Goal: Transaction & Acquisition: Book appointment/travel/reservation

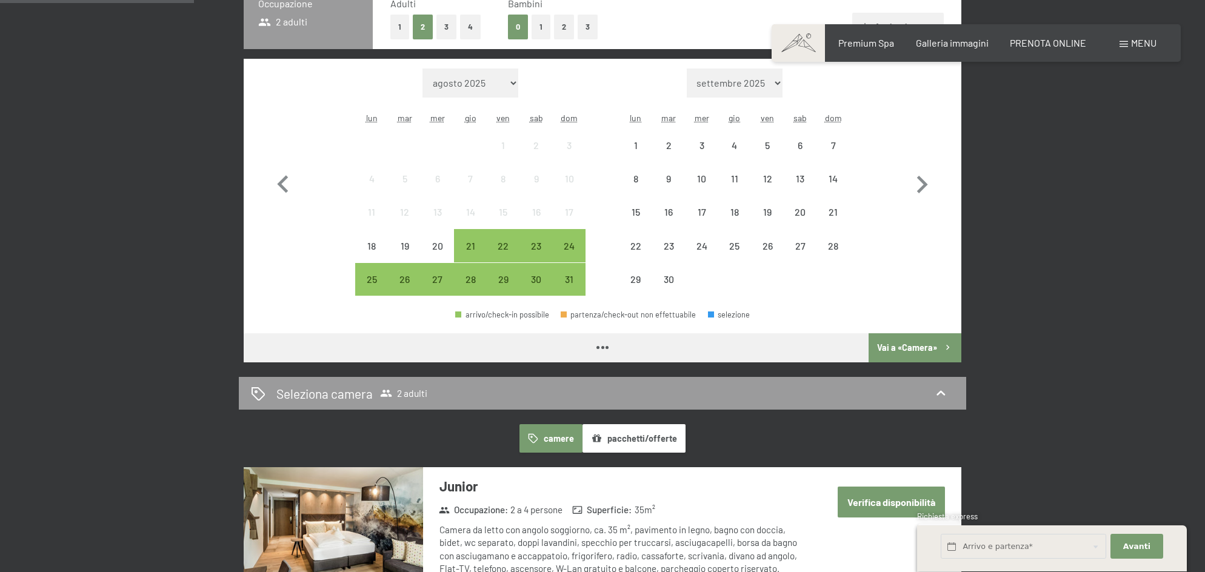
scroll to position [355, 0]
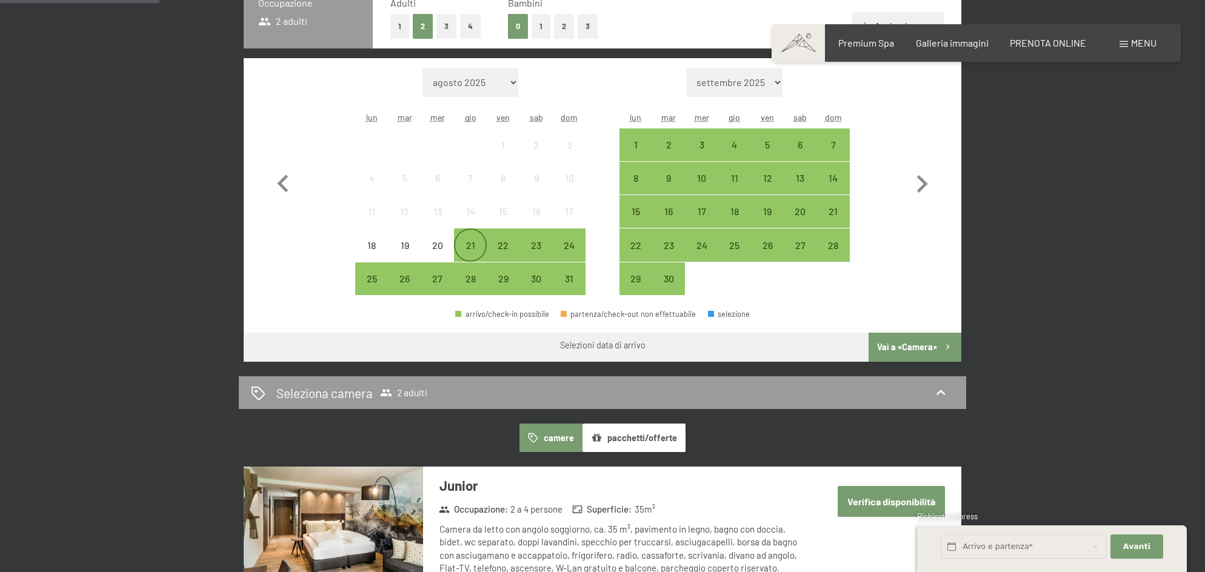
click at [466, 241] on div "21" at bounding box center [470, 256] width 30 height 30
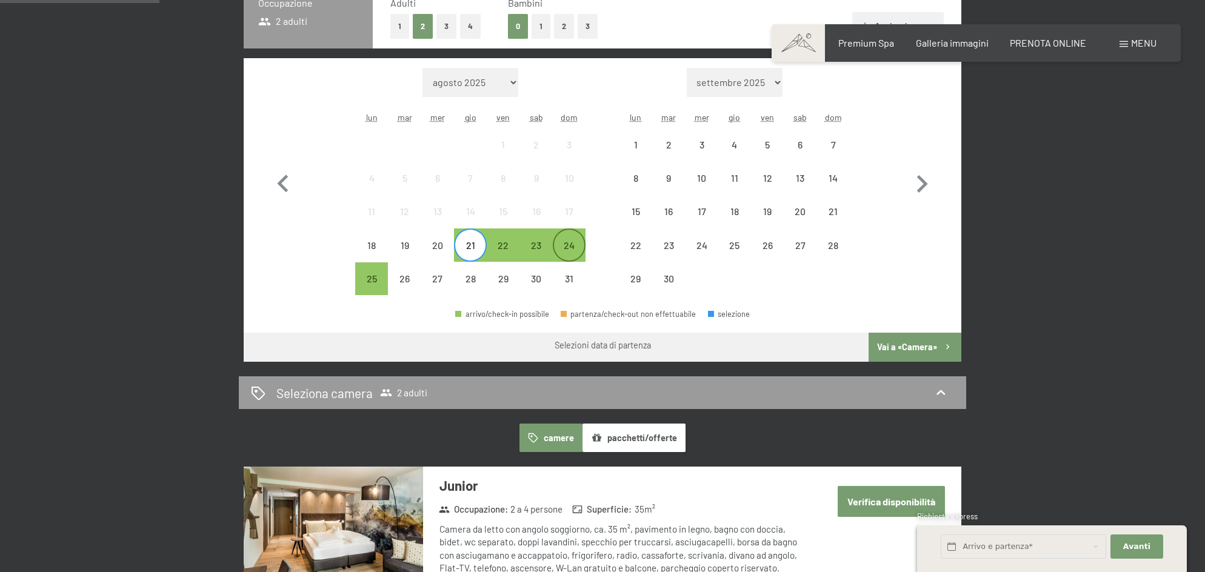
click at [573, 244] on div "24" at bounding box center [569, 256] width 30 height 30
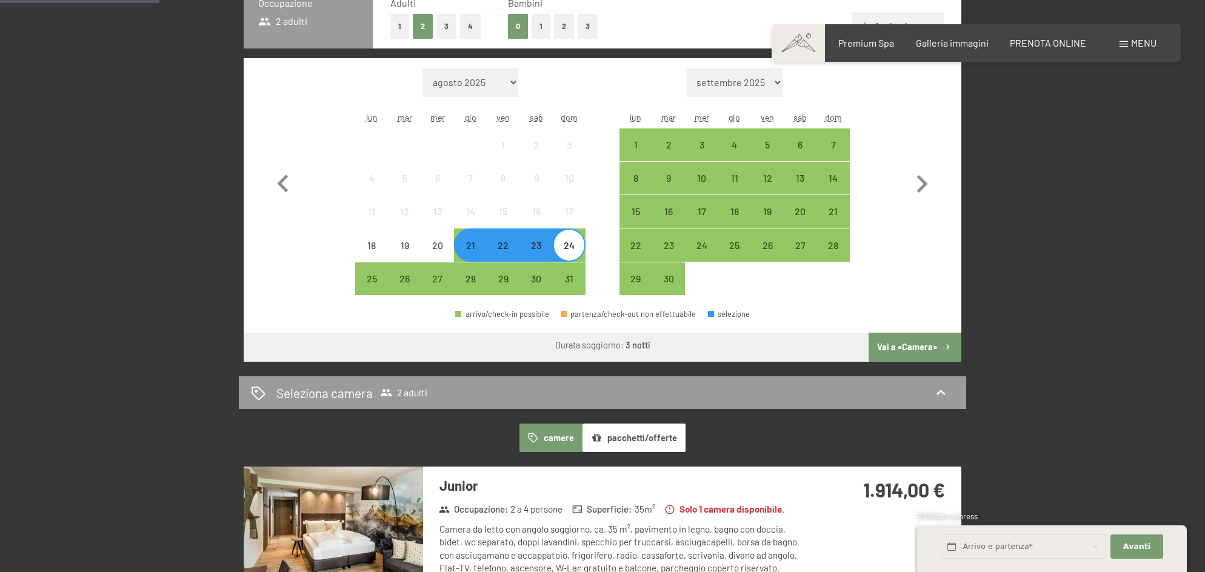
click at [906, 345] on button "Vai a «Camera»" at bounding box center [915, 347] width 93 height 29
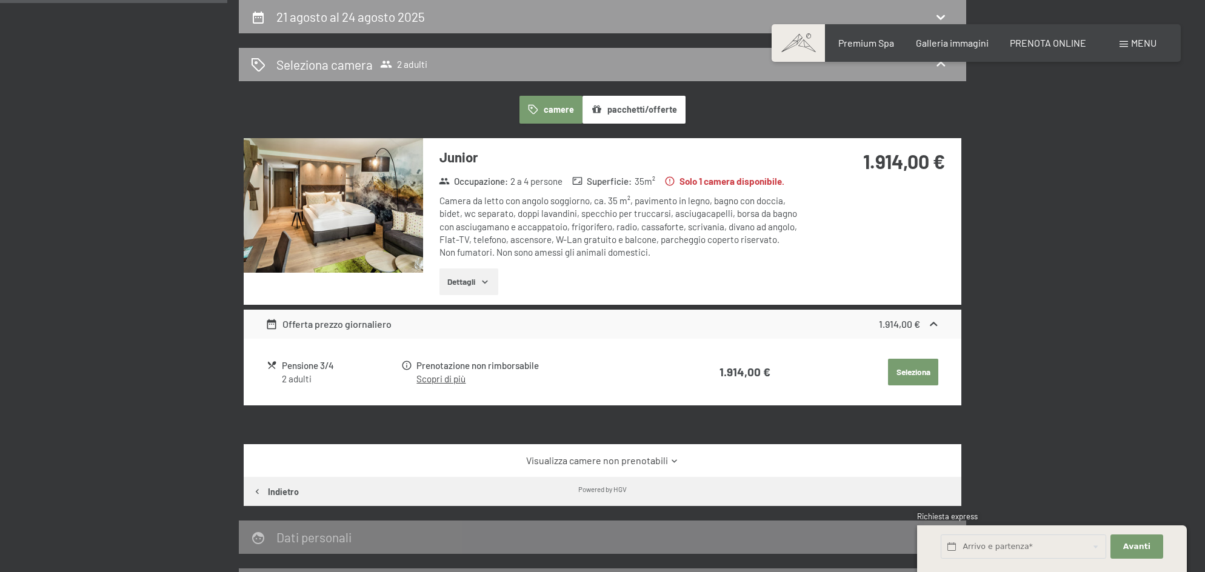
click at [906, 366] on button "Seleziona" at bounding box center [913, 372] width 50 height 27
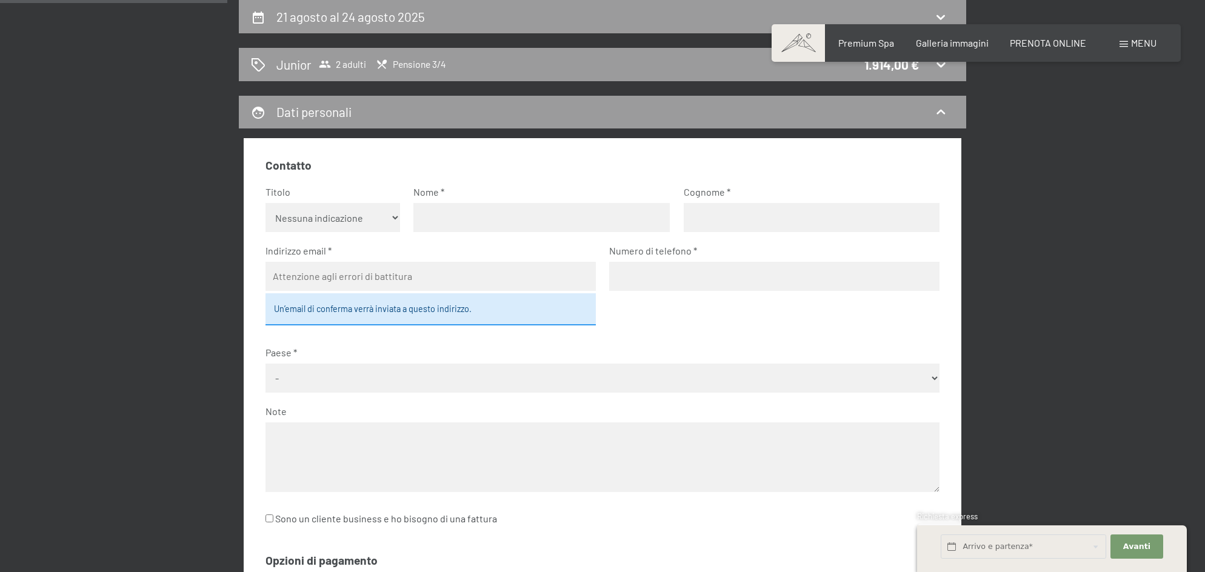
click at [334, 221] on select "Nessuna indicazione Sig.ra Sig." at bounding box center [333, 217] width 135 height 29
select select "m"
click at [455, 216] on input "text" at bounding box center [542, 217] width 256 height 29
type input "paolo"
type input "ughini"
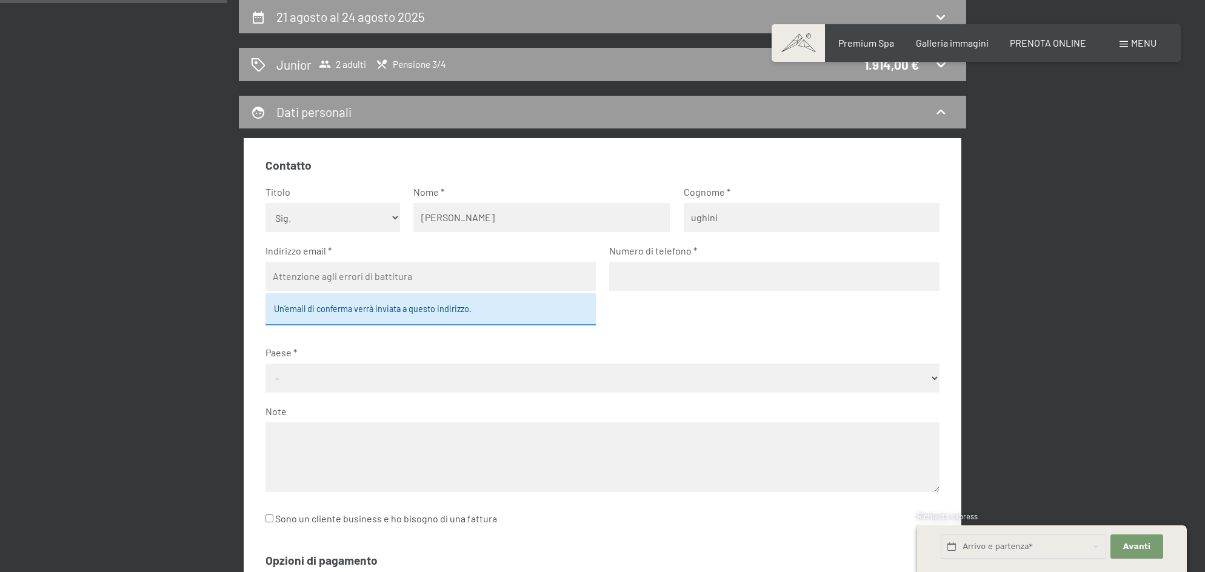
type input "paoloughini@gmail.com"
type input "3490981304"
select select "ITA"
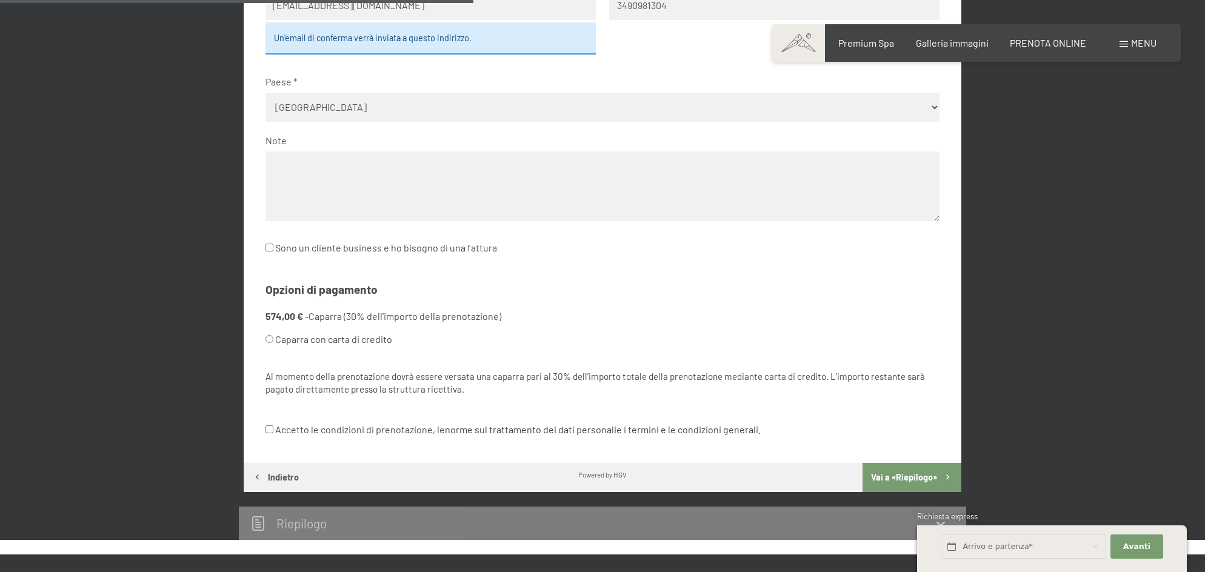
scroll to position [571, 0]
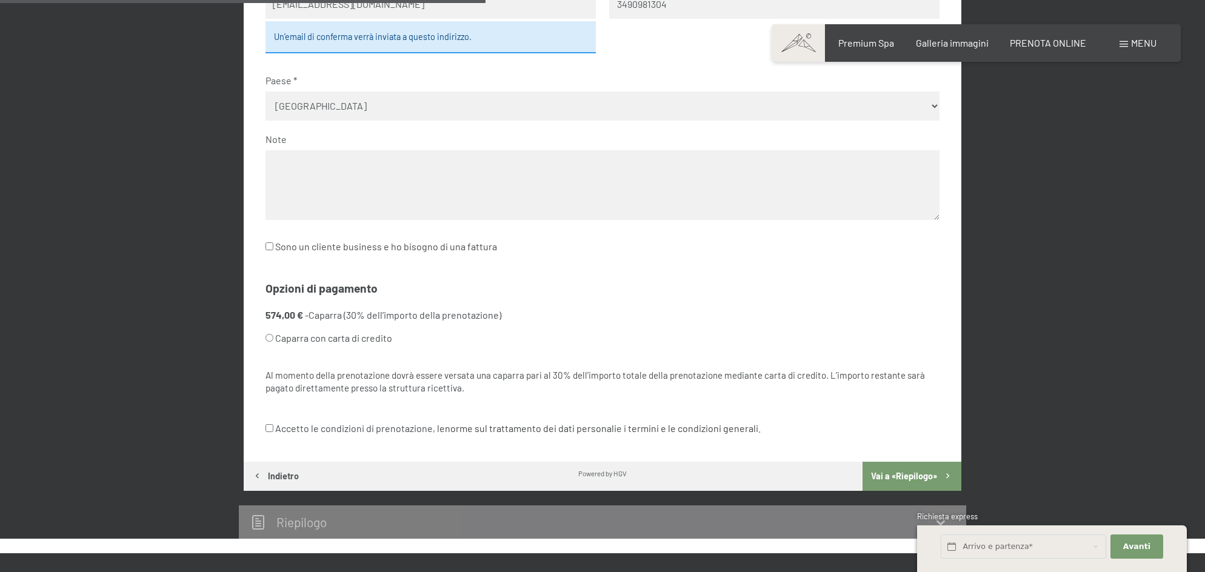
click at [267, 340] on input "Caparra con carta di credito" at bounding box center [270, 338] width 8 height 8
radio input "true"
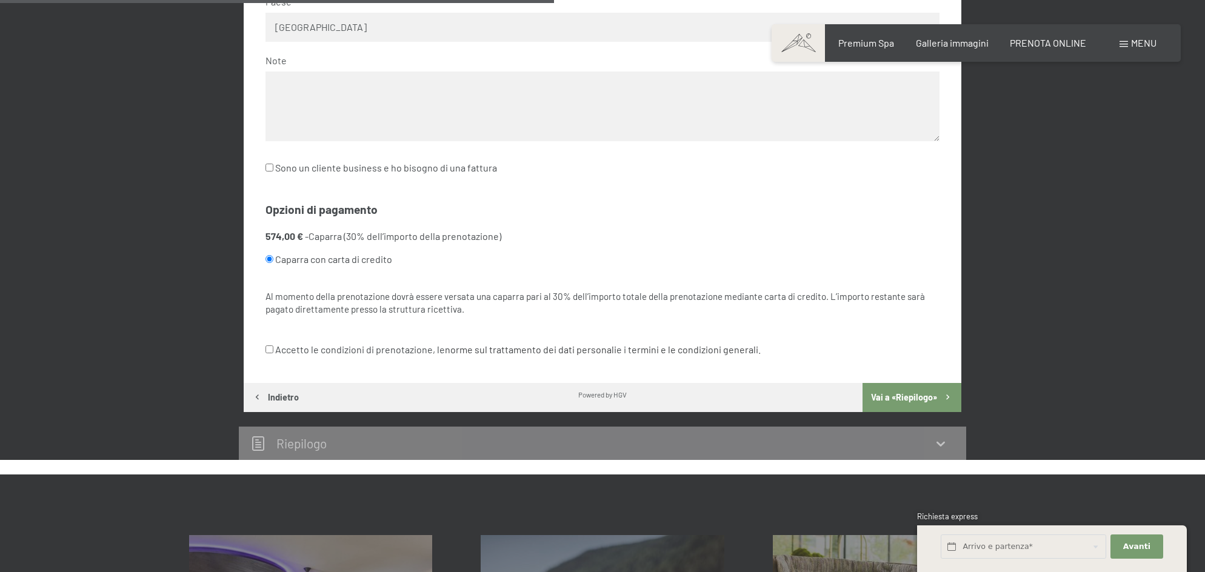
scroll to position [652, 0]
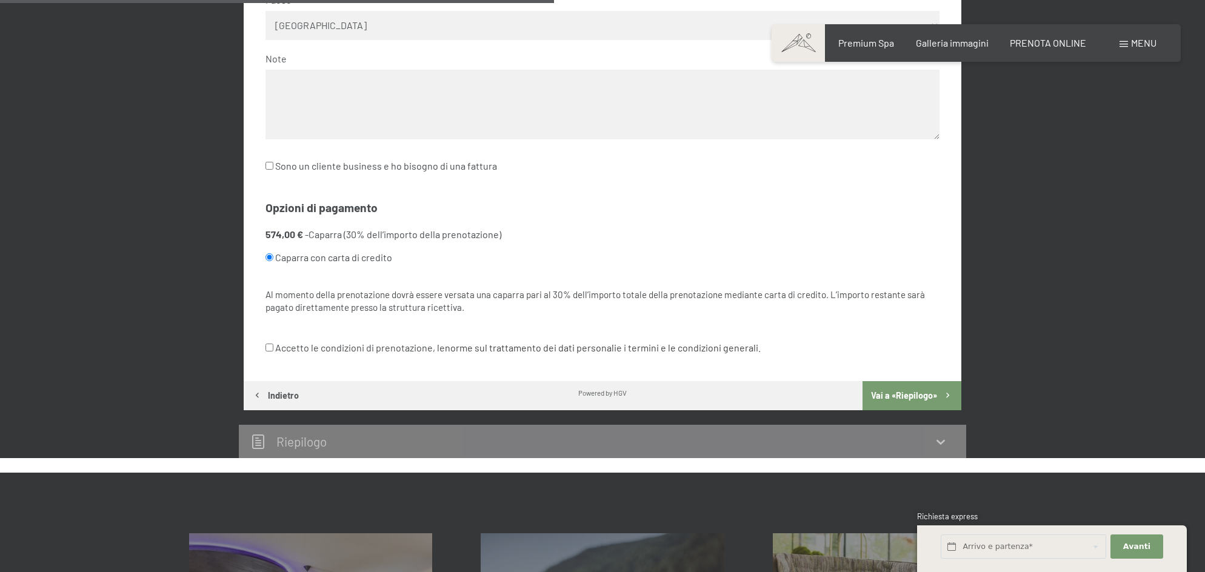
click at [267, 344] on input "Accetto le condizioni di prenotazione, le norme sul trattamento dei dati person…" at bounding box center [270, 348] width 8 height 8
checkbox input "true"
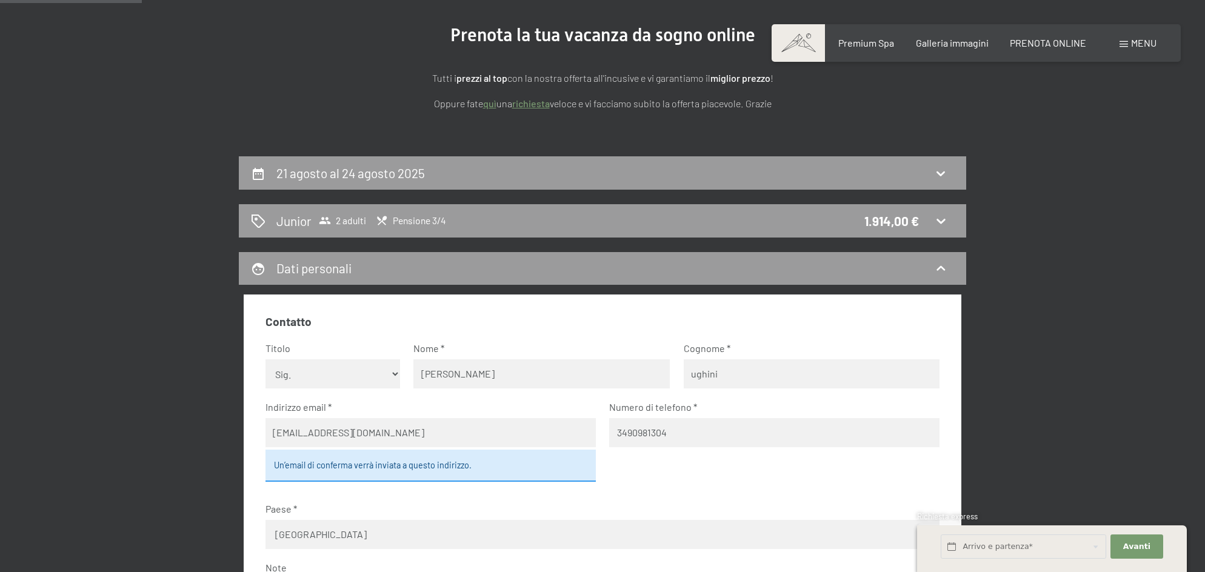
scroll to position [176, 0]
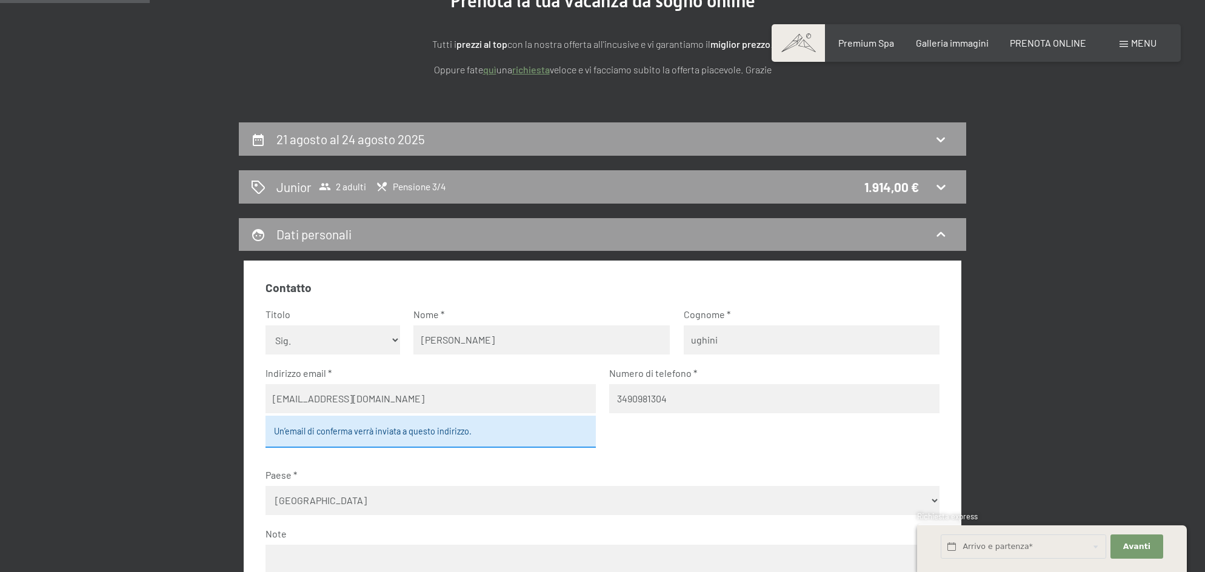
click at [327, 337] on select "Nessuna indicazione Sig.ra Sig." at bounding box center [333, 340] width 135 height 29
select select "f"
drag, startPoint x: 475, startPoint y: 340, endPoint x: 400, endPoint y: 347, distance: 76.1
click at [400, 347] on fieldset "Contatto Titolo Nessuna indicazione Sig.ra Sig. Nome paolo Cognome ughini Indir…" at bounding box center [603, 472] width 675 height 385
drag, startPoint x: 464, startPoint y: 340, endPoint x: 398, endPoint y: 342, distance: 66.1
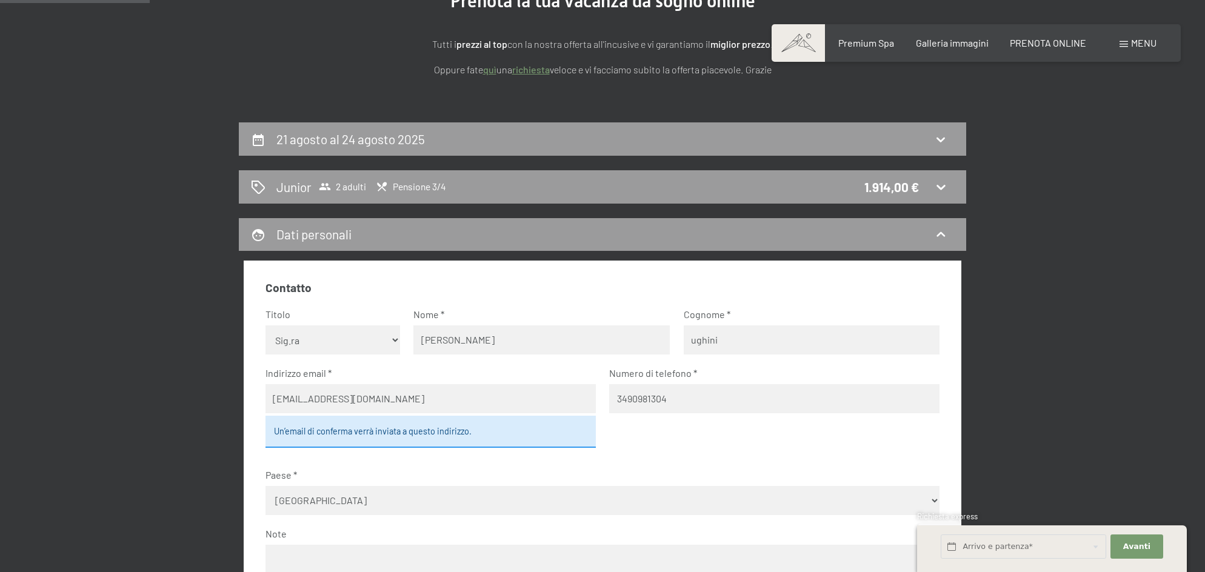
click at [398, 342] on fieldset "Contatto Titolo Nessuna indicazione Sig.ra Sig. Nome paolo Cognome ughini Indir…" at bounding box center [603, 472] width 675 height 385
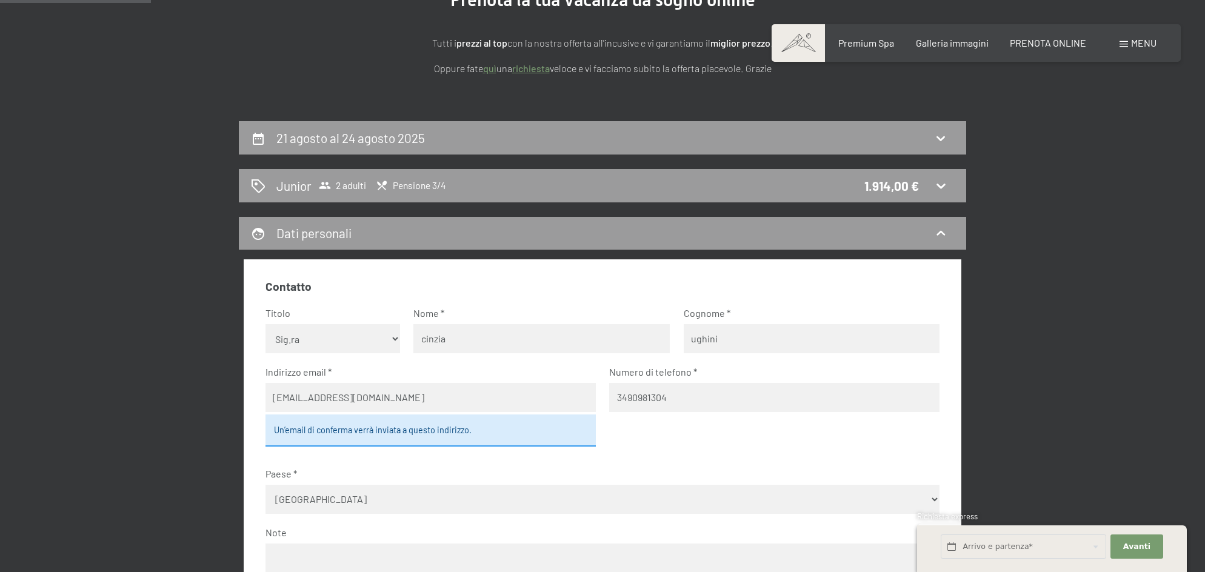
type input "cinzia"
drag, startPoint x: 725, startPoint y: 343, endPoint x: 681, endPoint y: 343, distance: 44.3
click at [681, 343] on fieldset "Contatto Titolo Nessuna indicazione Sig.ra Sig. Nome cinzia Cognome ughini Indi…" at bounding box center [603, 471] width 675 height 385
type input "maraschin"
click at [441, 395] on input "paoloughini@gmail.com" at bounding box center [431, 397] width 330 height 29
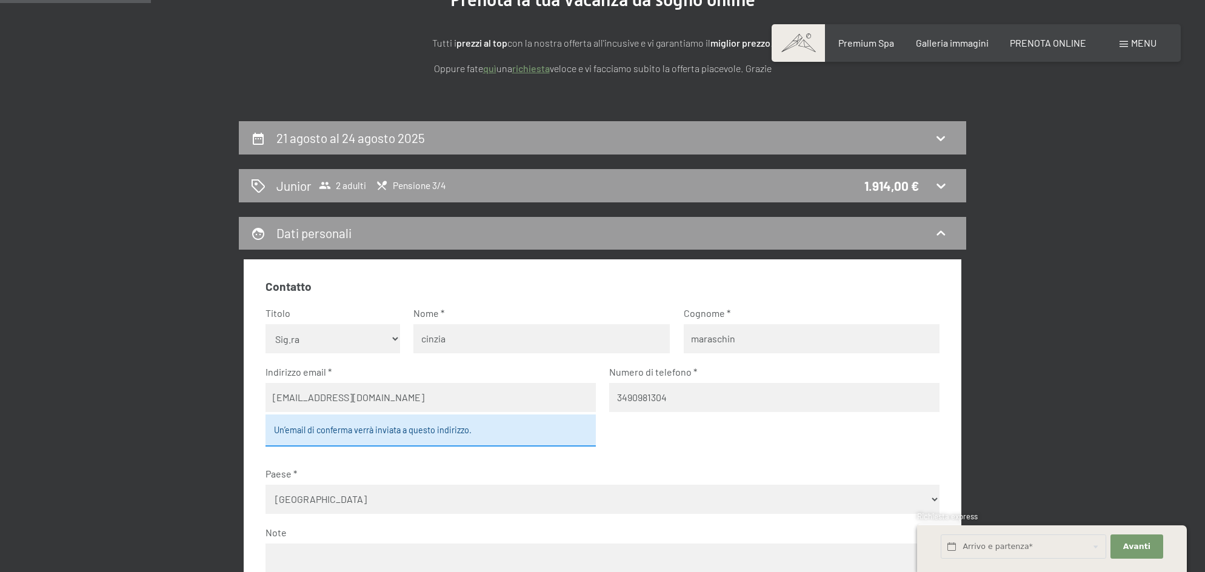
drag, startPoint x: 441, startPoint y: 395, endPoint x: 233, endPoint y: 393, distance: 208.0
click at [233, 393] on div "21 agosto al 24 agosto 2025 Junior 2 adulti Pensione 3/4 1.914,00 € Dati person…" at bounding box center [603, 526] width 828 height 811
type input "cinziamaraschin1969@gmail.com"
drag, startPoint x: 676, startPoint y: 397, endPoint x: 610, endPoint y: 403, distance: 66.3
click at [610, 403] on input "3490981304" at bounding box center [774, 397] width 330 height 29
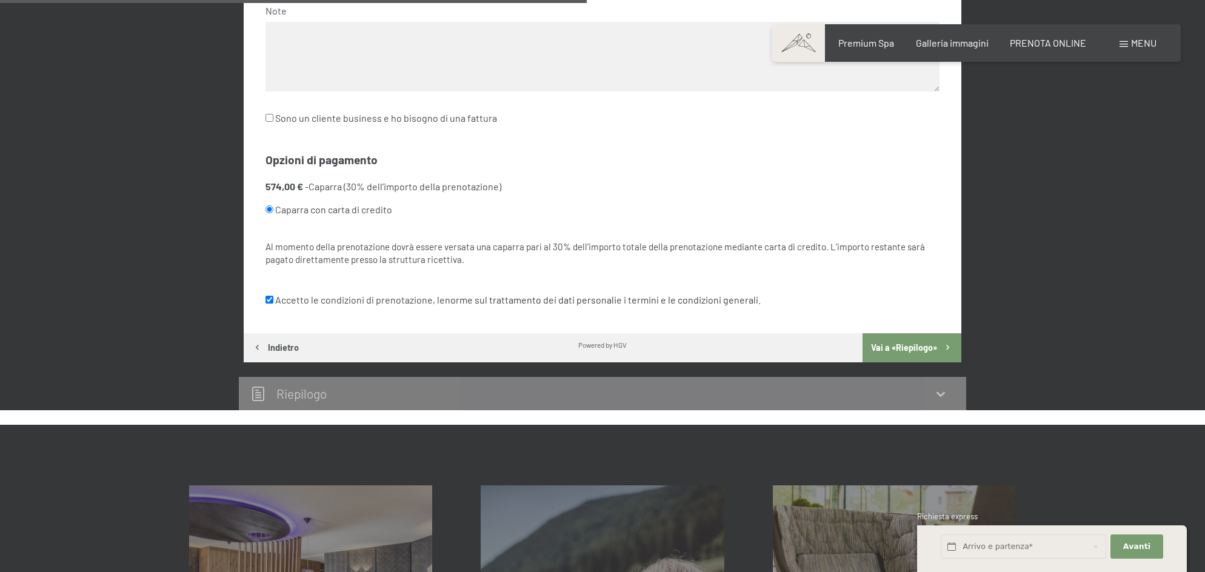
scroll to position [672, 0]
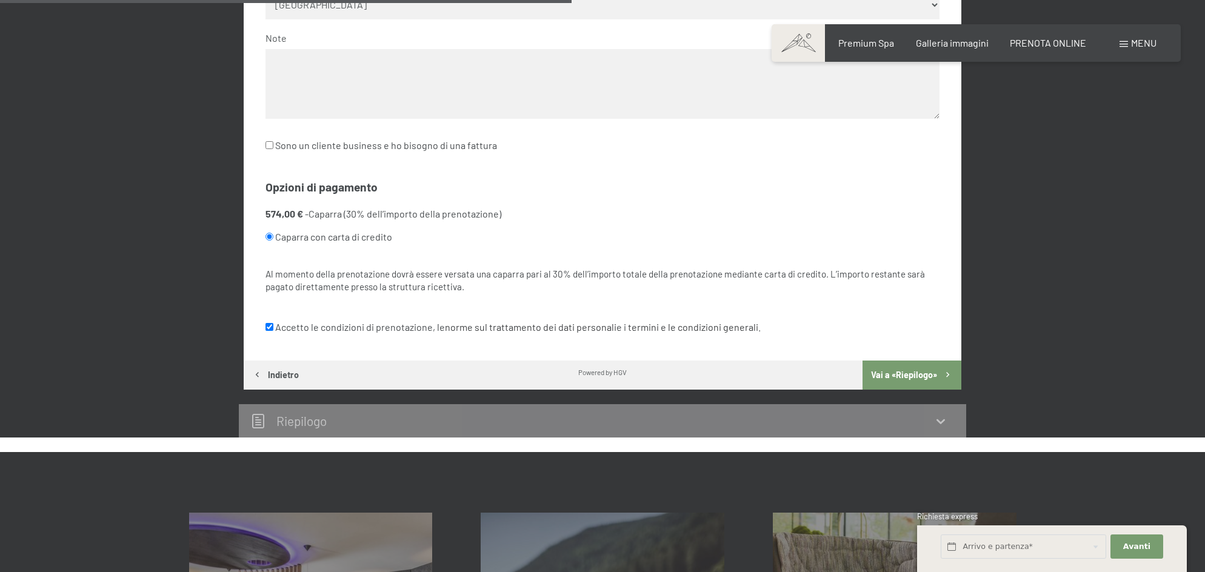
type input "3396840986"
click at [891, 378] on button "Vai a «Riepilogo»" at bounding box center [912, 375] width 99 height 29
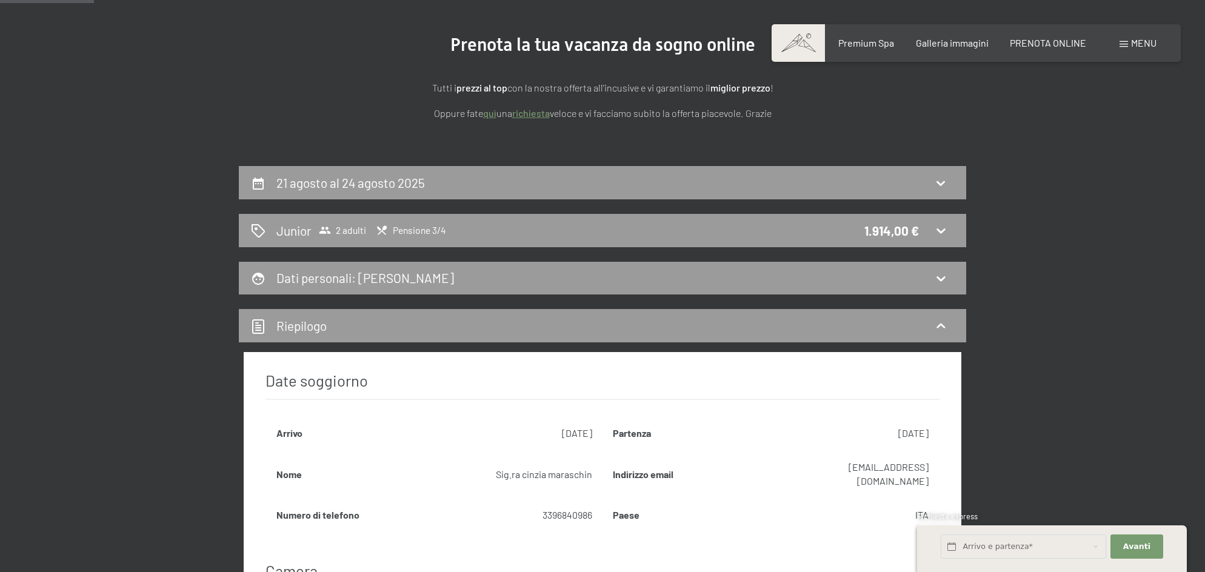
scroll to position [132, 0]
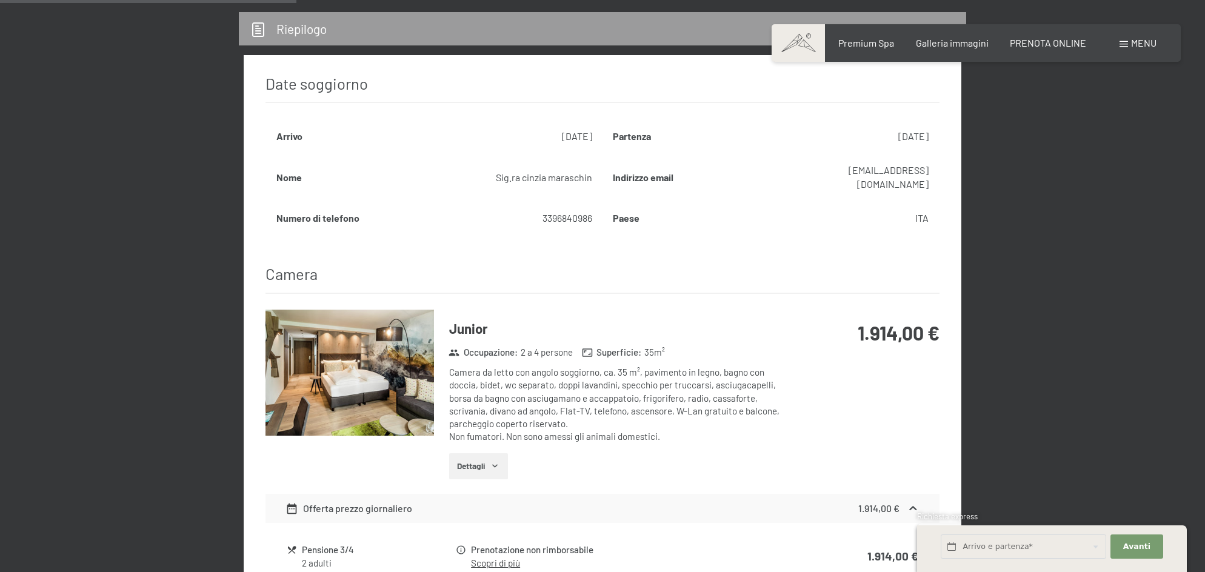
scroll to position [434, 0]
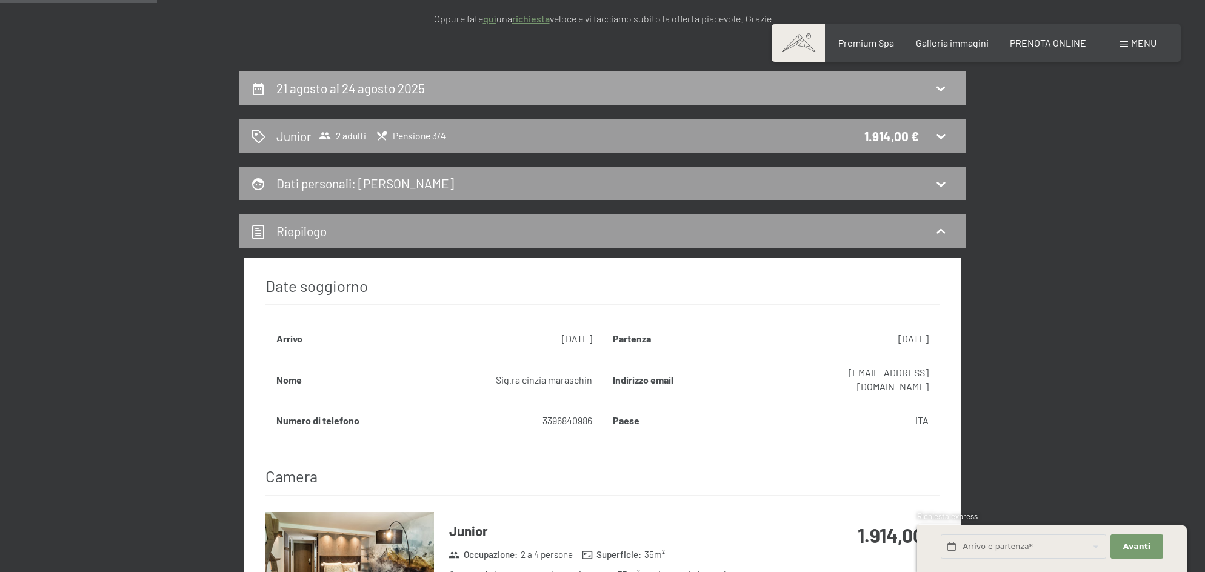
click at [423, 89] on h2 "21 agosto al 24 agosto 2025" at bounding box center [350, 88] width 149 height 15
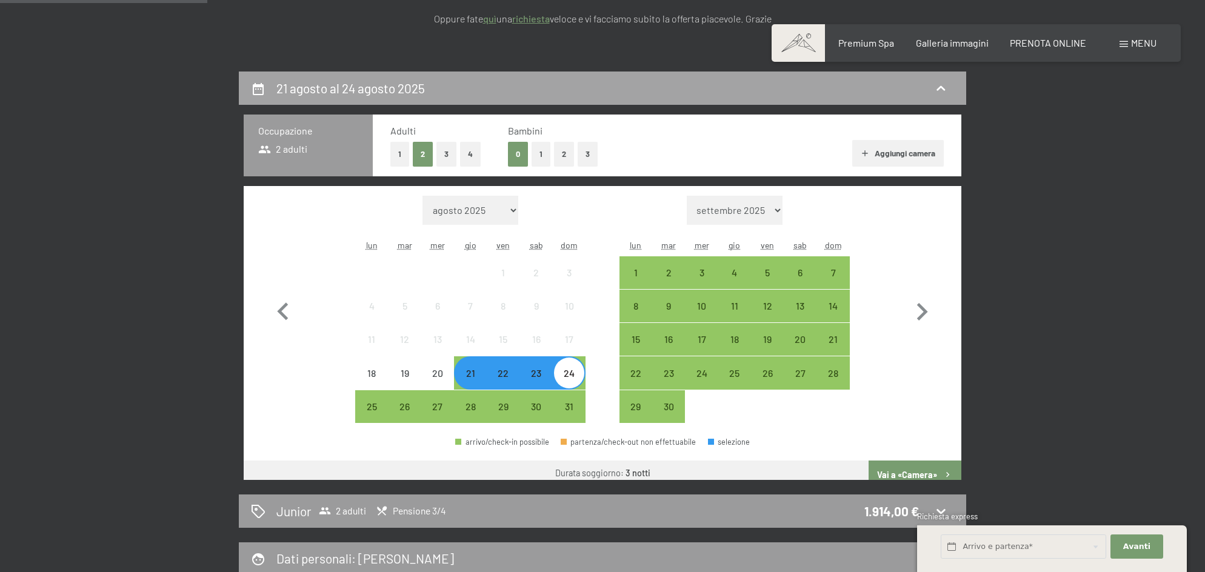
scroll to position [299, 0]
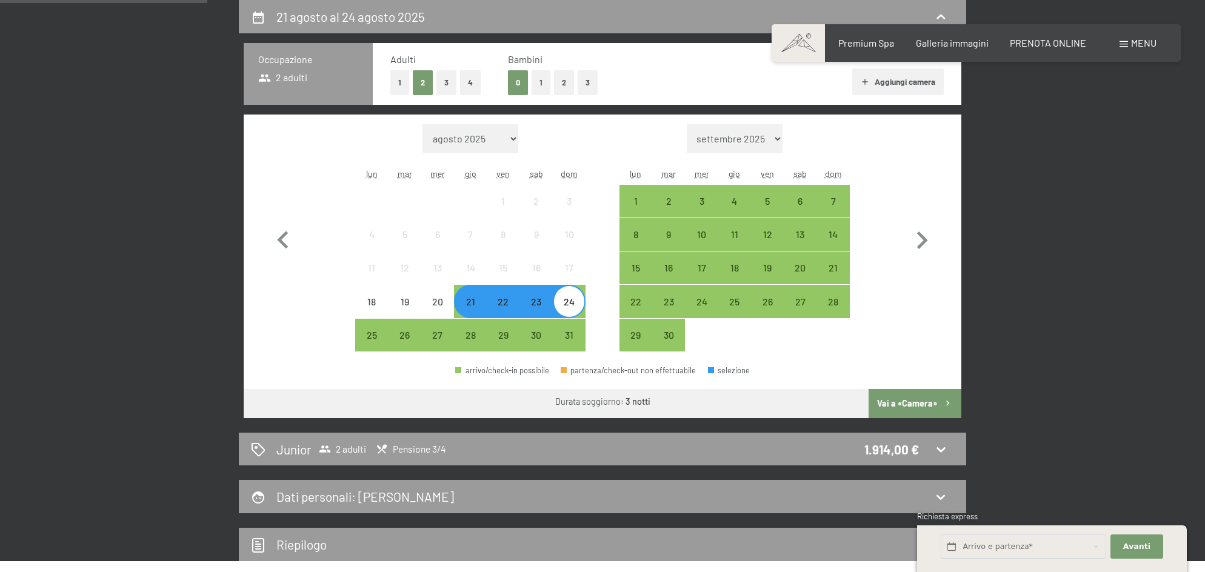
click at [544, 306] on div "23" at bounding box center [536, 312] width 30 height 30
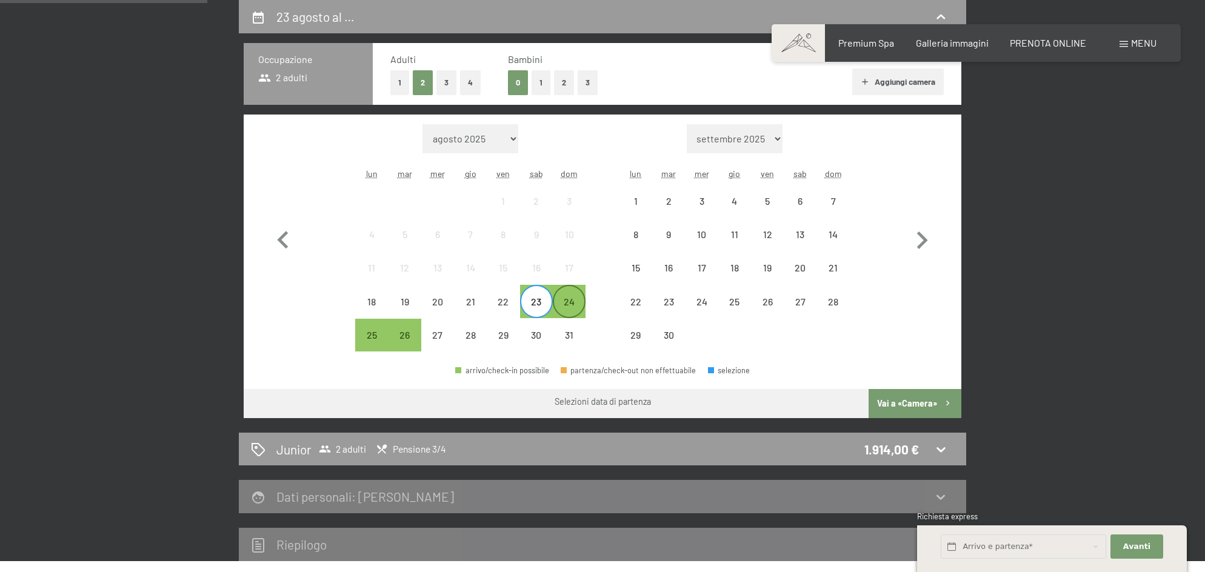
click at [568, 309] on div "24" at bounding box center [569, 312] width 30 height 30
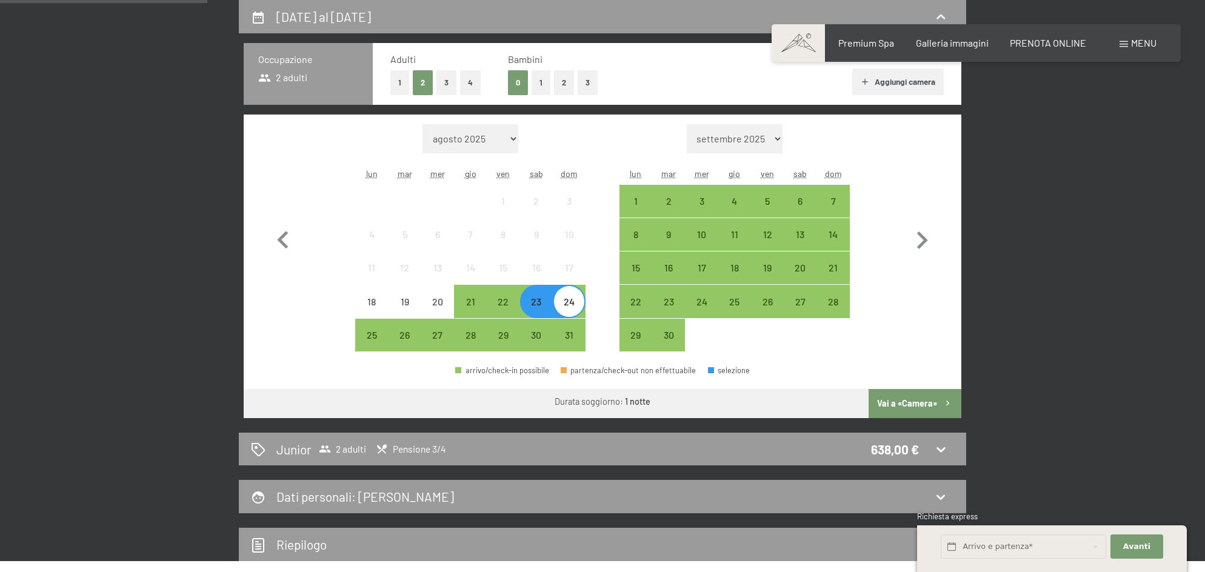
click at [540, 309] on div "23" at bounding box center [536, 312] width 30 height 30
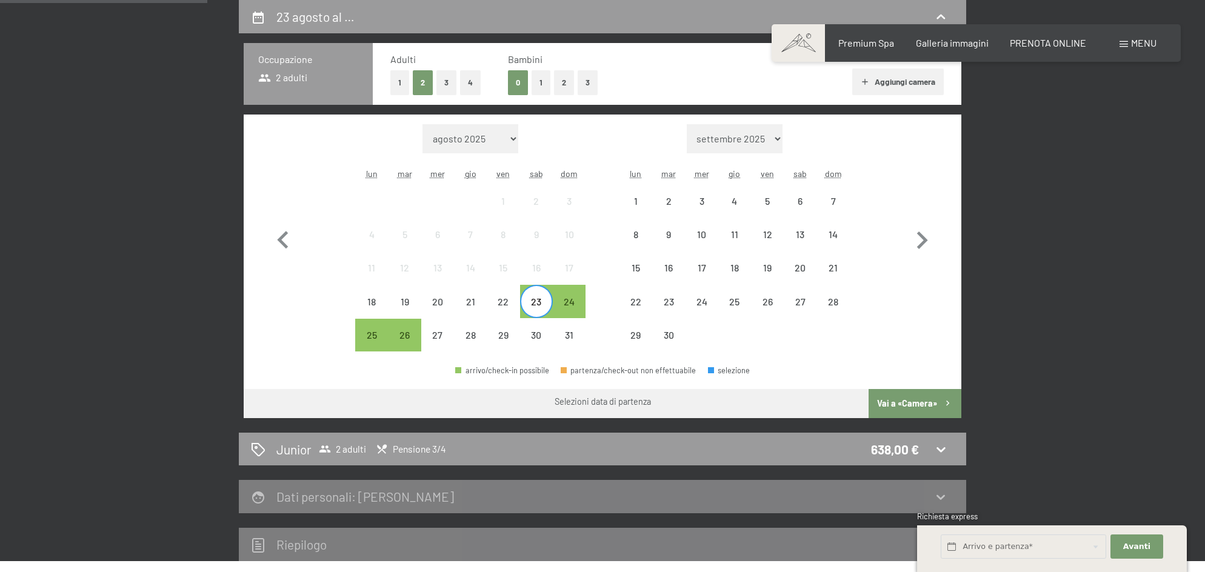
click at [540, 309] on div "23" at bounding box center [536, 312] width 30 height 30
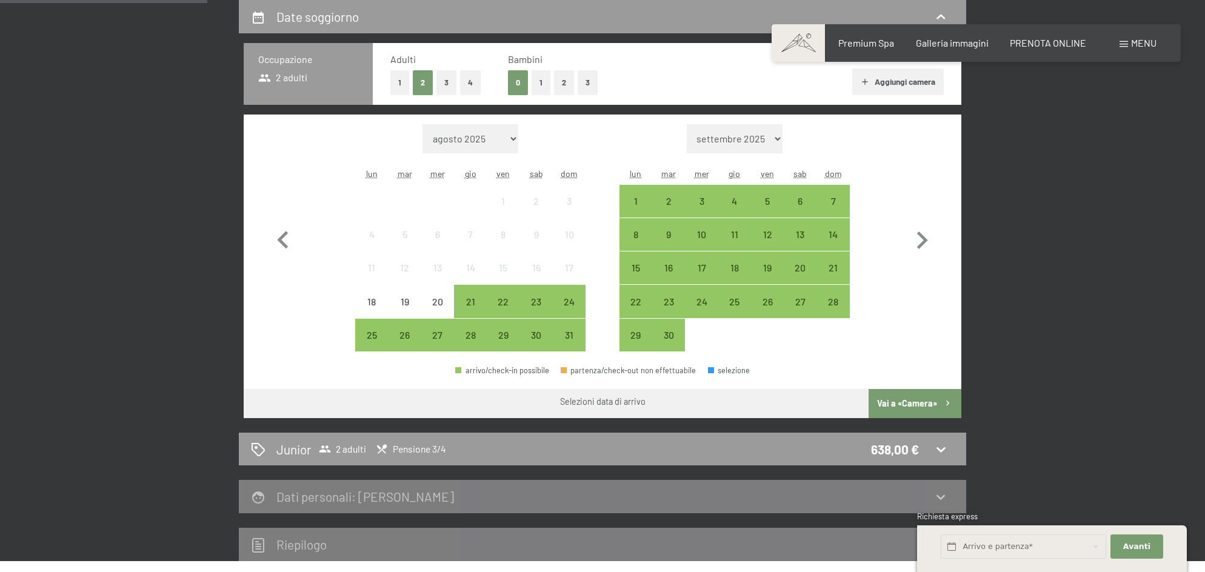
click at [329, 182] on div "Mese/anno agosto 2025 settembre 2025 ottobre 2025 novembre 2025 dicembre 2025 g…" at bounding box center [603, 238] width 675 height 228
click at [534, 311] on div "23" at bounding box center [536, 312] width 30 height 30
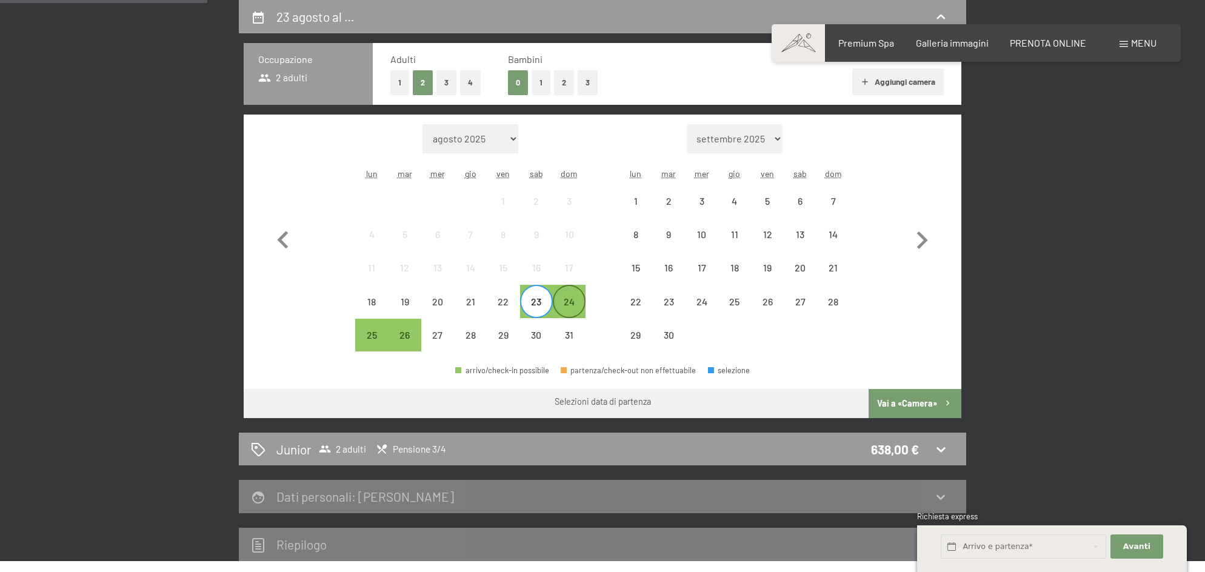
click at [574, 302] on div "24" at bounding box center [569, 312] width 30 height 30
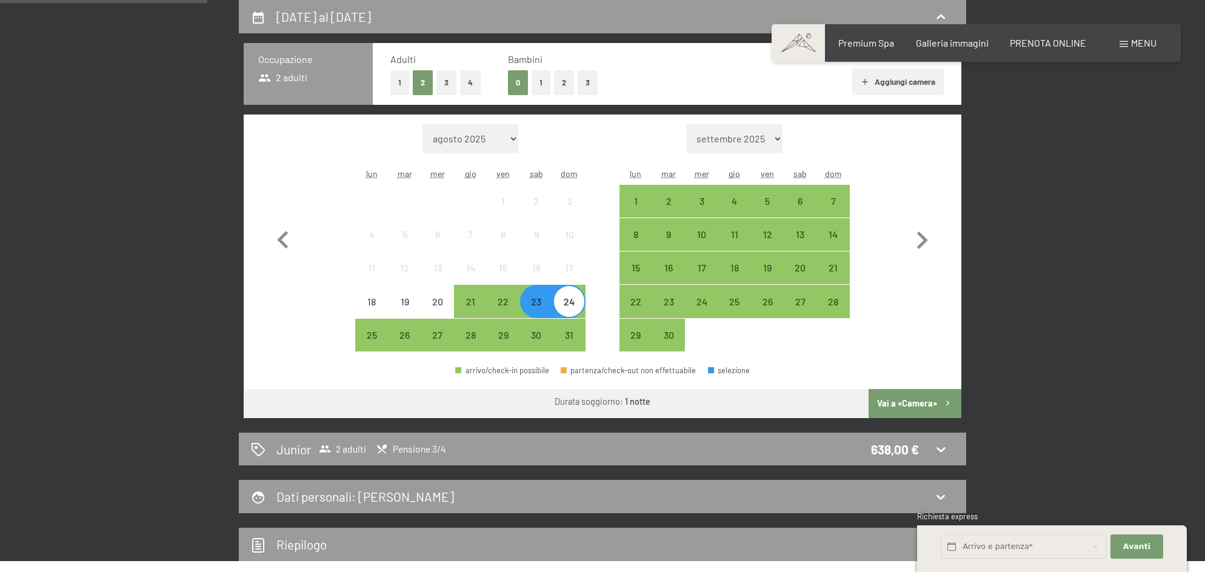
click at [890, 405] on button "Vai a «Camera»" at bounding box center [915, 403] width 93 height 29
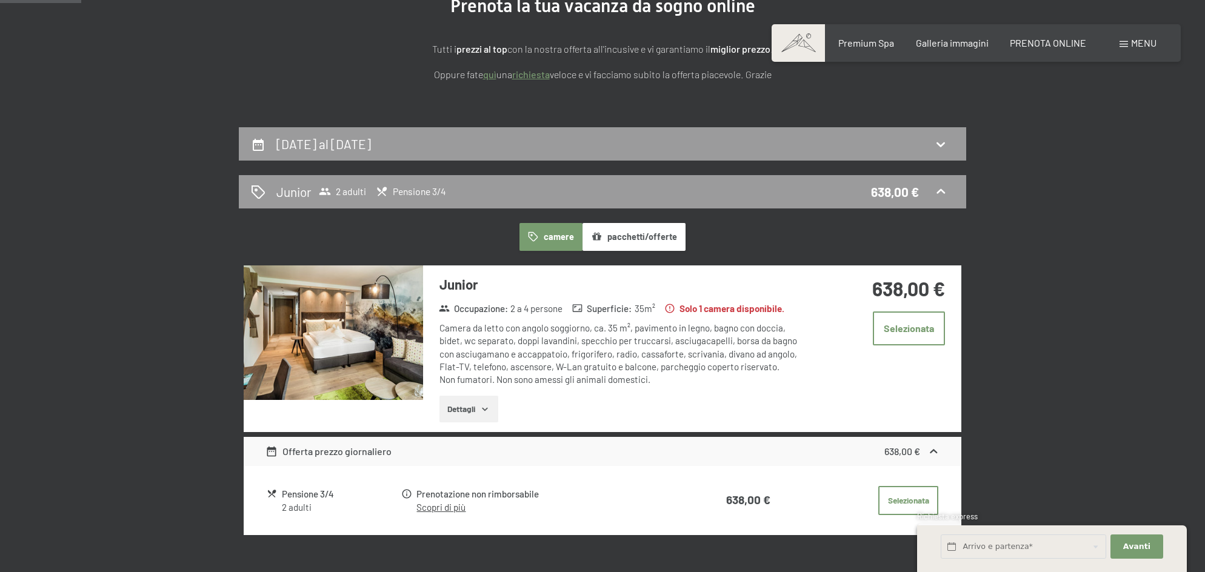
scroll to position [169, 0]
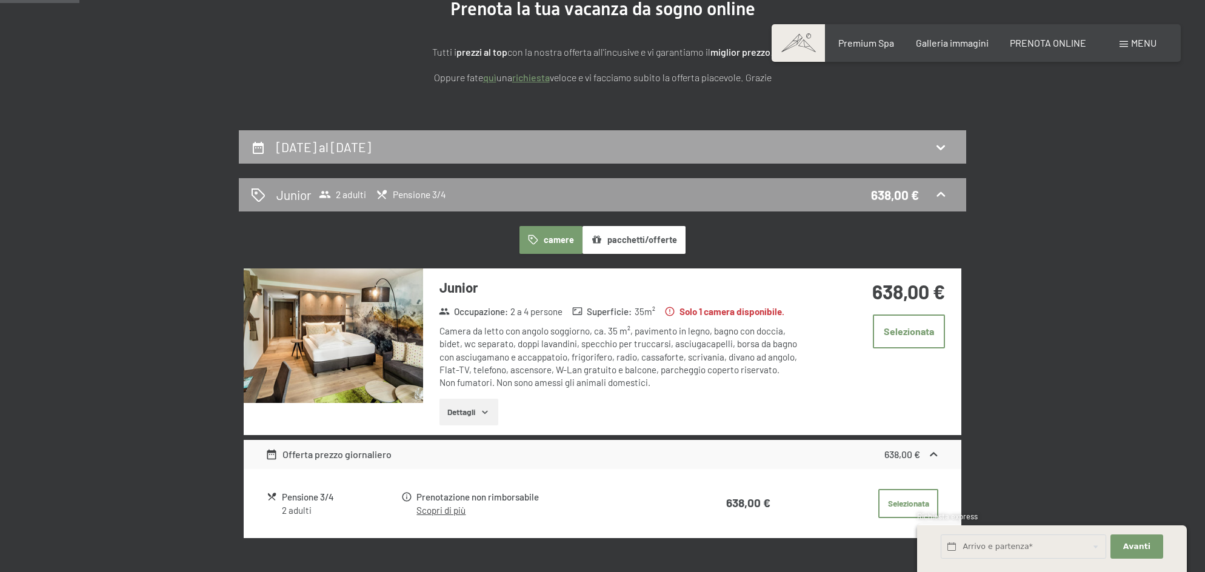
click at [481, 136] on div "23 agosto al 24 agosto 2025" at bounding box center [603, 146] width 728 height 33
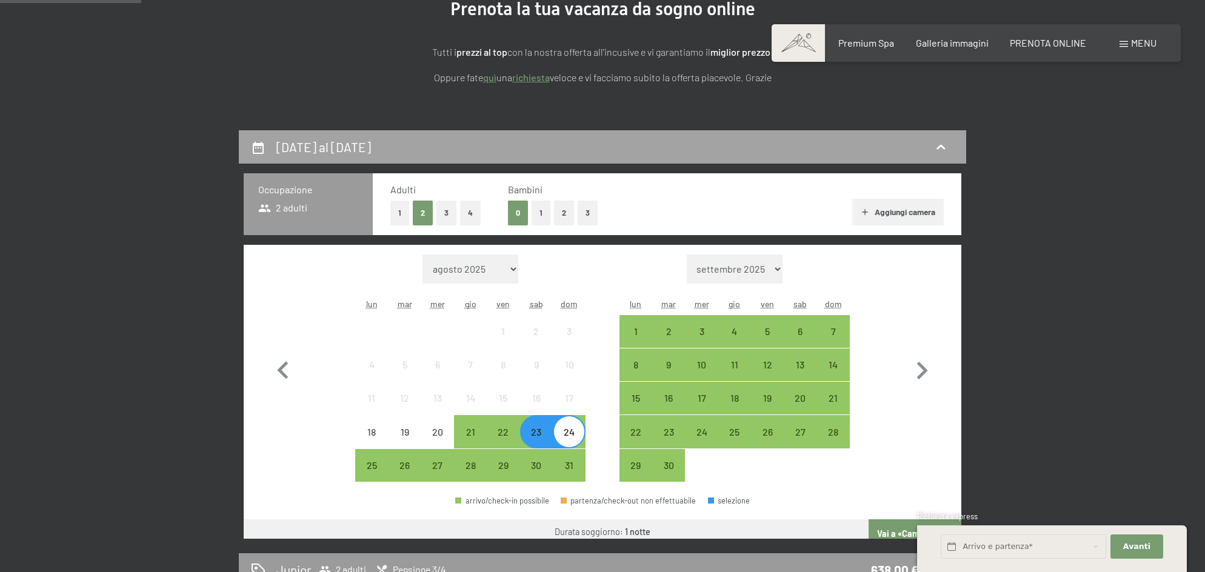
scroll to position [299, 0]
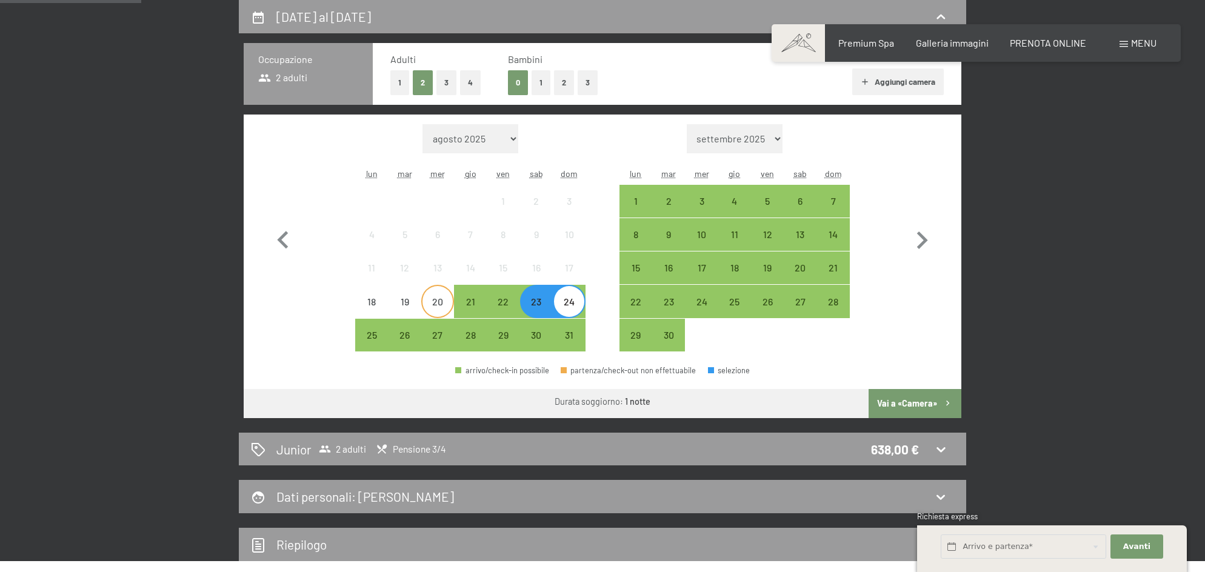
click at [444, 306] on div "20" at bounding box center [438, 312] width 30 height 30
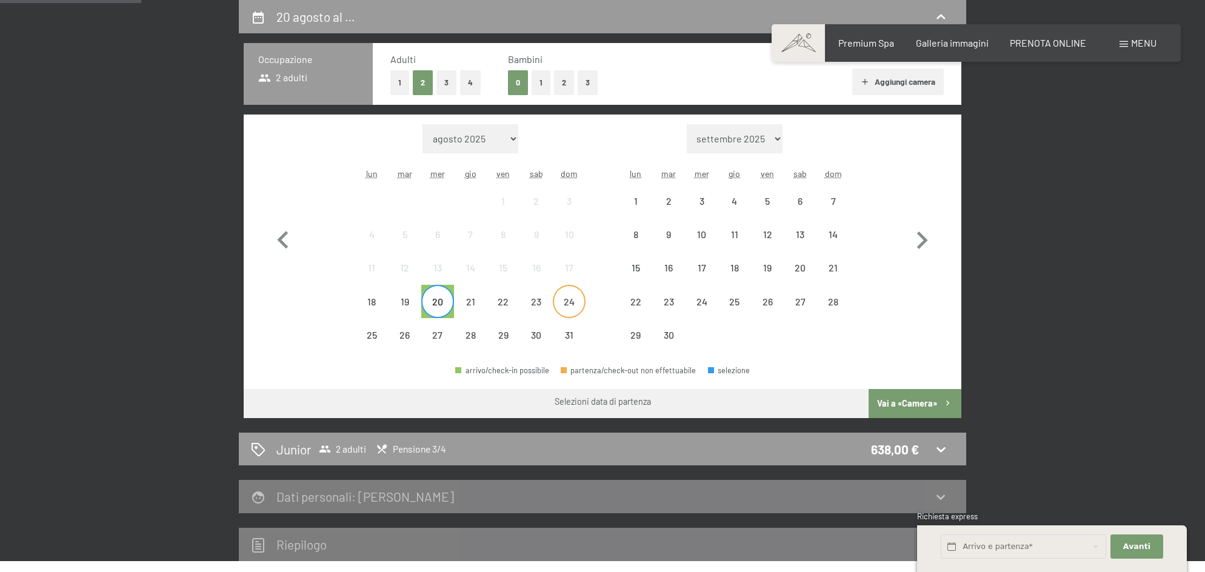
click at [563, 305] on div "24" at bounding box center [569, 312] width 30 height 30
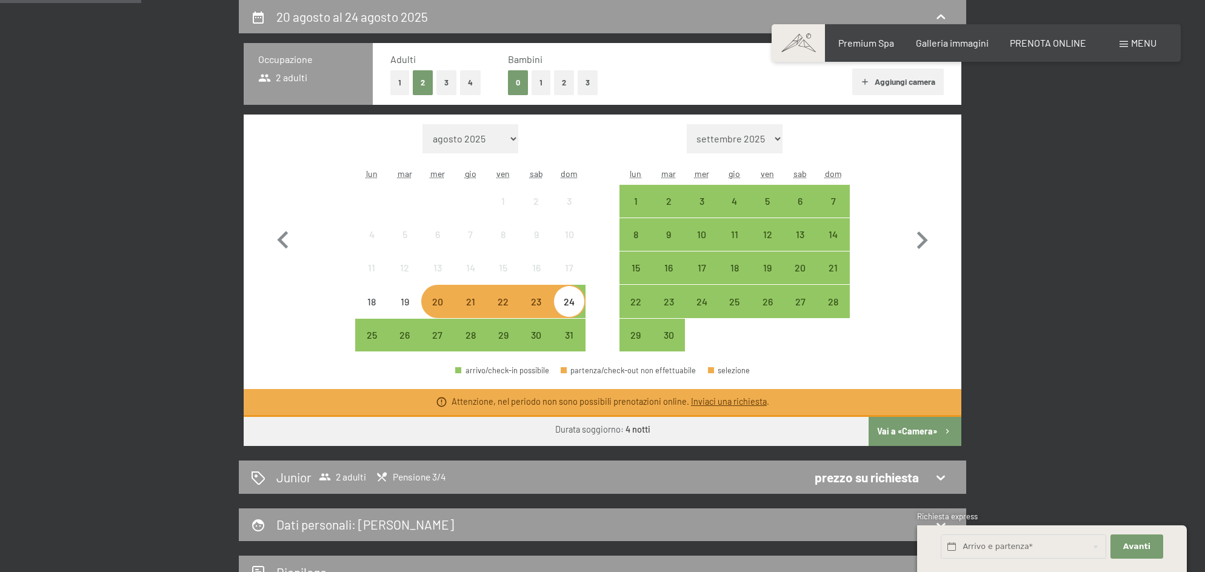
click at [445, 307] on div "20" at bounding box center [438, 312] width 30 height 30
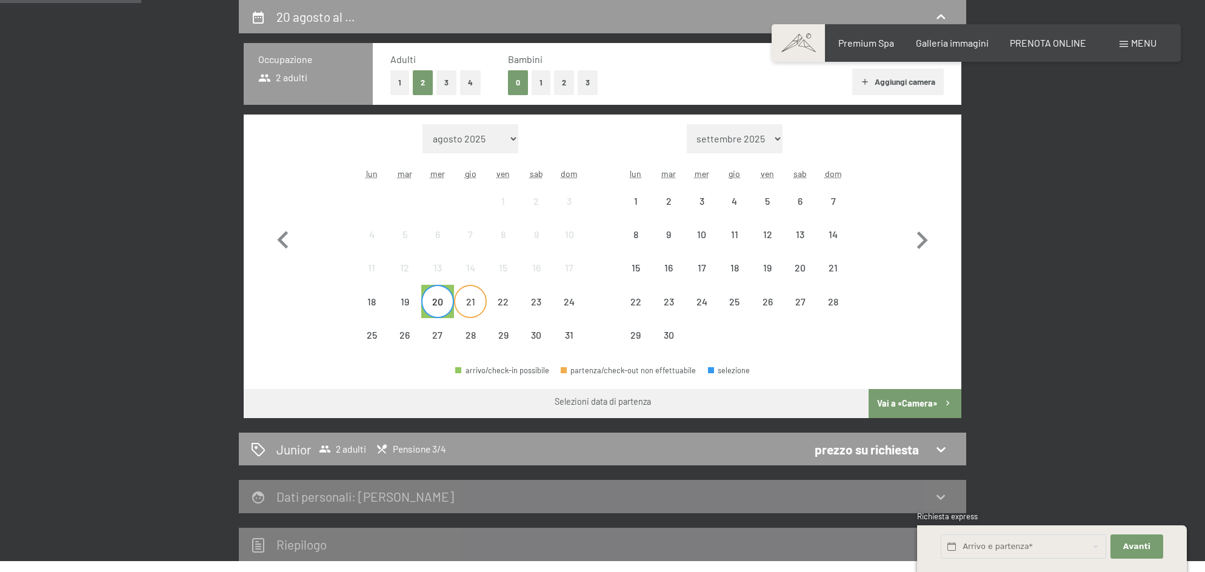
click at [461, 307] on div "21" at bounding box center [470, 312] width 30 height 30
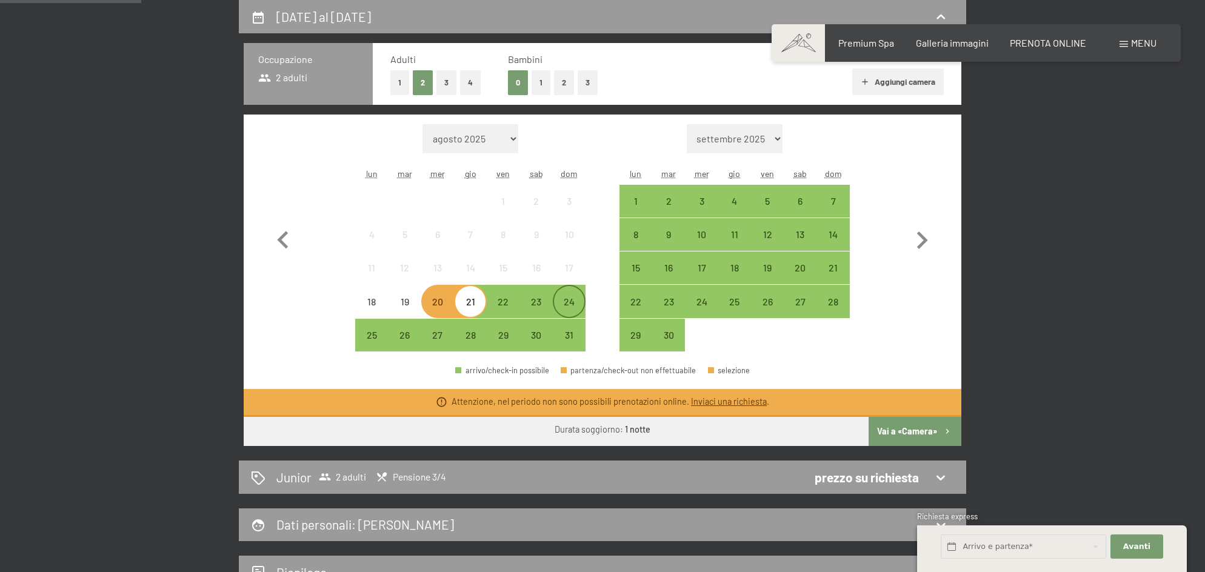
click at [575, 303] on div "24" at bounding box center [569, 312] width 30 height 30
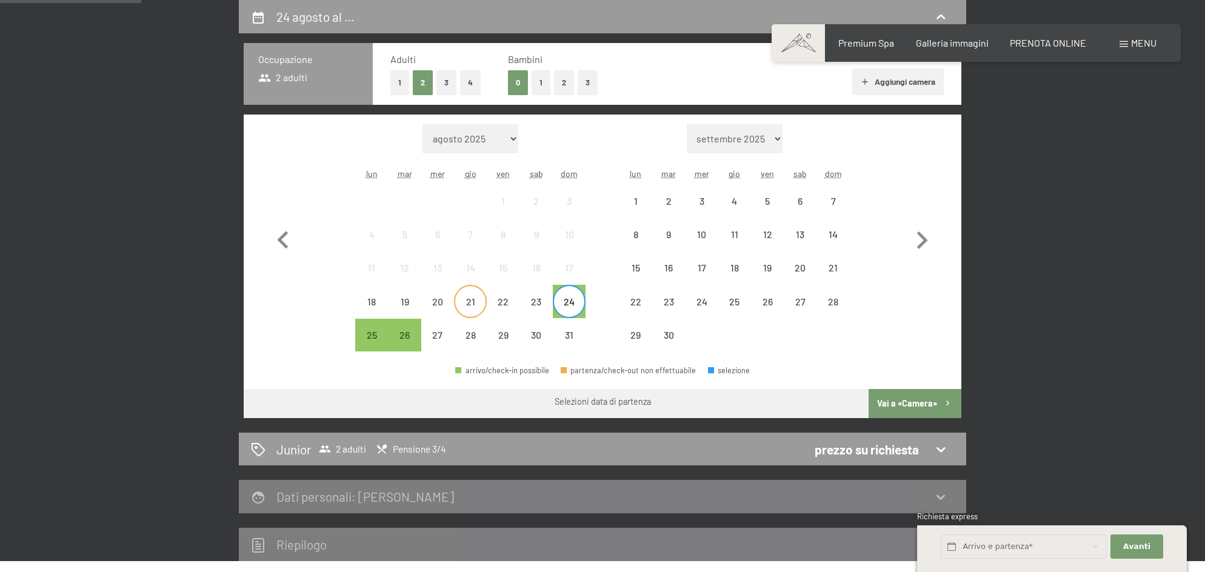
click at [484, 306] on div "21" at bounding box center [470, 312] width 30 height 30
click at [900, 402] on button "Vai a «Camera»" at bounding box center [915, 403] width 93 height 29
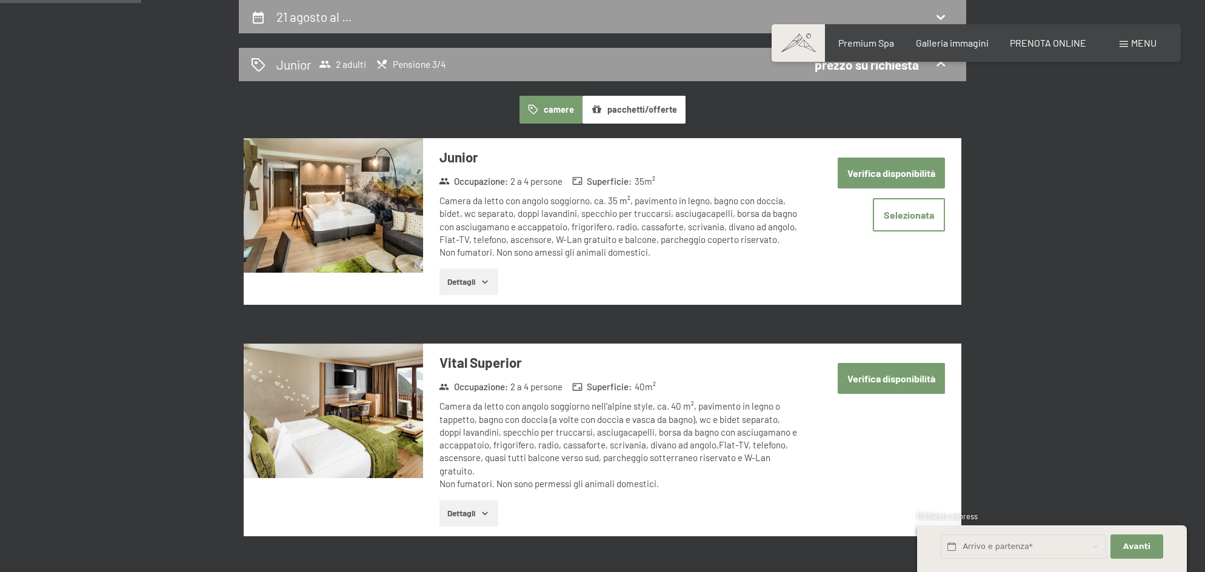
click at [851, 174] on button "Verifica disponibilità" at bounding box center [891, 173] width 107 height 31
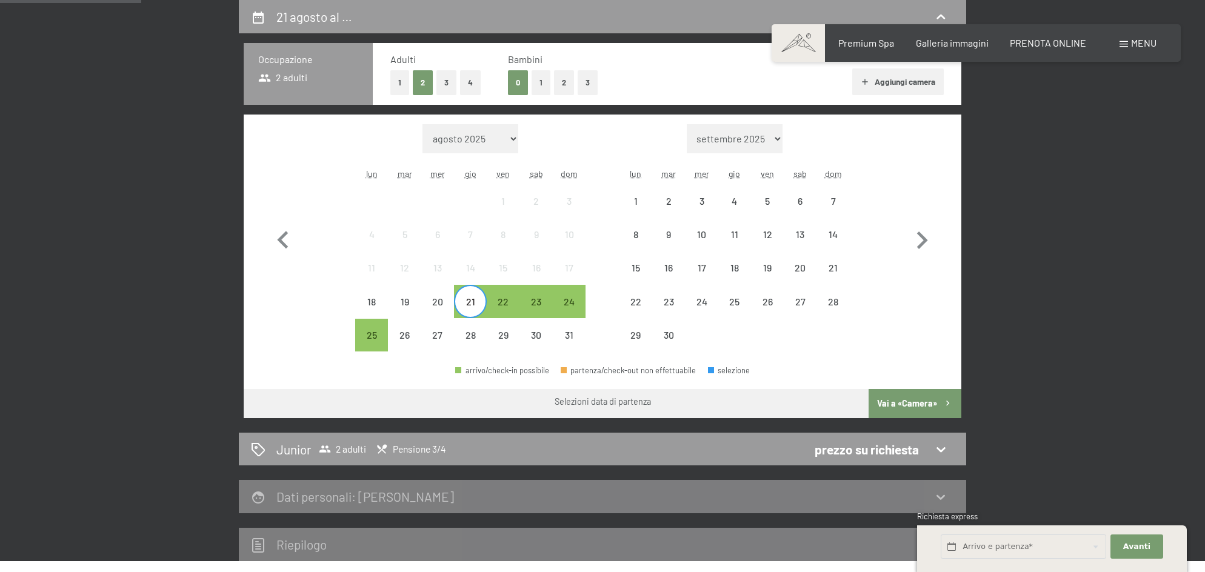
click at [467, 302] on div "21" at bounding box center [470, 312] width 30 height 30
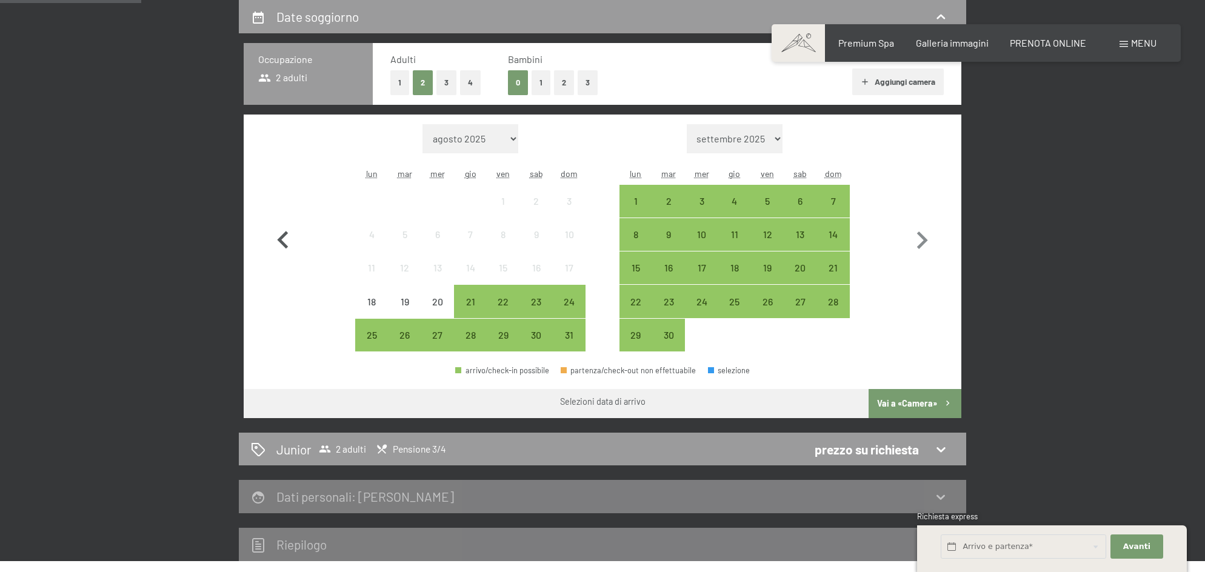
click at [281, 229] on icon "button" at bounding box center [283, 240] width 35 height 35
click at [281, 237] on icon "button" at bounding box center [282, 240] width 11 height 18
click at [476, 301] on div "21" at bounding box center [470, 312] width 30 height 30
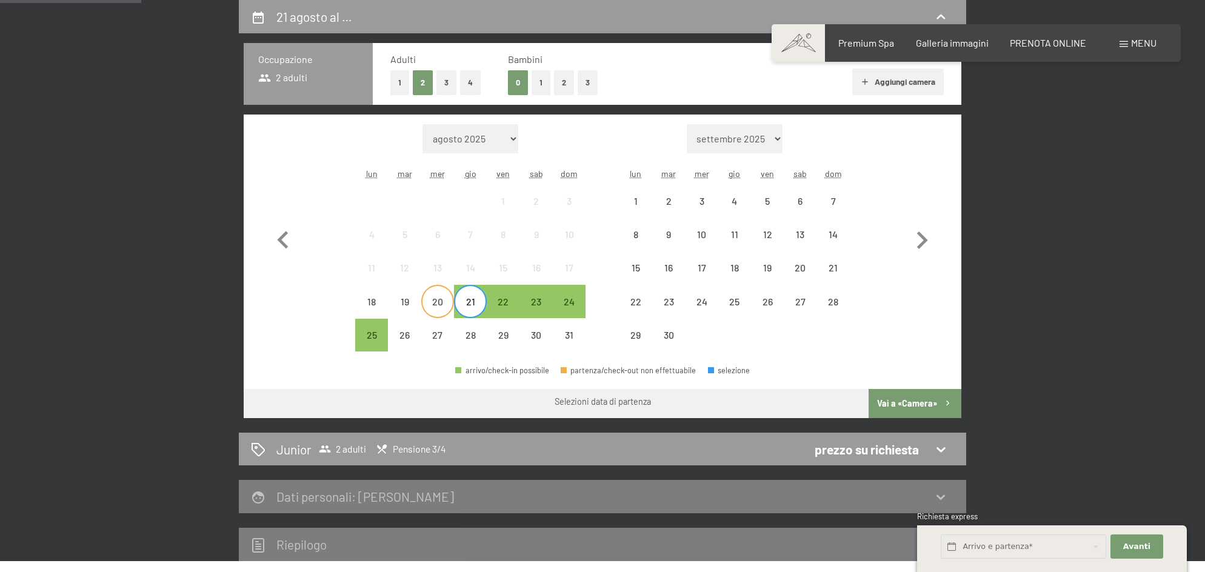
click at [443, 304] on div "20" at bounding box center [438, 312] width 30 height 30
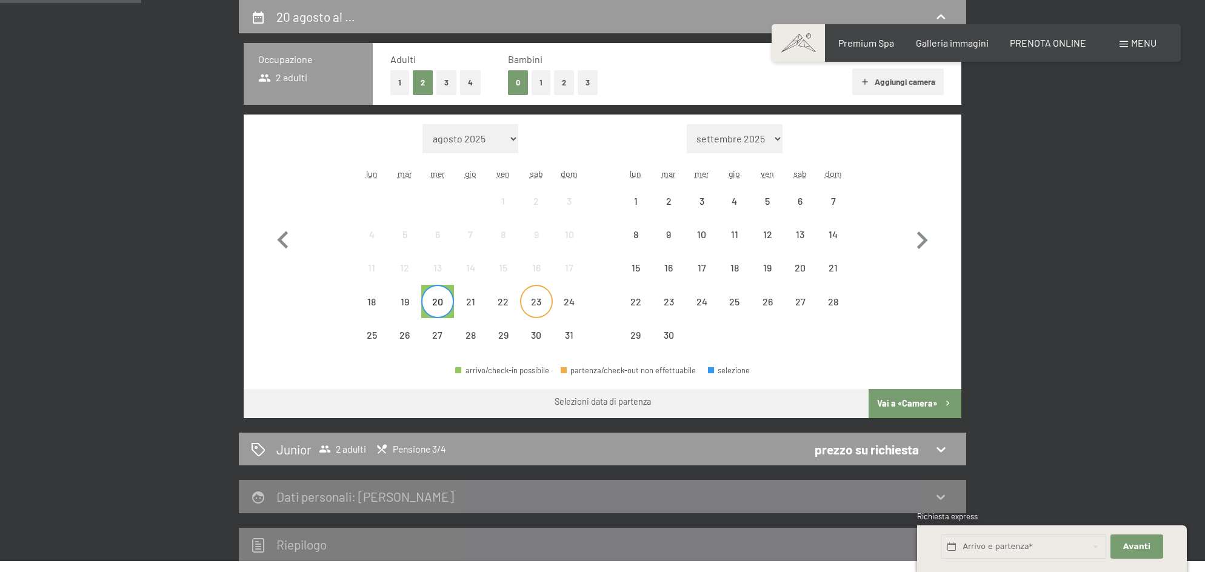
click at [537, 303] on div "23" at bounding box center [536, 312] width 30 height 30
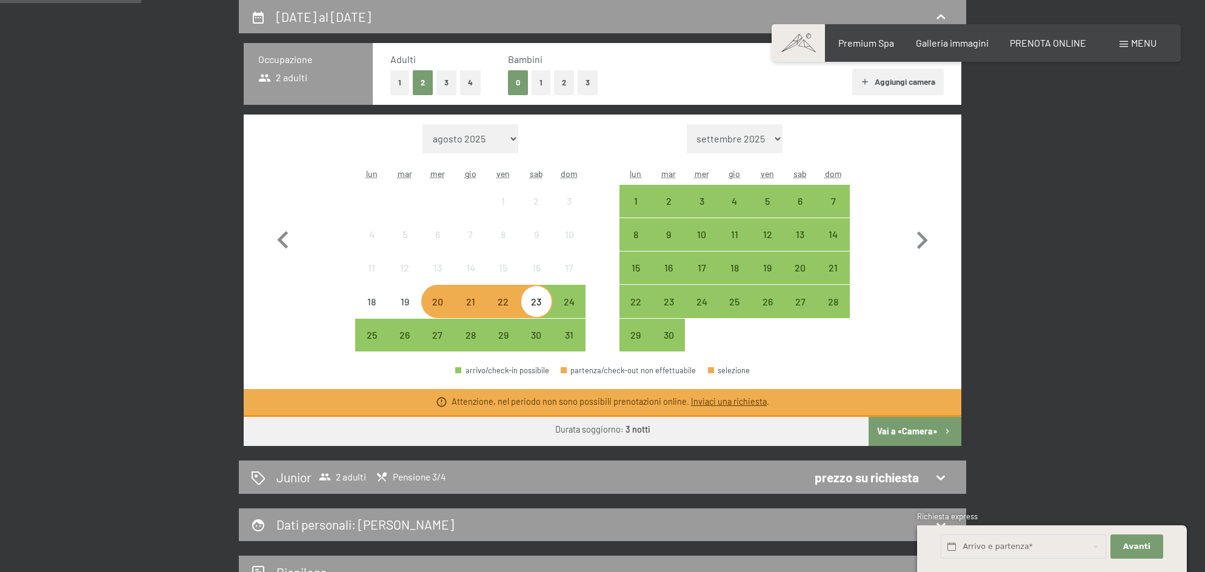
click at [897, 427] on button "Vai a «Camera»" at bounding box center [915, 431] width 93 height 29
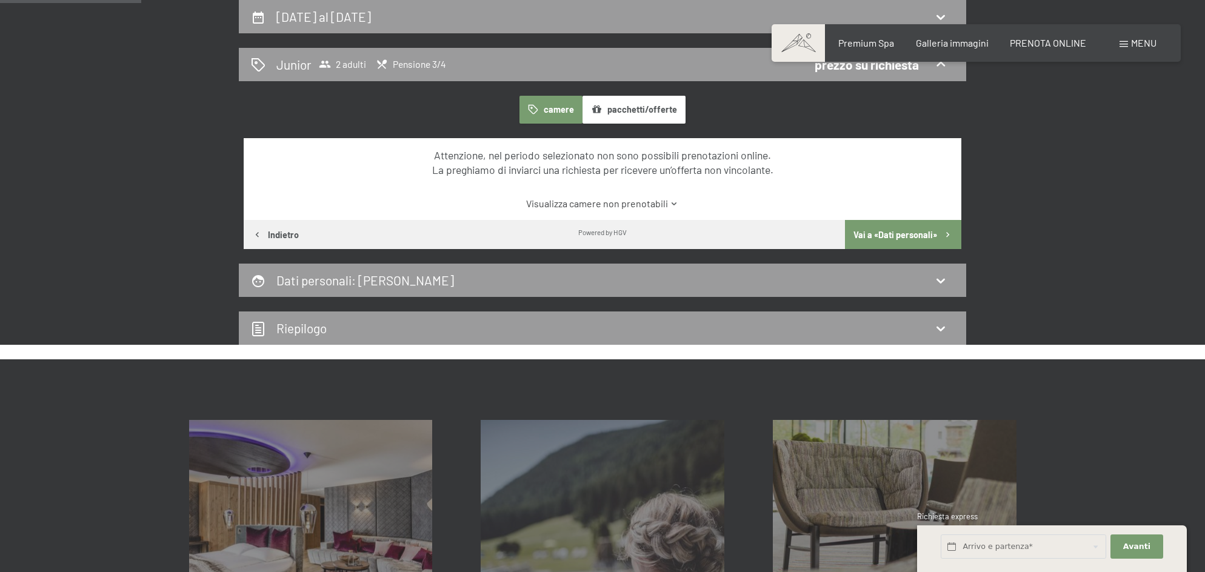
click at [853, 236] on button "Vai a «Dati personali»" at bounding box center [903, 234] width 116 height 29
select select "f"
select select "ITA"
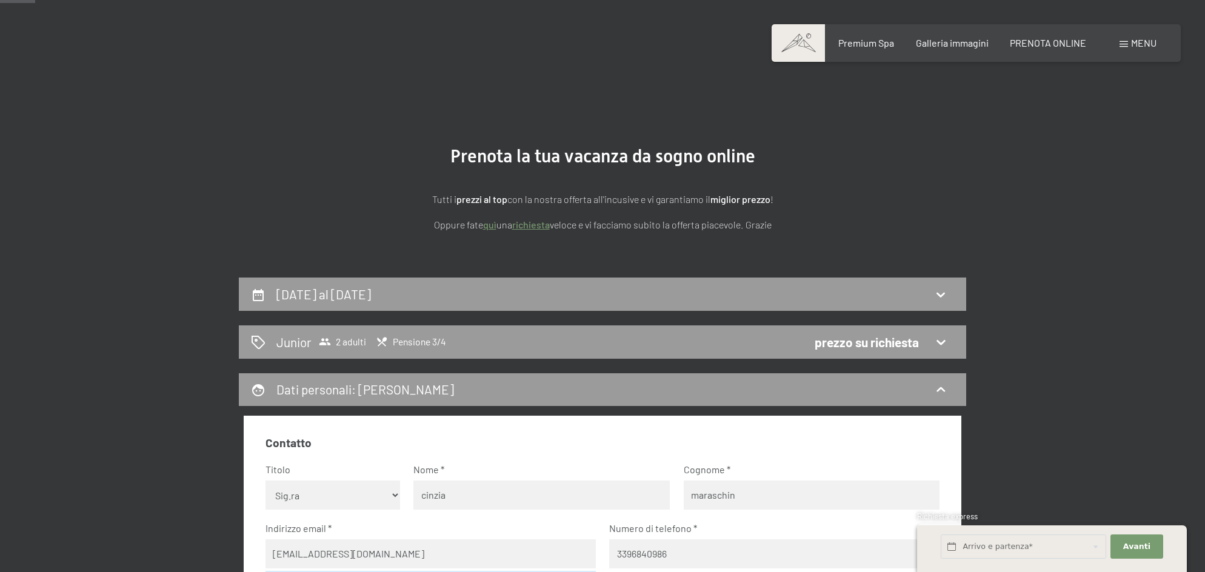
scroll to position [0, 0]
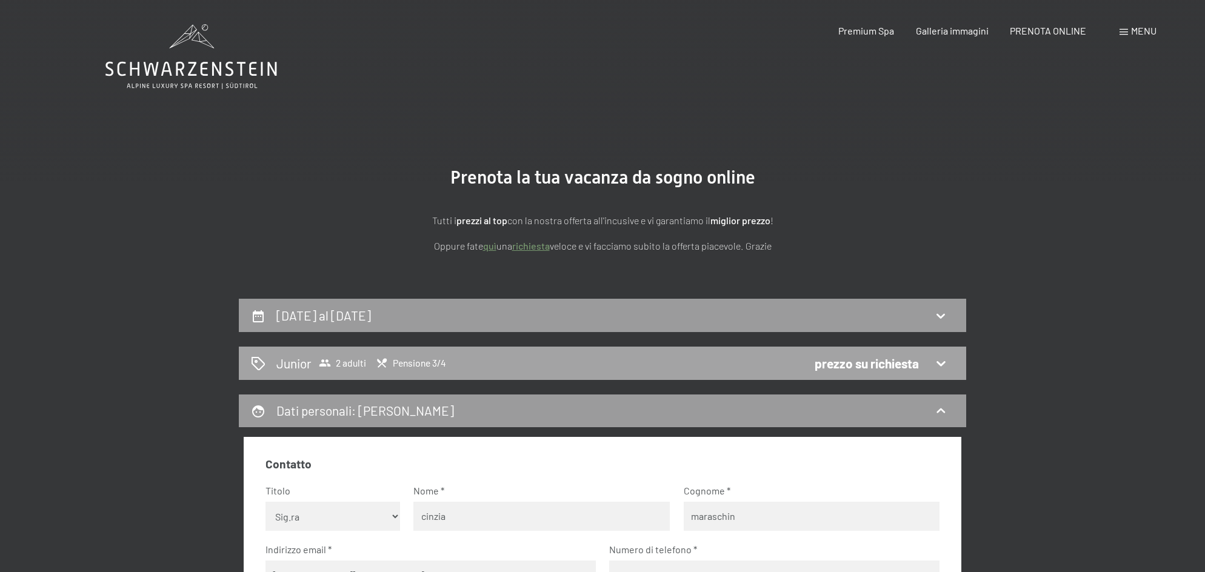
click at [552, 357] on div "Junior 2 adulti Pensione 3/4 prezzo su richiesta" at bounding box center [602, 364] width 703 height 18
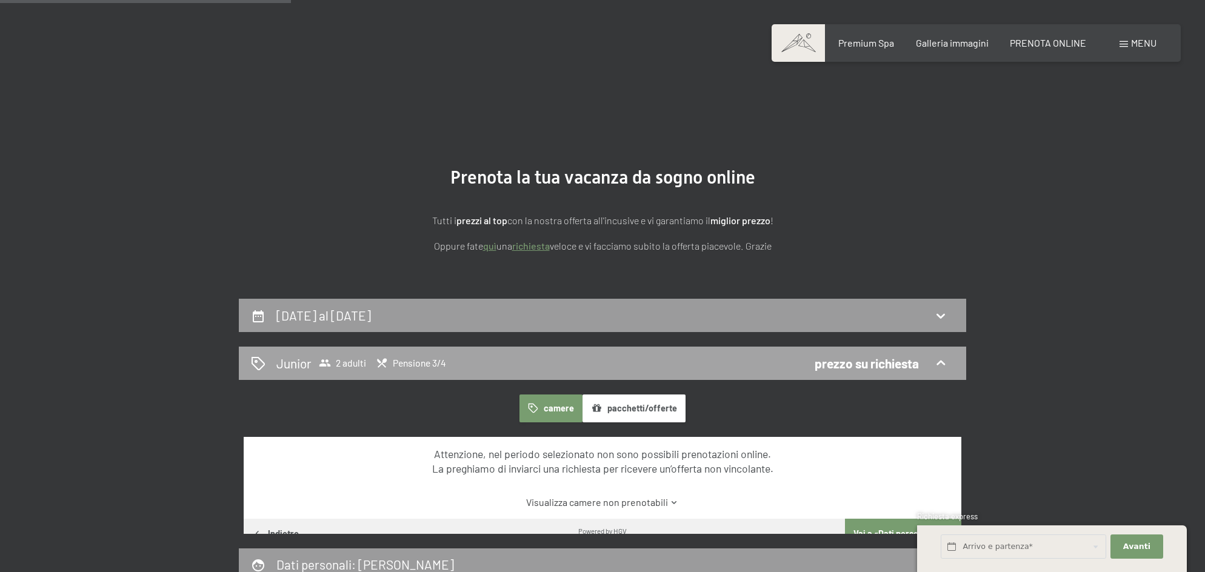
scroll to position [299, 0]
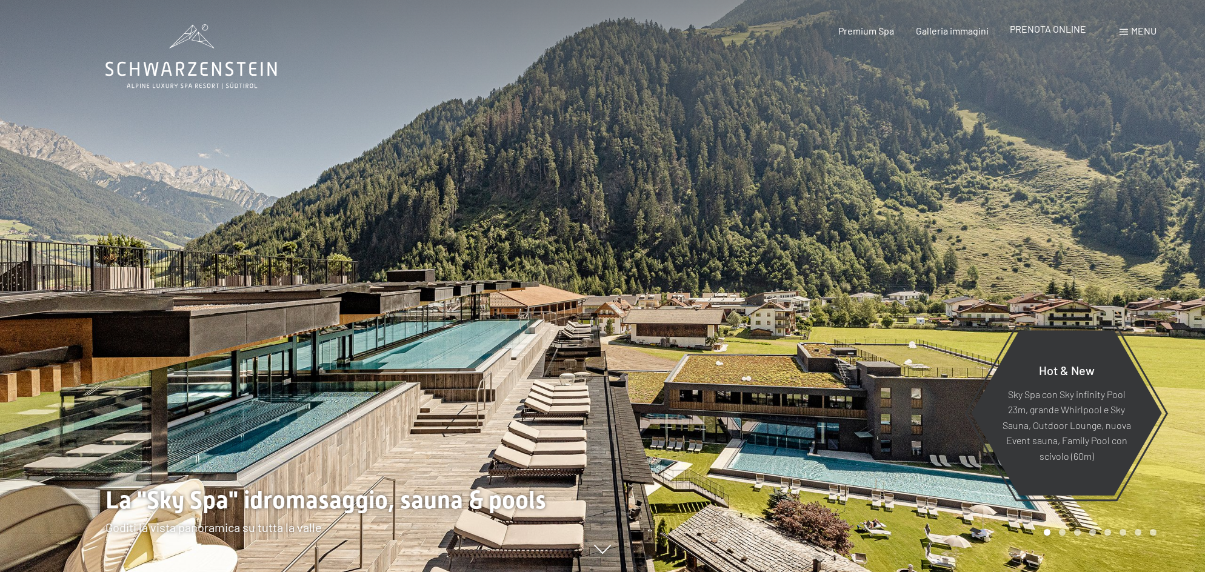
click at [1049, 24] on span "PRENOTA ONLINE" at bounding box center [1048, 29] width 76 height 12
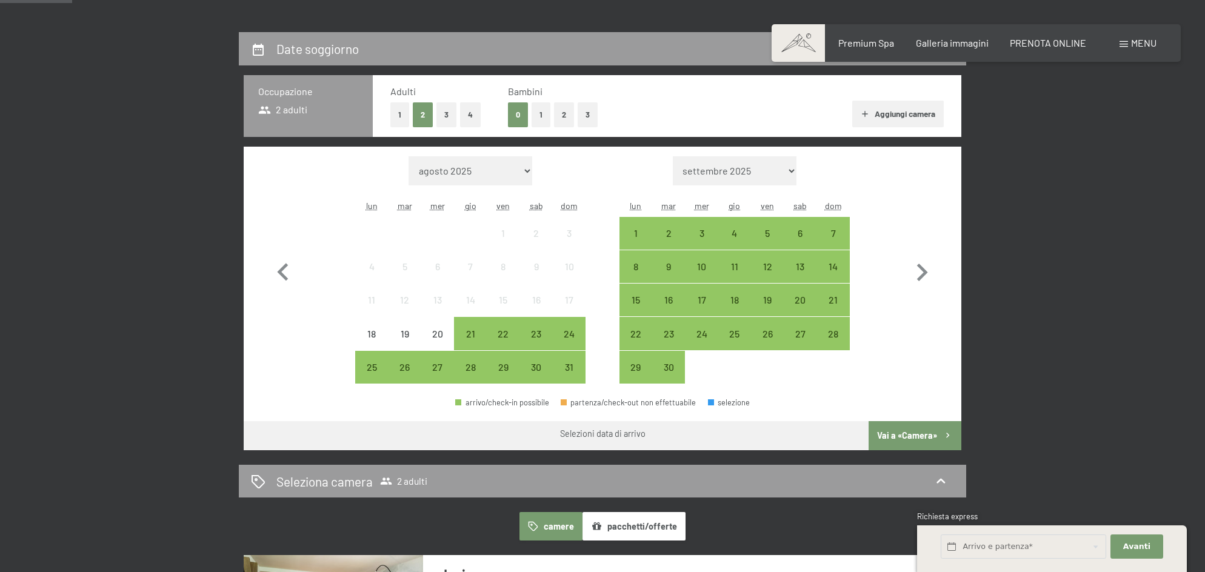
scroll to position [271, 0]
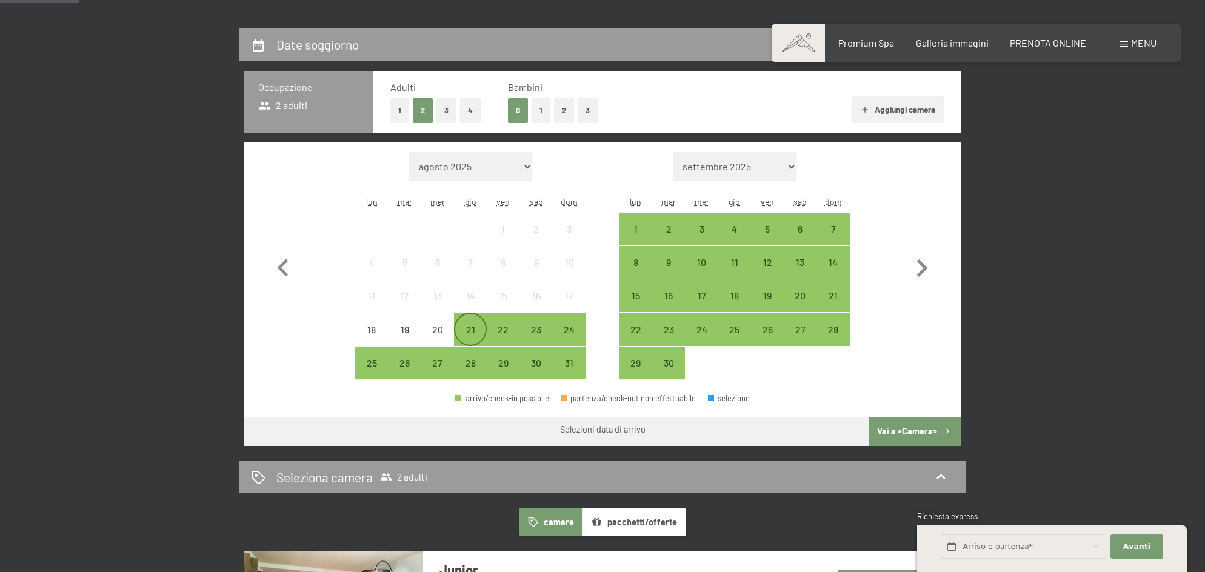
click at [463, 329] on div "21" at bounding box center [470, 340] width 30 height 30
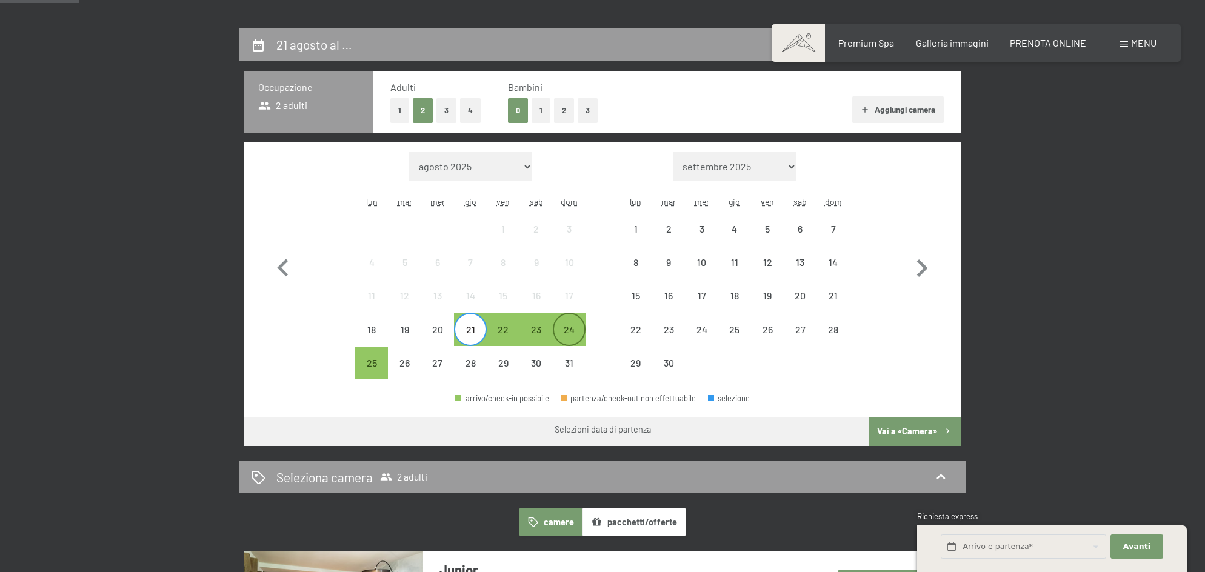
click at [567, 332] on div "24" at bounding box center [569, 340] width 30 height 30
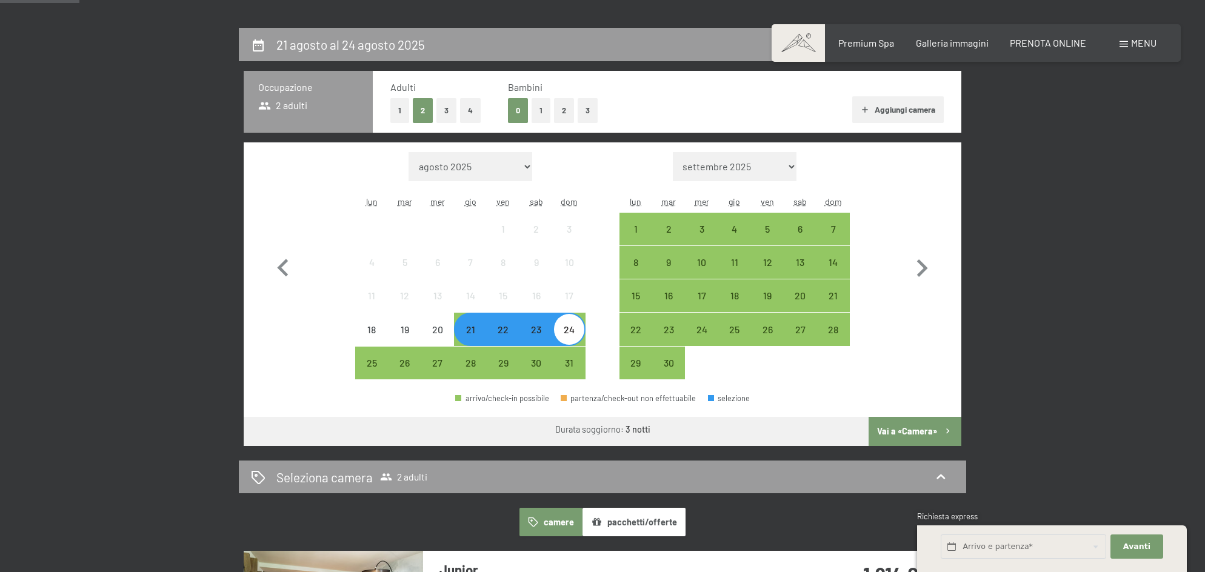
click at [903, 438] on button "Vai a «Camera»" at bounding box center [915, 431] width 93 height 29
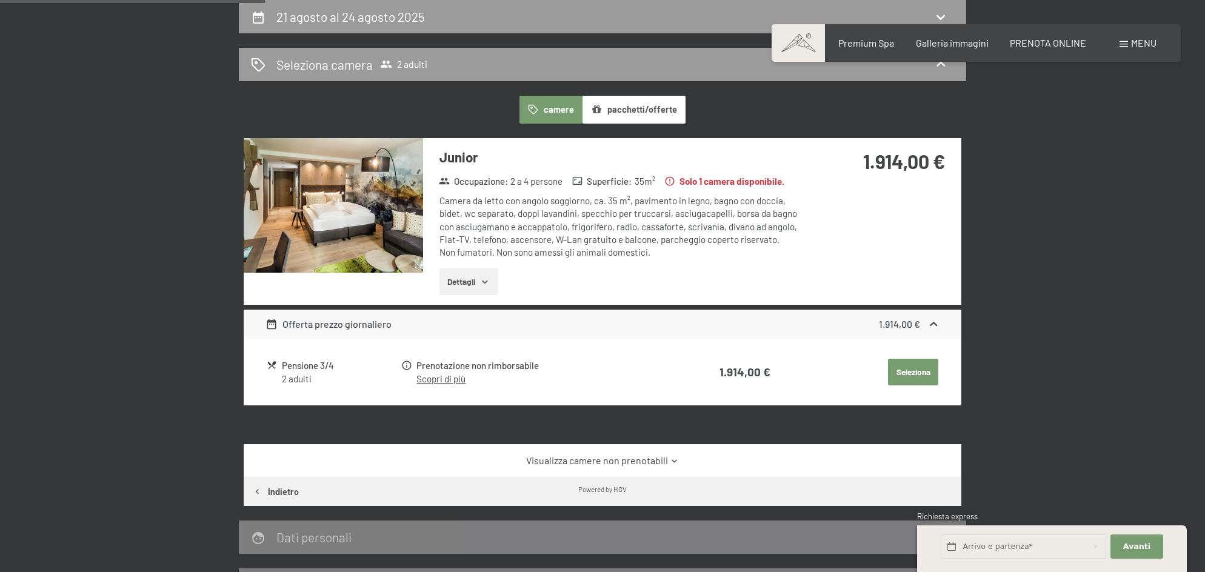
click at [1125, 429] on div "21 agosto al 24 agosto 2025 Seleziona camera 2 adulti camere pacchetti/offerte …" at bounding box center [602, 301] width 1205 height 602
click at [361, 12] on h2 "21 agosto al 24 agosto 2025" at bounding box center [350, 16] width 149 height 15
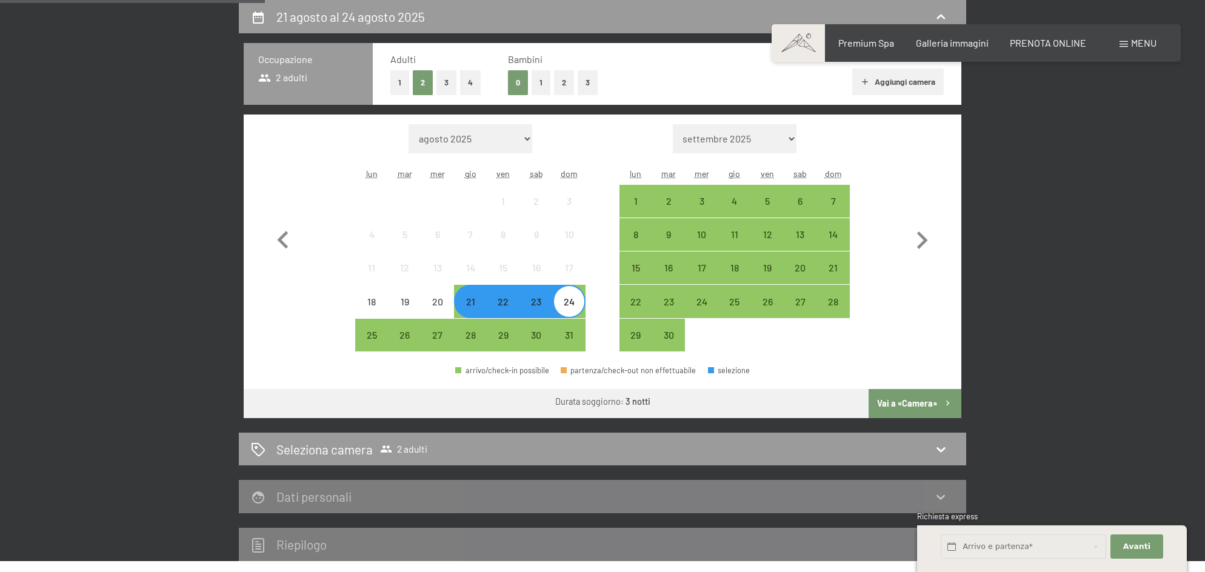
click at [98, 159] on div "21 agosto al 24 agosto 2025 Occupazione 2 adulti Adulti 1 2 3 4 Bambini 0 1 2 3…" at bounding box center [602, 280] width 1205 height 561
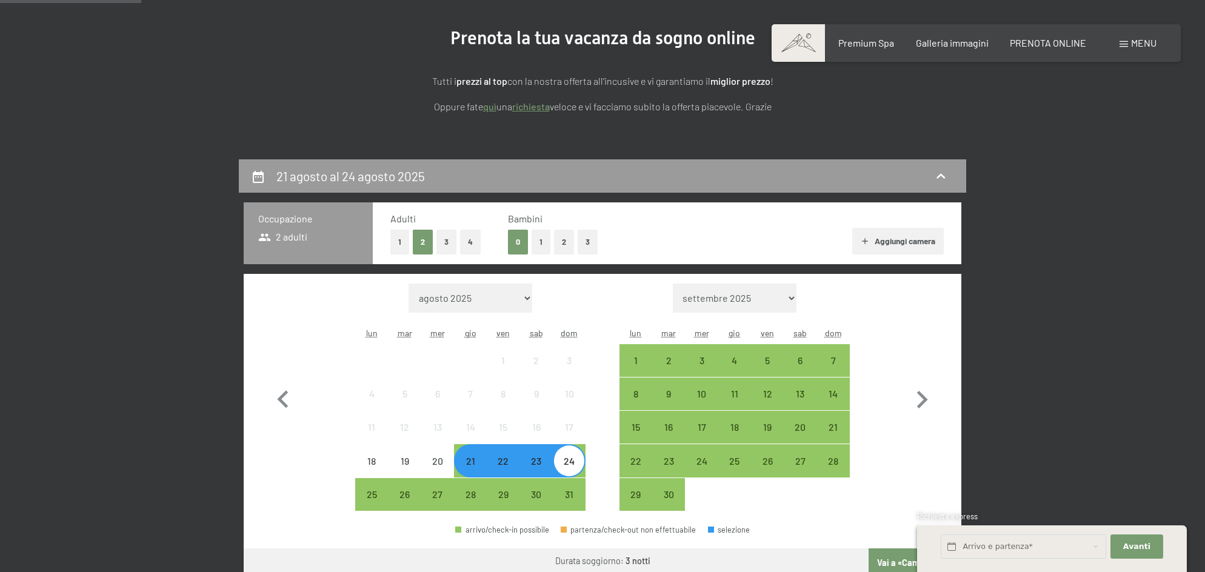
scroll to position [137, 0]
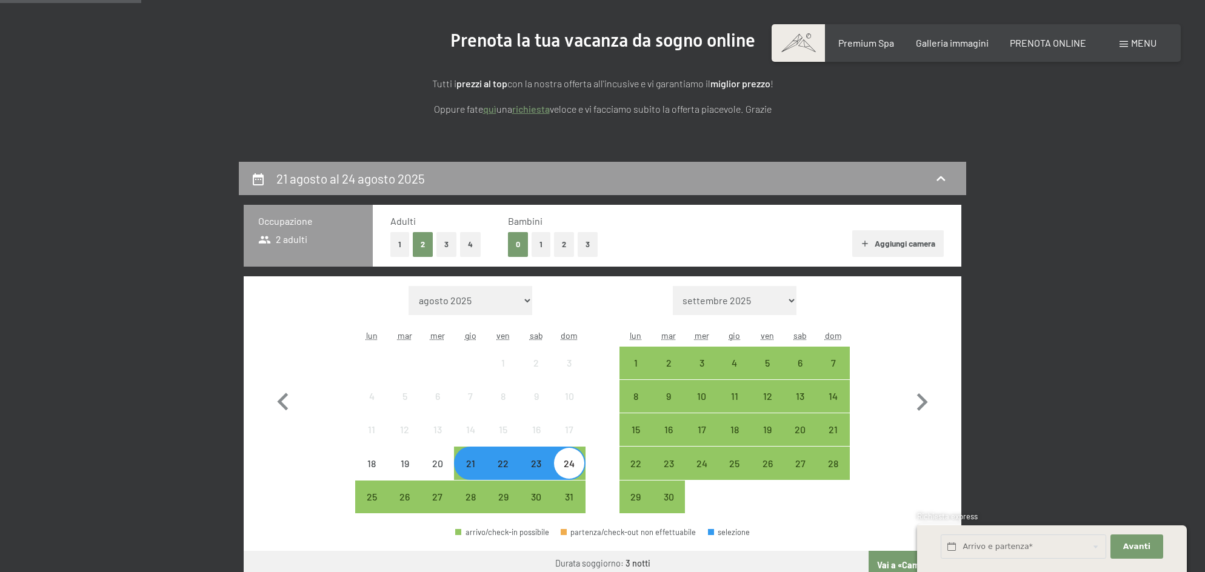
click at [1056, 255] on div "21 agosto al 24 agosto 2025 Occupazione 2 adulti Adulti 1 2 3 4 Bambini 0 1 2 3…" at bounding box center [603, 442] width 919 height 561
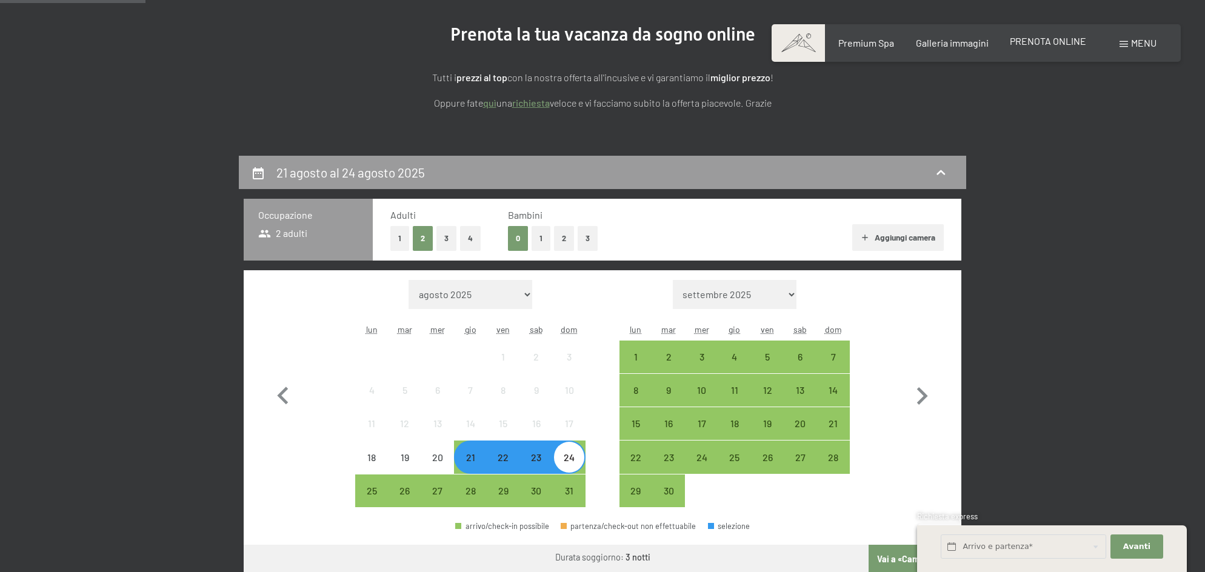
scroll to position [144, 0]
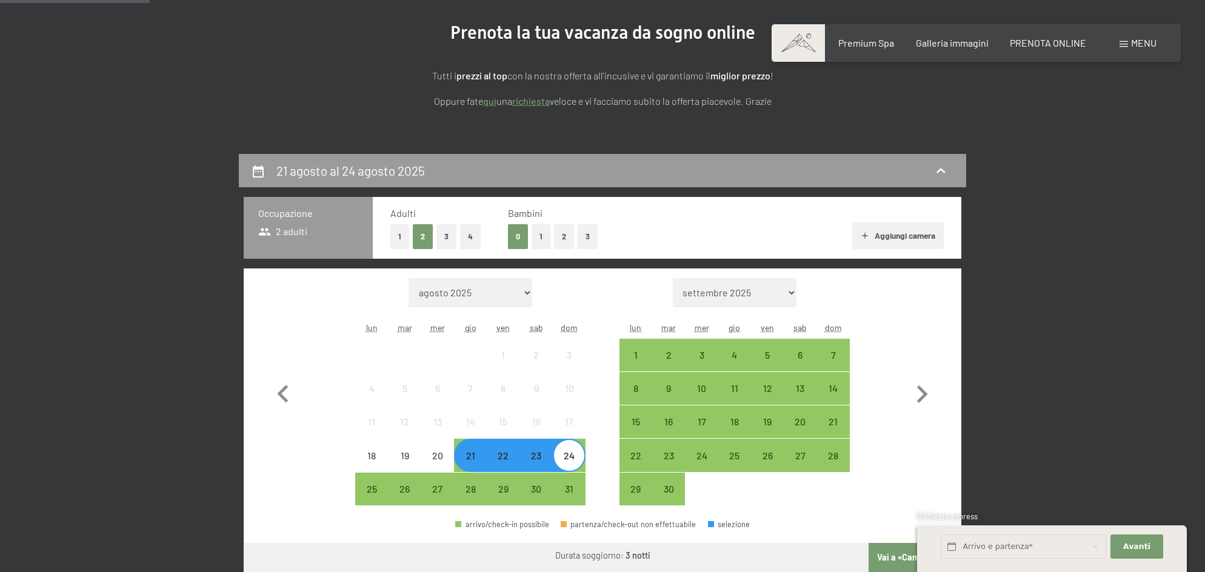
click at [885, 560] on button "Vai a «Camera»" at bounding box center [915, 557] width 93 height 29
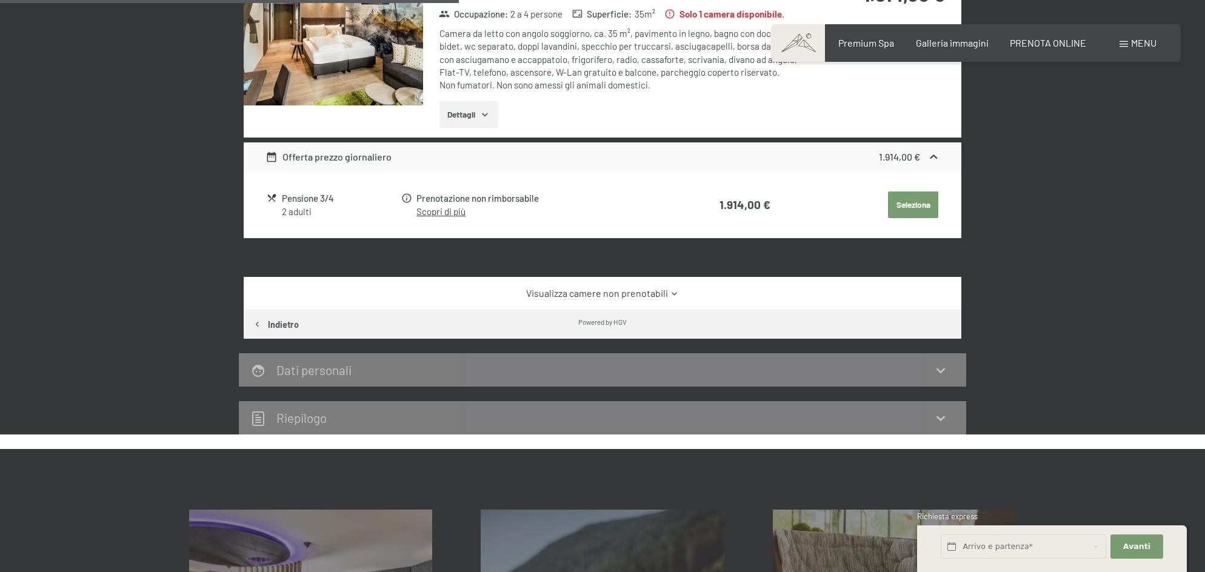
scroll to position [469, 0]
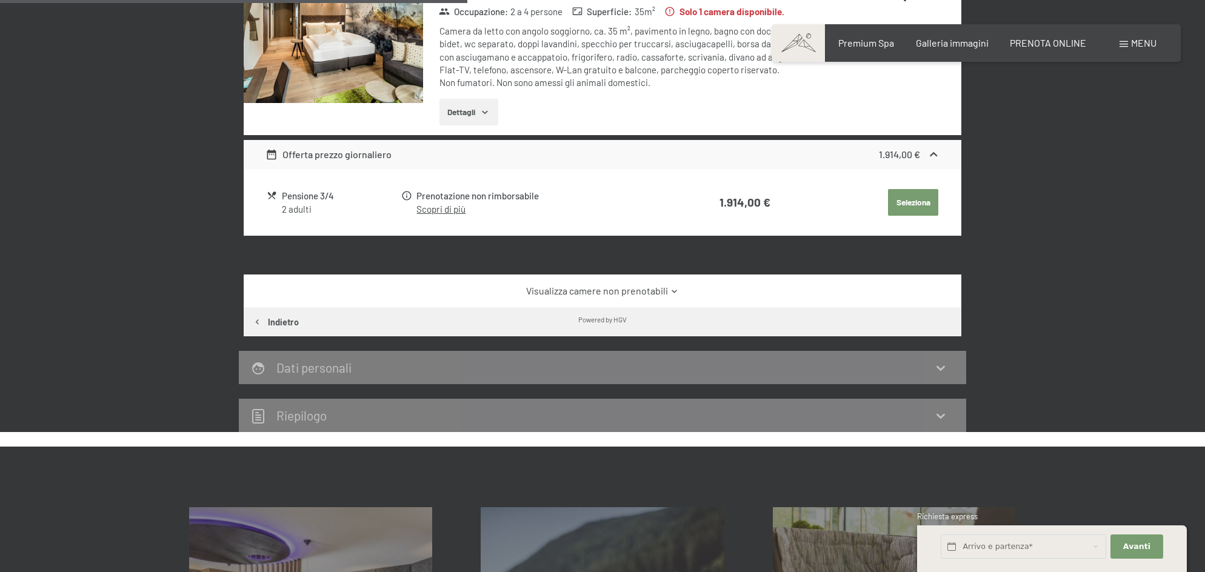
click at [623, 293] on link "Visualizza camere non prenotabili" at bounding box center [603, 290] width 675 height 13
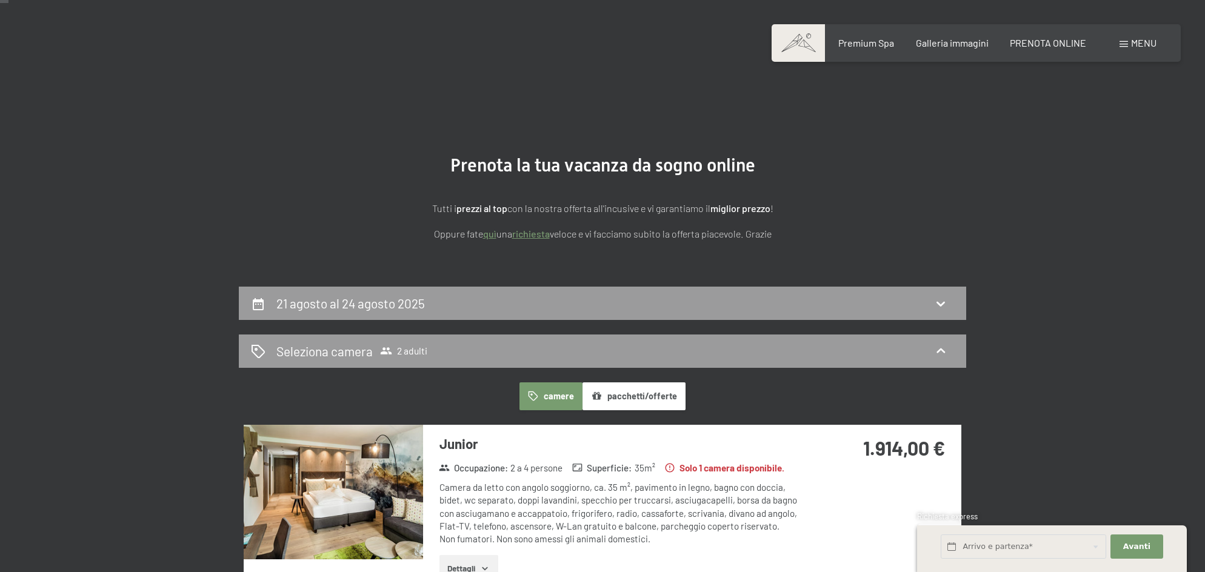
scroll to position [0, 0]
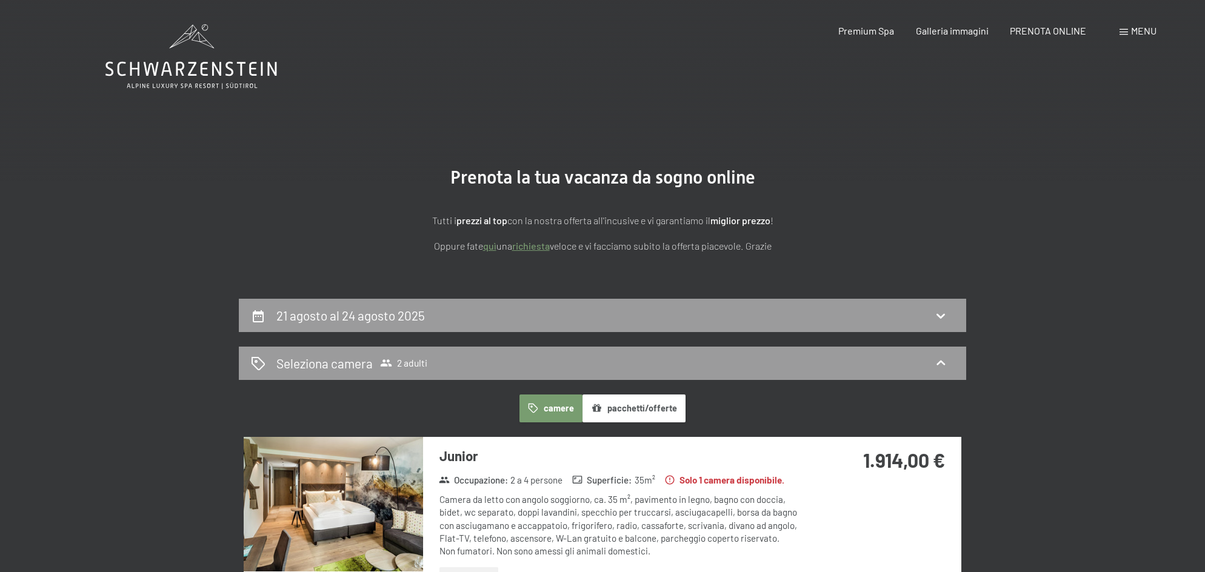
click at [365, 484] on img at bounding box center [333, 504] width 179 height 135
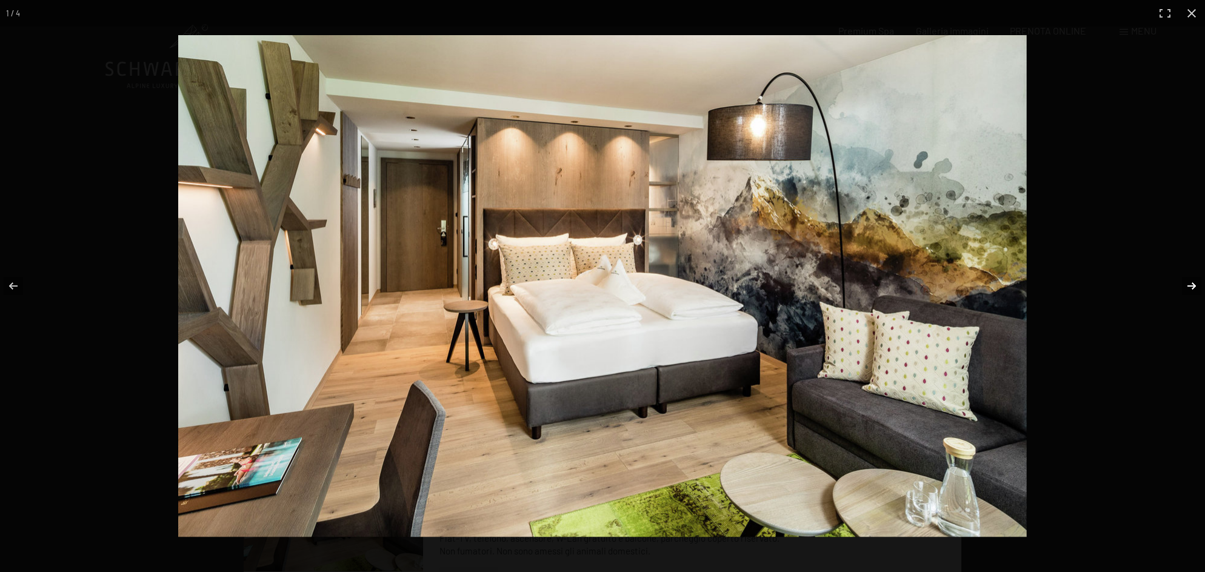
click at [1197, 286] on button "button" at bounding box center [1184, 286] width 42 height 61
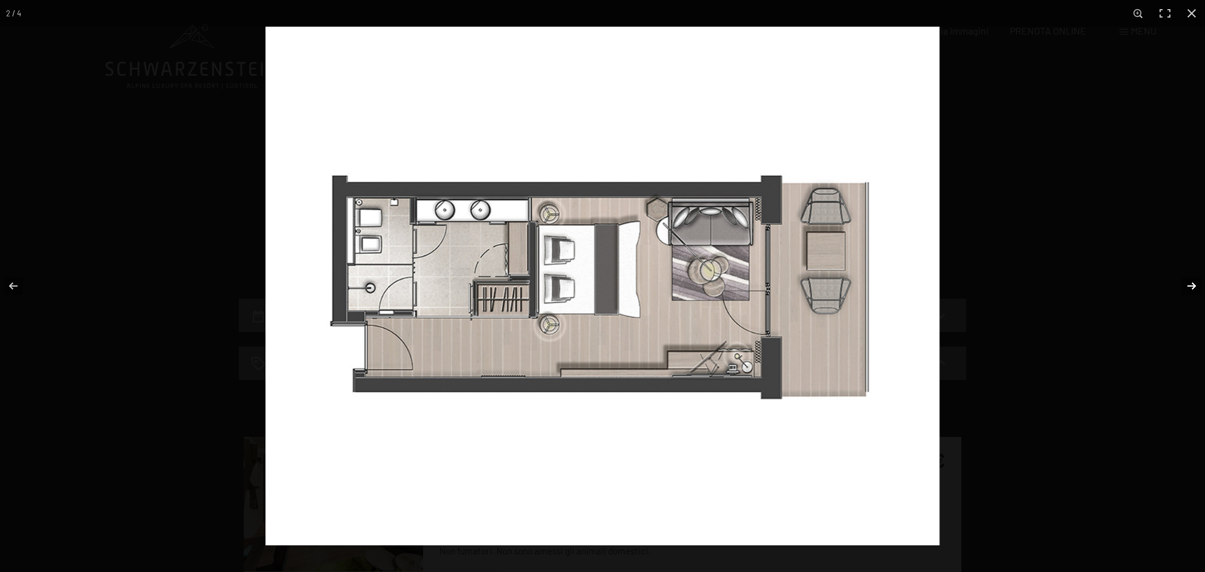
click at [1190, 285] on button "button" at bounding box center [1184, 286] width 42 height 61
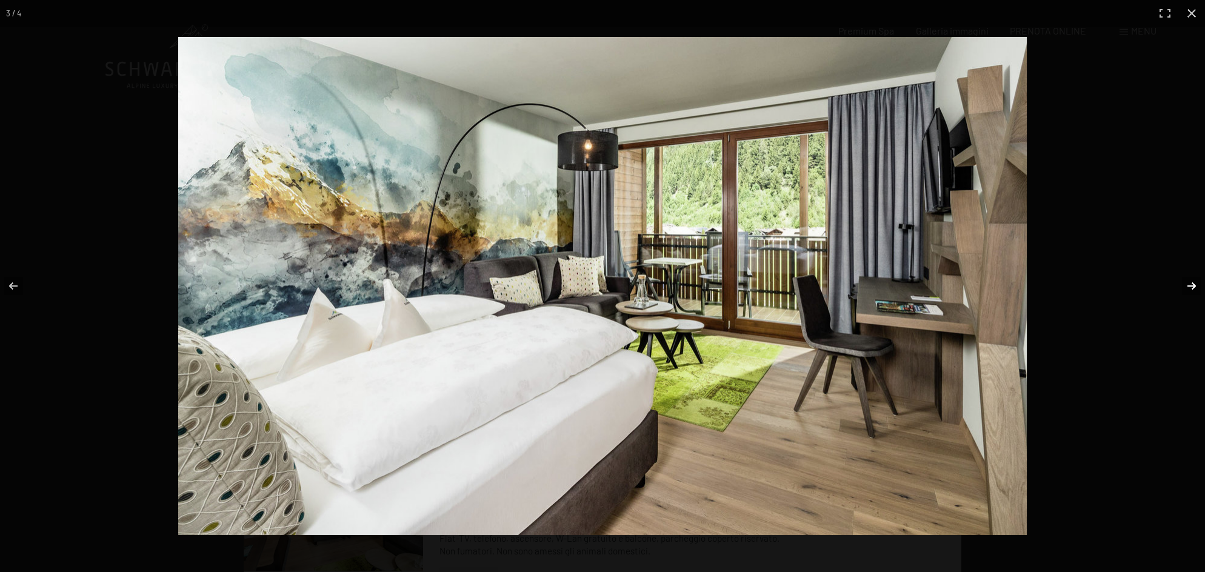
click at [1190, 285] on button "button" at bounding box center [1184, 286] width 42 height 61
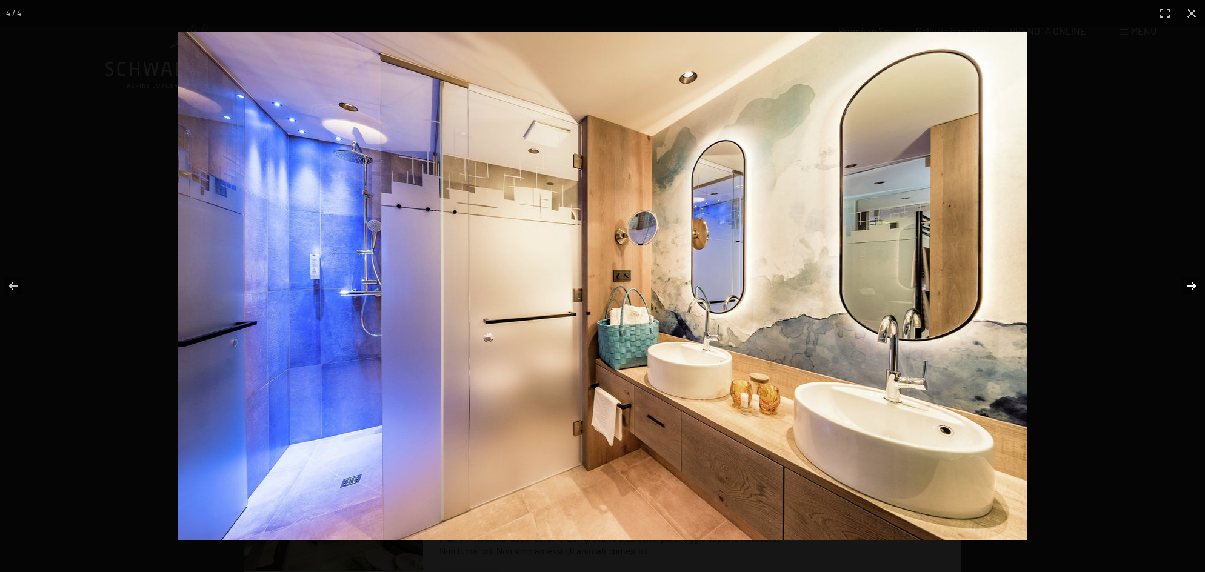
click at [1193, 285] on button "button" at bounding box center [1184, 286] width 42 height 61
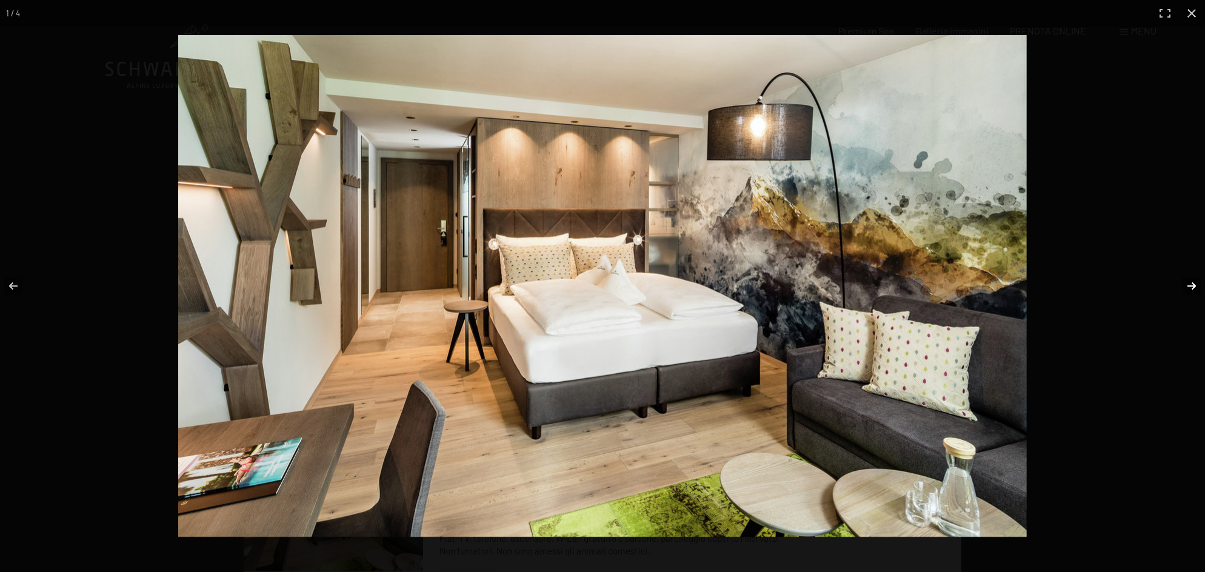
click at [1193, 285] on button "button" at bounding box center [1184, 286] width 42 height 61
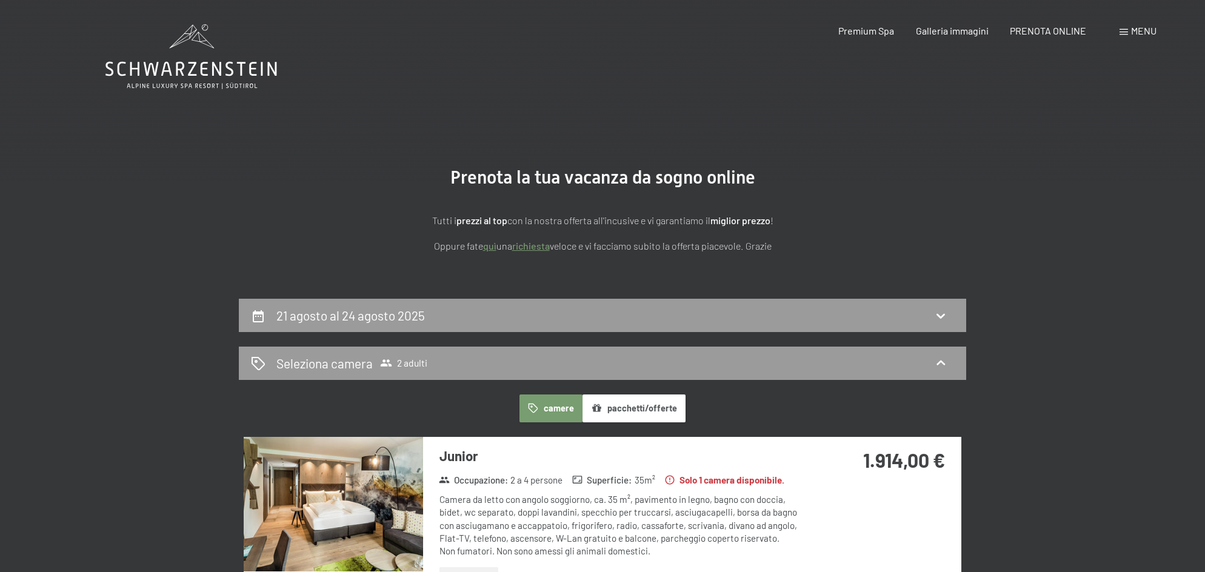
click at [0, 0] on button "button" at bounding box center [0, 0] width 0 height 0
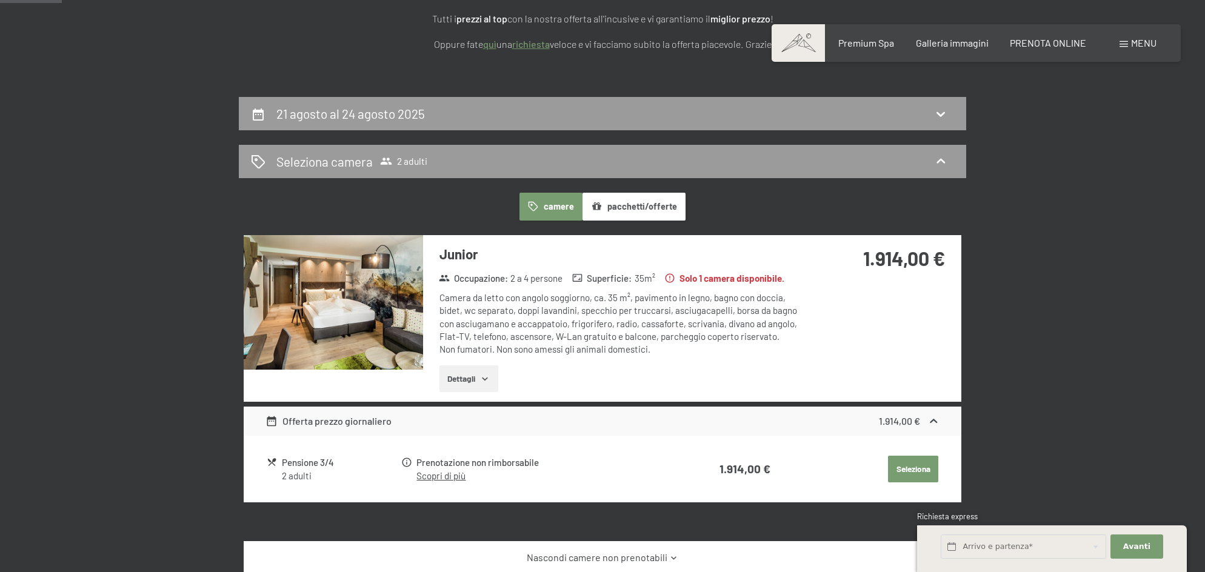
scroll to position [193, 0]
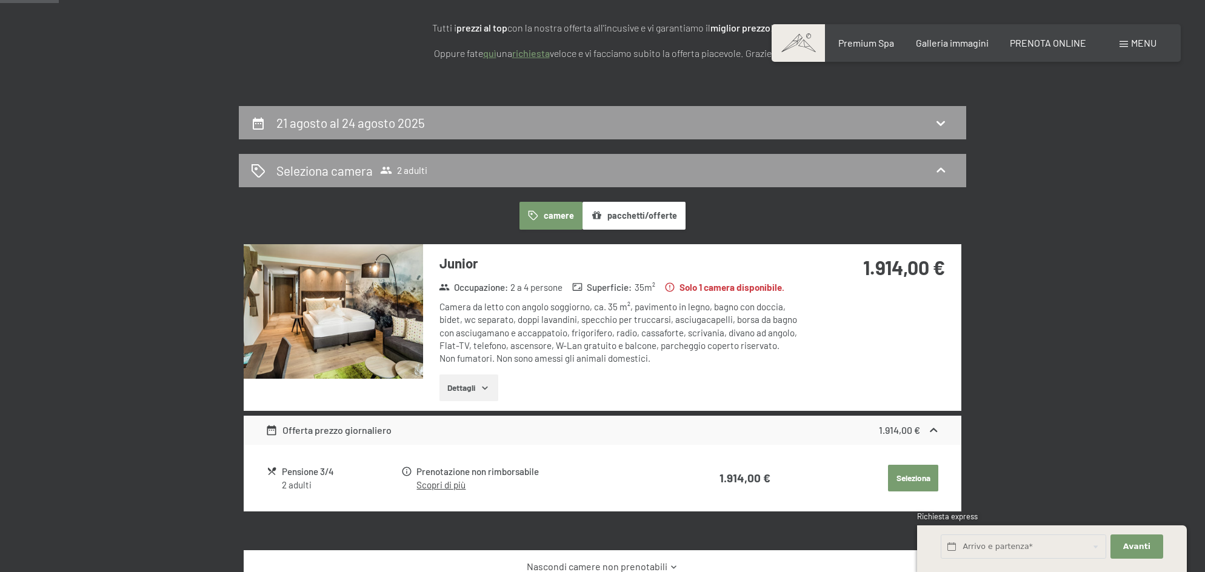
click at [443, 127] on div "21 agosto al 24 agosto 2025" at bounding box center [602, 123] width 703 height 18
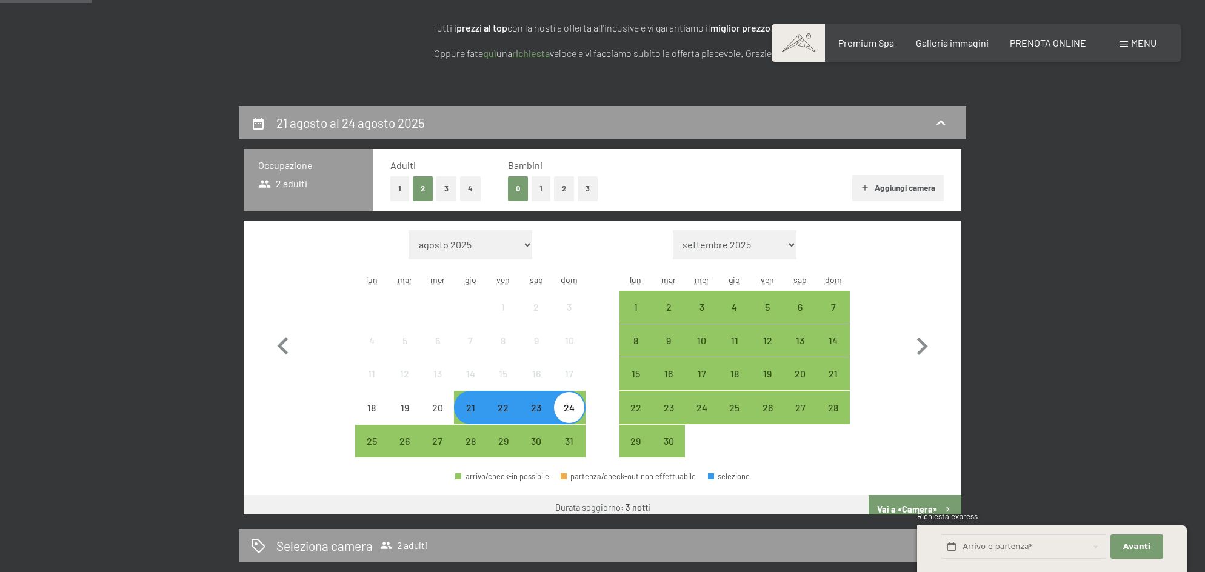
scroll to position [299, 0]
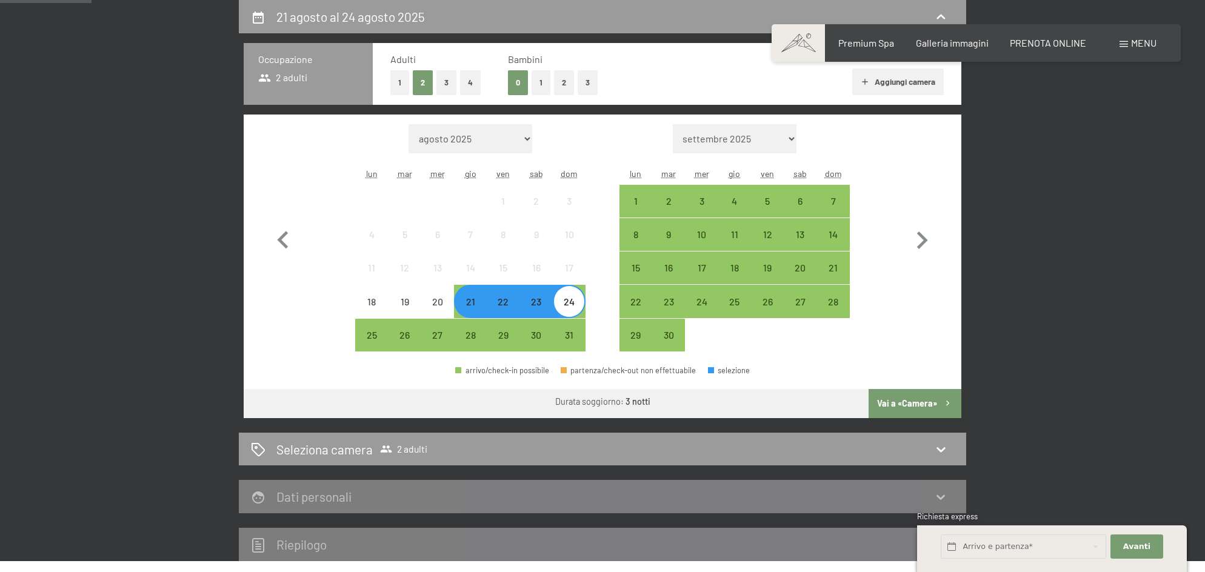
click at [474, 305] on div "21" at bounding box center [470, 312] width 30 height 30
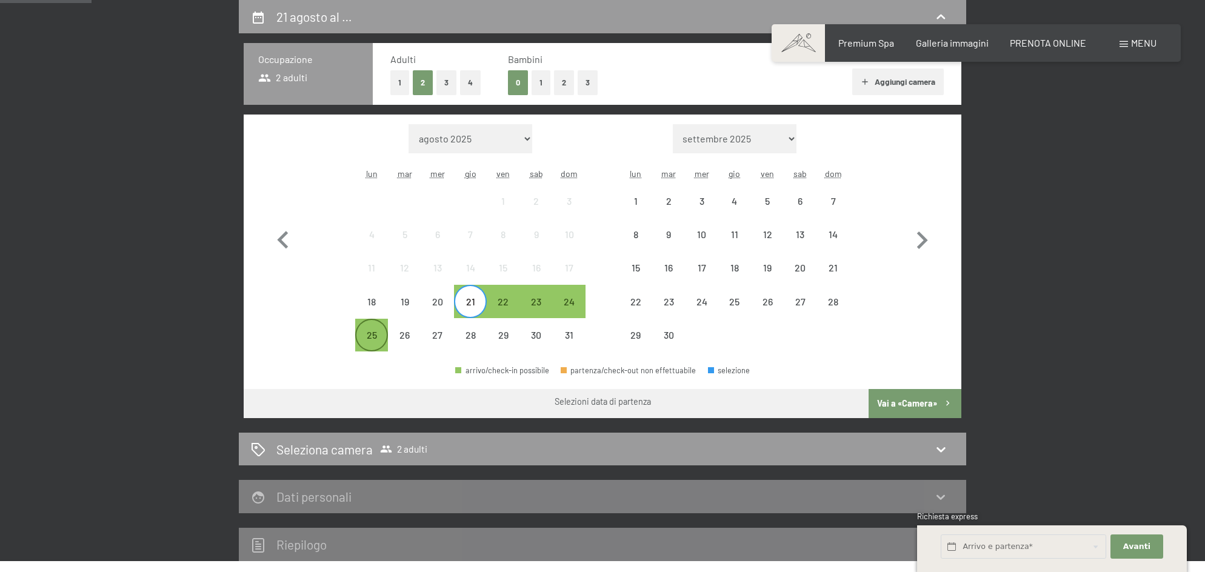
click at [378, 338] on div "25" at bounding box center [372, 345] width 30 height 30
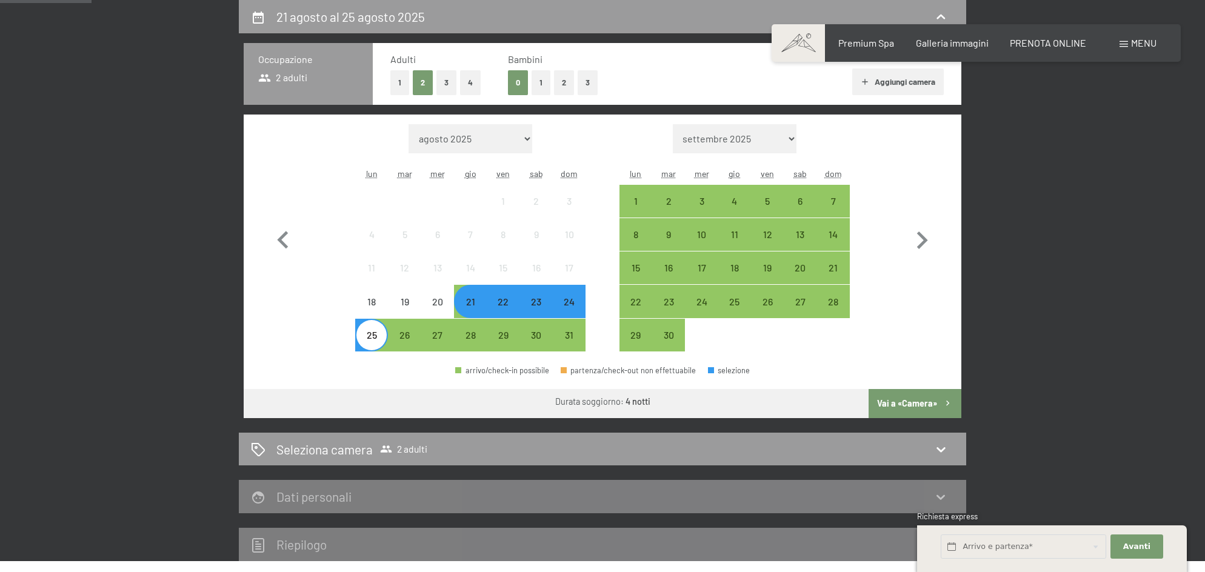
click at [911, 408] on button "Vai a «Camera»" at bounding box center [915, 403] width 93 height 29
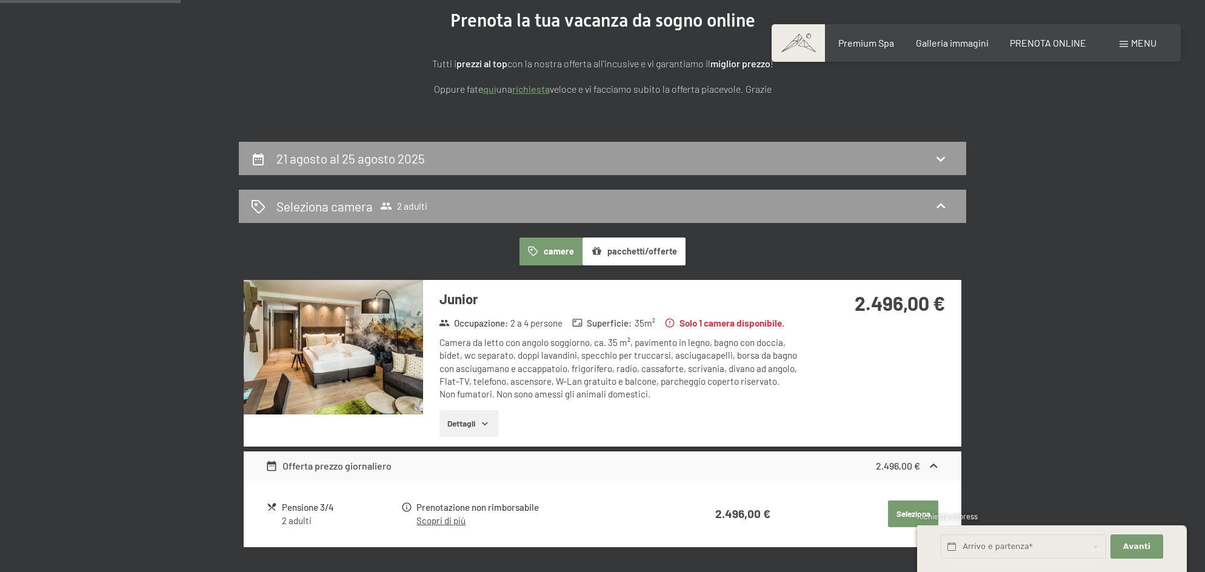
scroll to position [0, 0]
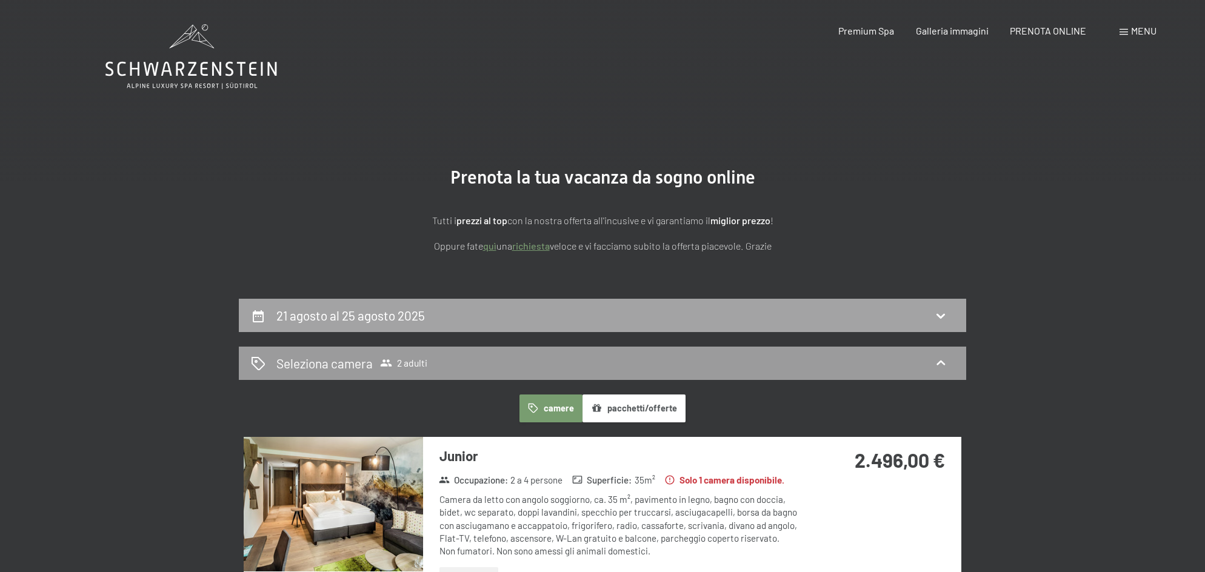
click at [503, 309] on div "21 agosto al 25 agosto 2025" at bounding box center [602, 316] width 703 height 18
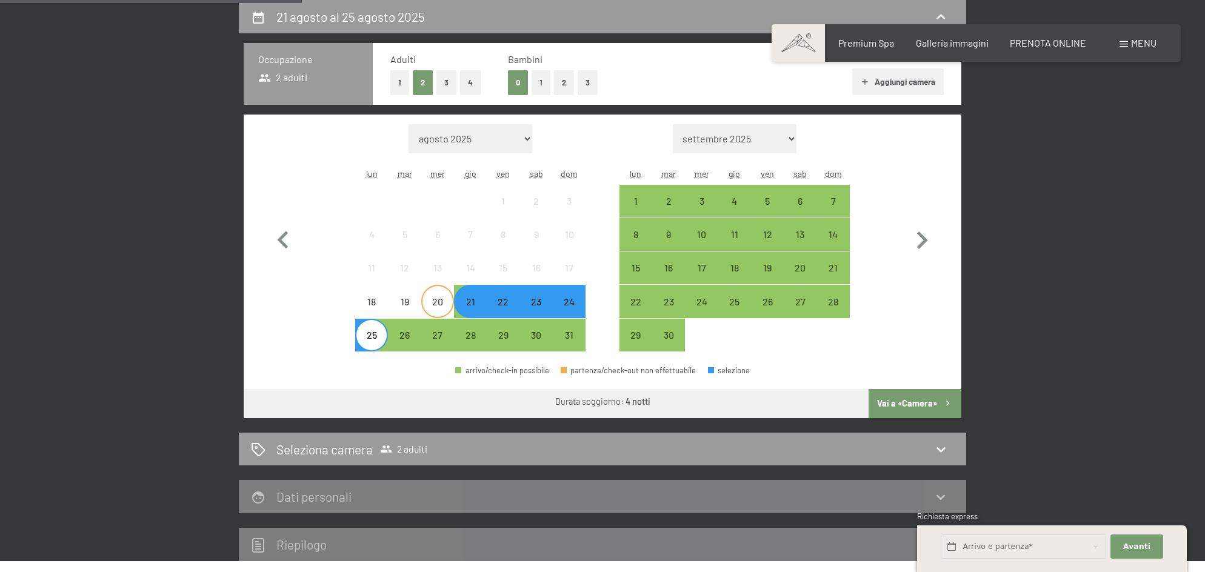
click at [446, 306] on div "20" at bounding box center [438, 312] width 30 height 30
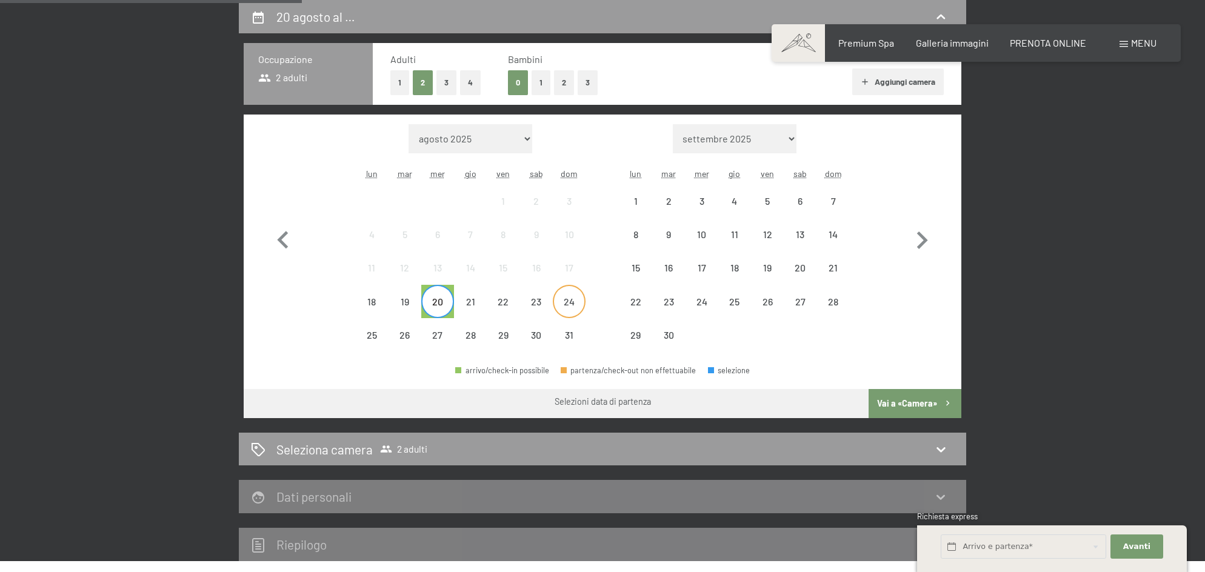
click at [572, 300] on div "24" at bounding box center [569, 312] width 30 height 30
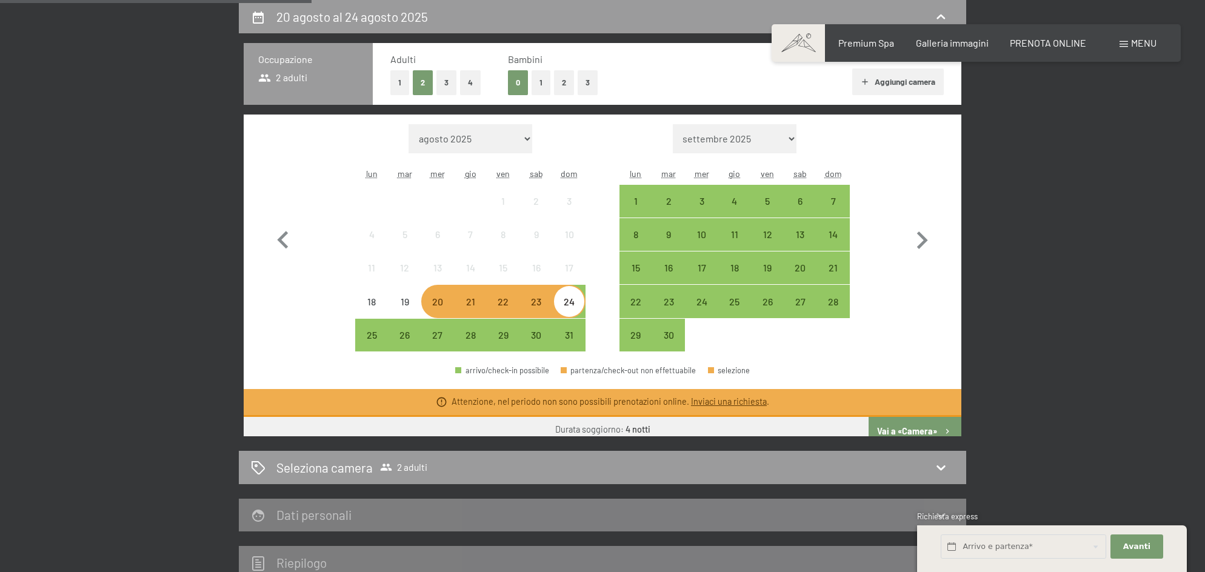
scroll to position [300, 0]
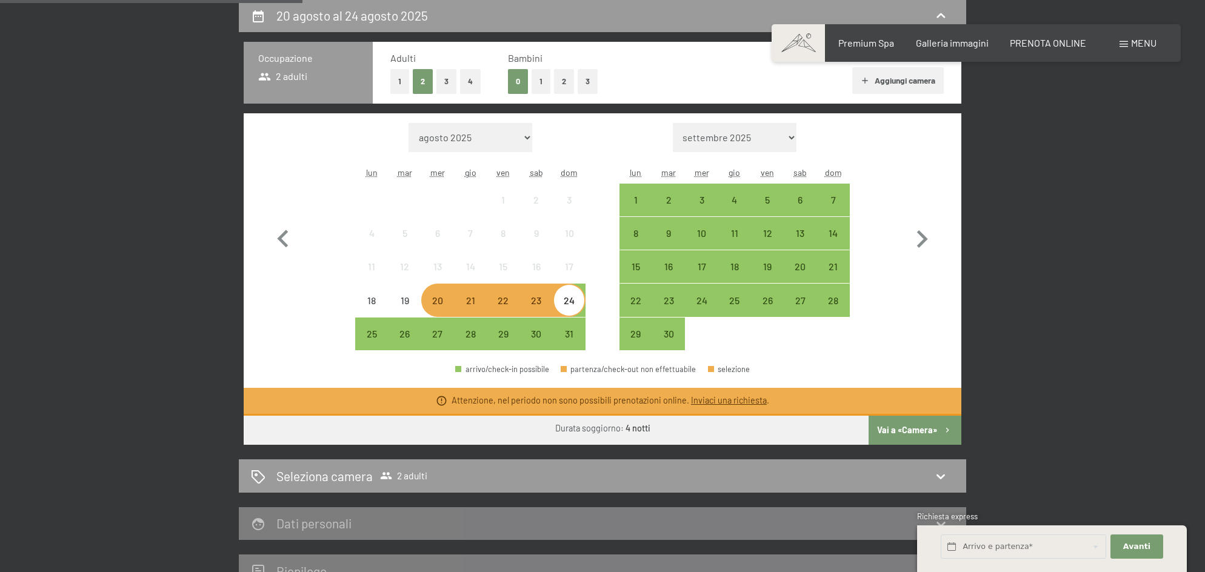
click at [434, 308] on div "20" at bounding box center [438, 311] width 30 height 30
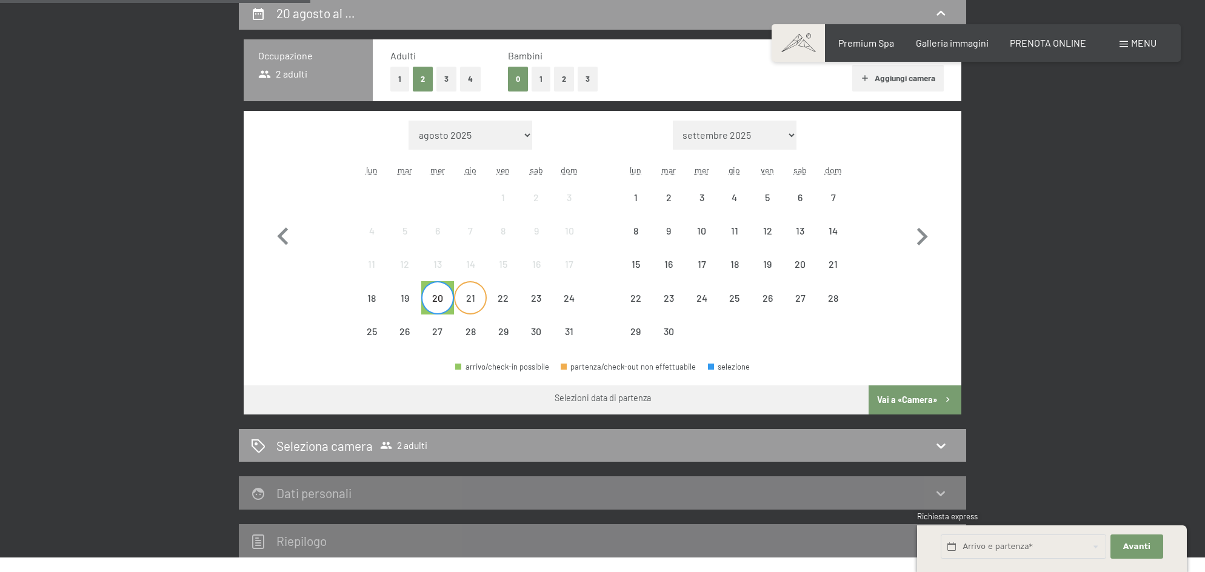
scroll to position [301, 0]
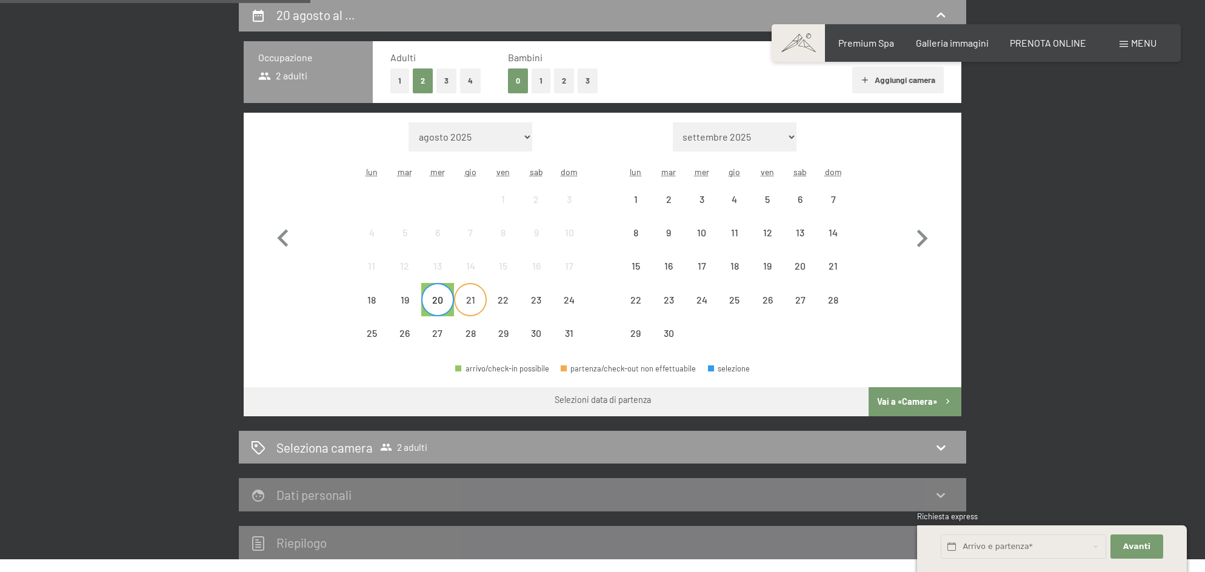
click at [468, 307] on div "21" at bounding box center [470, 310] width 30 height 30
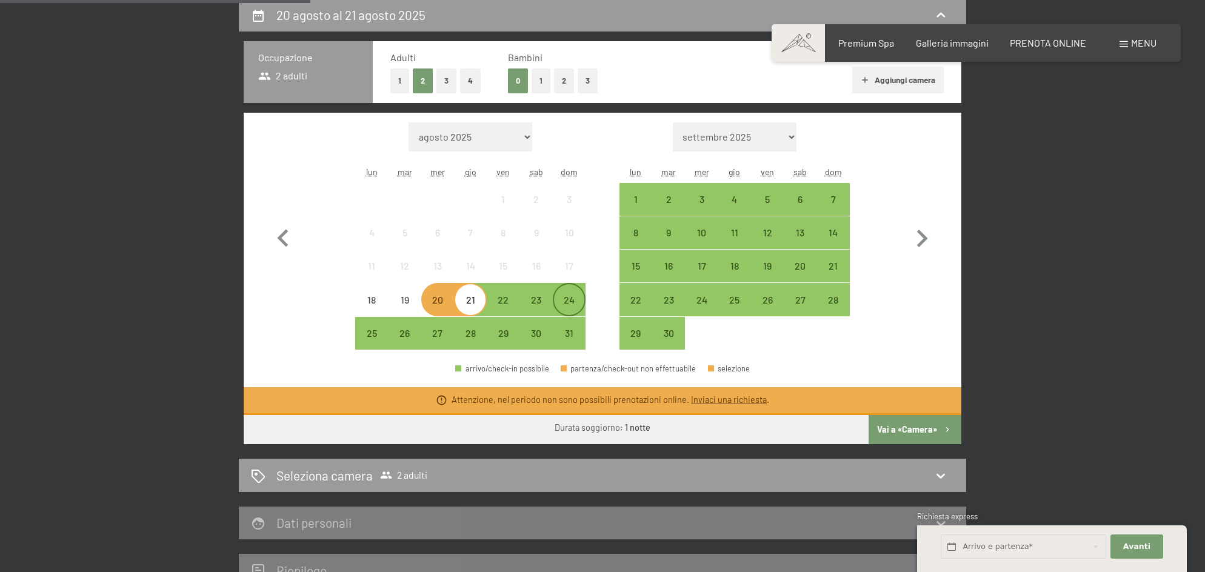
click at [571, 296] on div "24" at bounding box center [569, 310] width 30 height 30
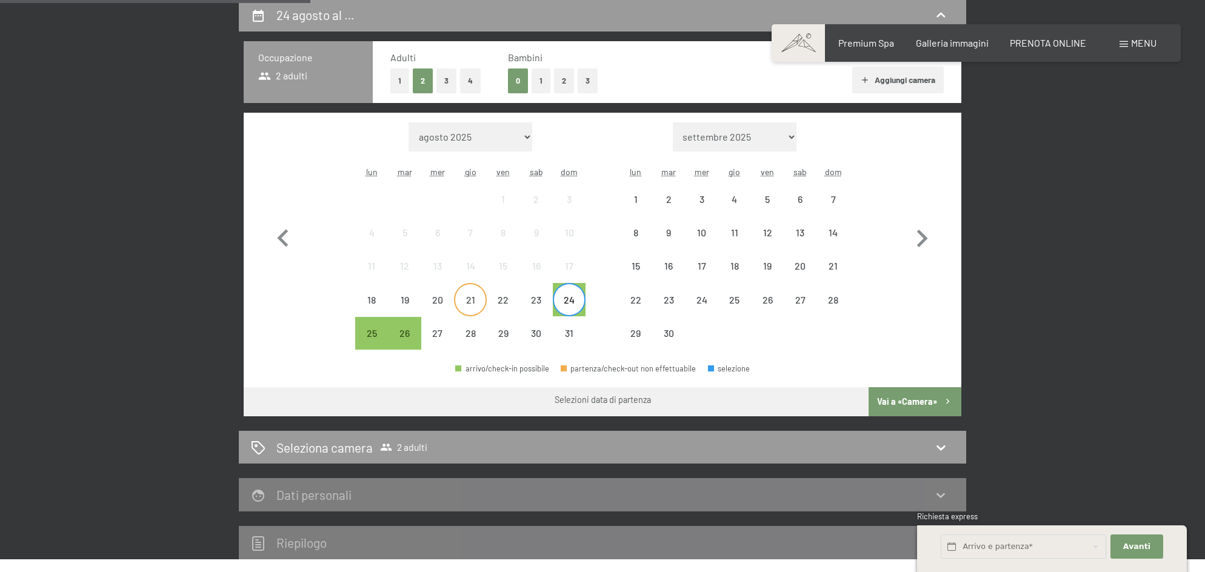
click at [474, 300] on div "21" at bounding box center [470, 310] width 30 height 30
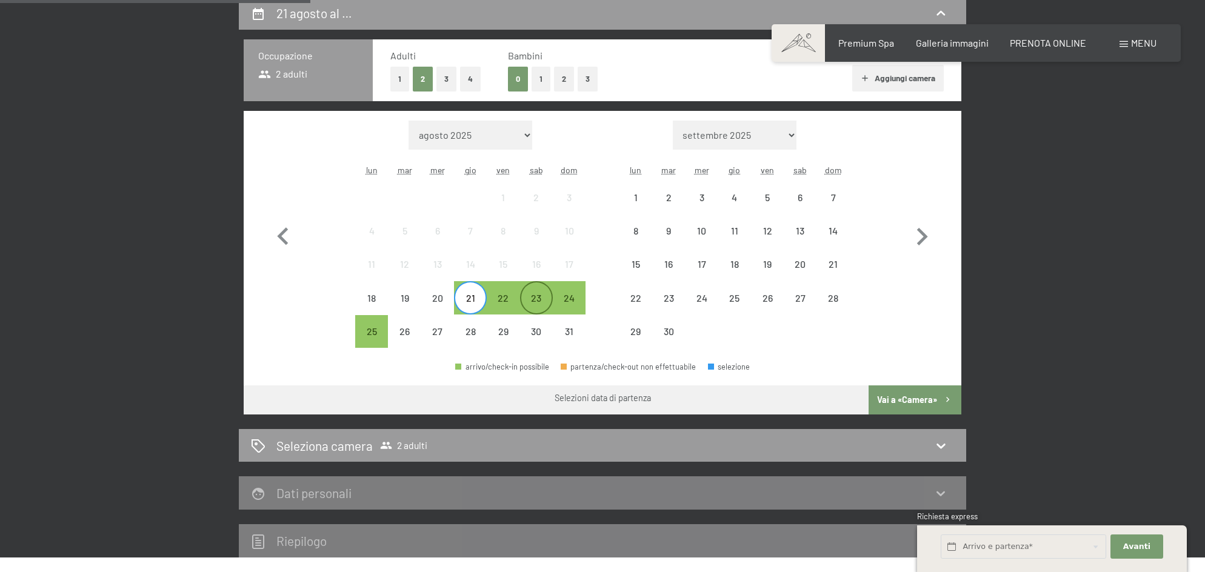
scroll to position [301, 0]
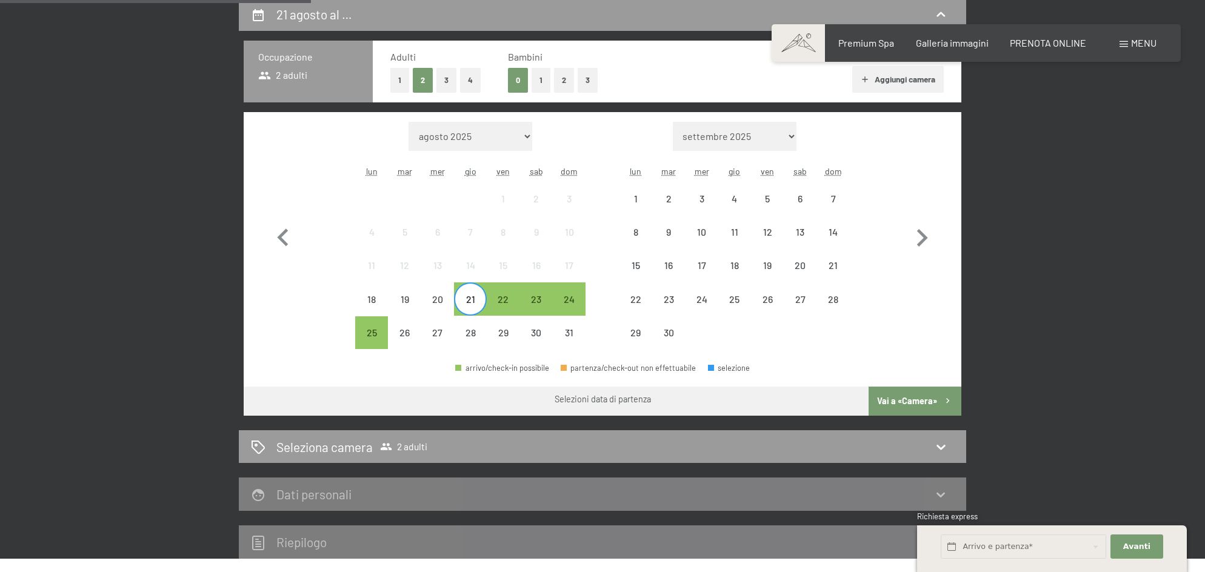
click at [902, 395] on button "Vai a «Camera»" at bounding box center [915, 401] width 93 height 29
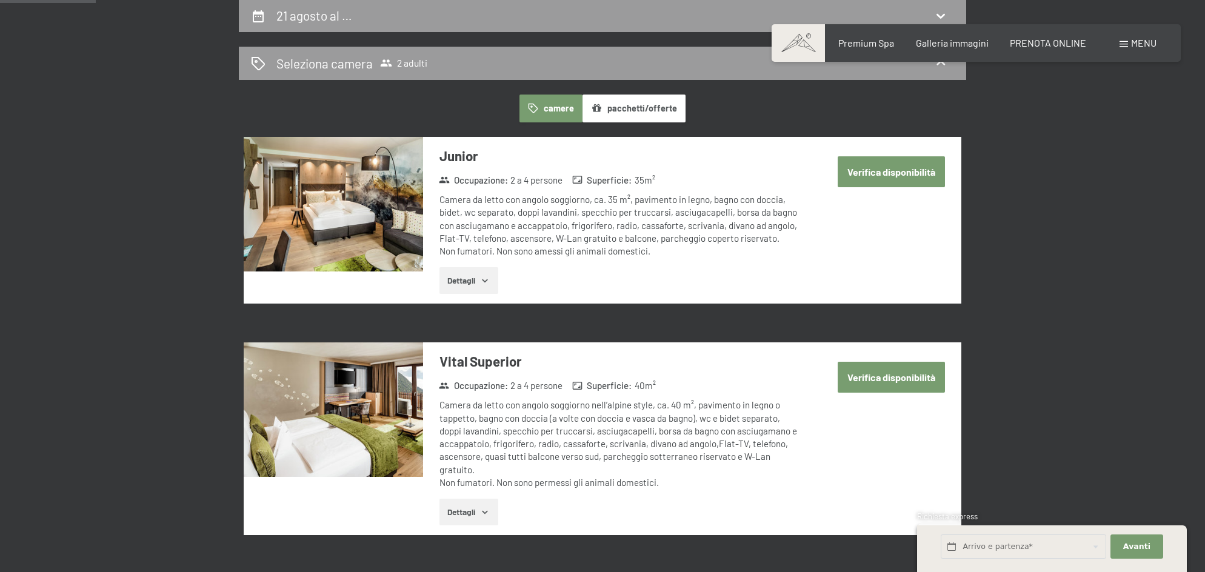
click at [910, 175] on button "Verifica disponibilità" at bounding box center [891, 171] width 107 height 31
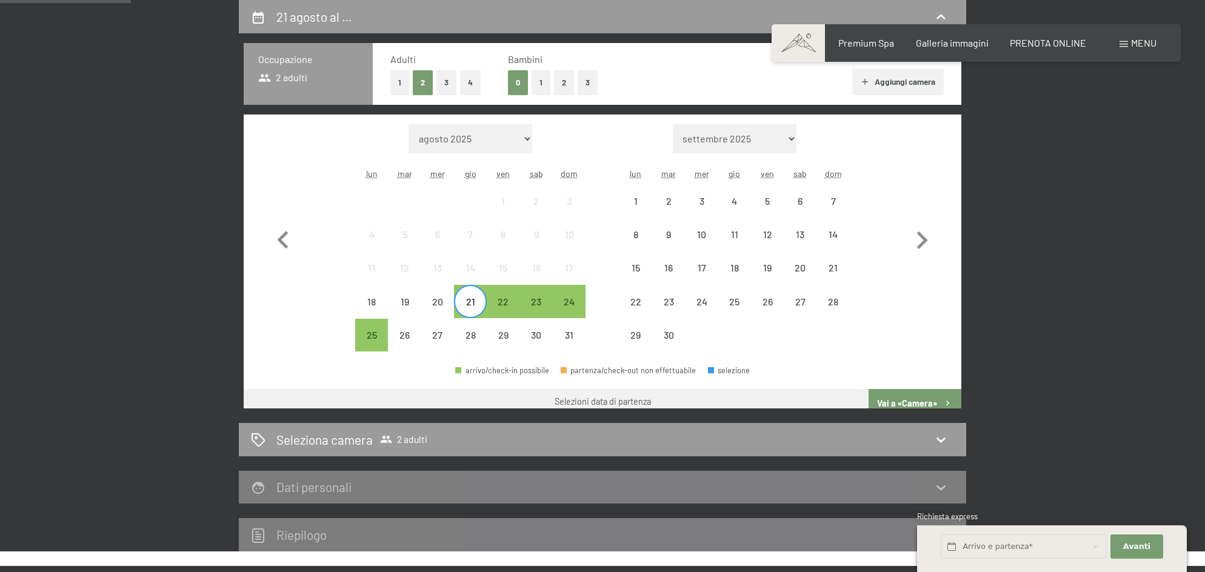
scroll to position [301, 0]
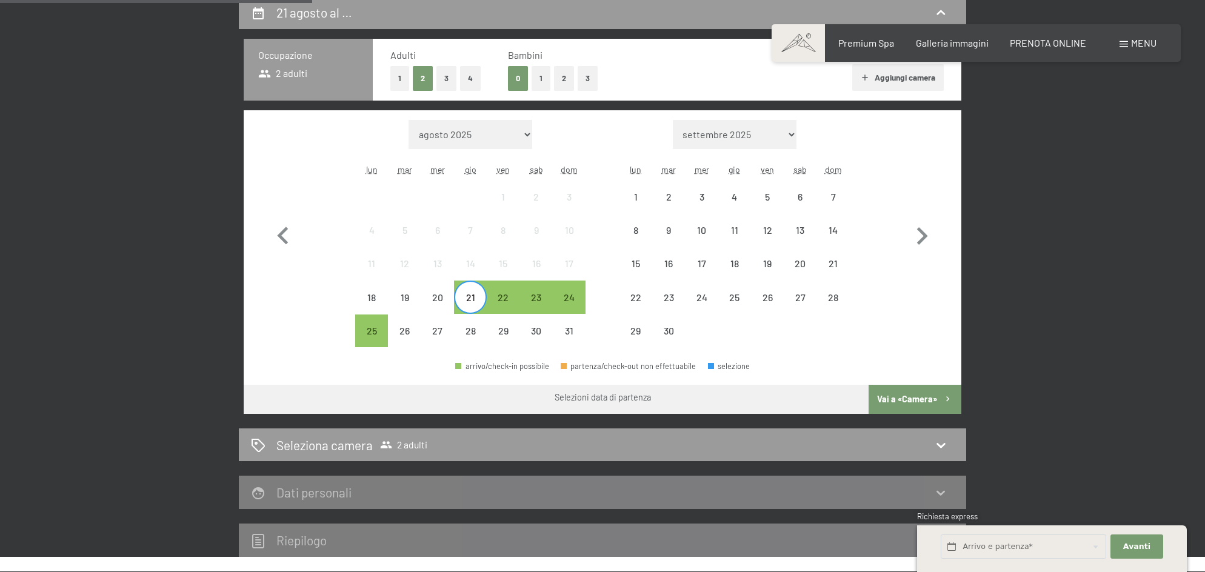
click at [469, 293] on div "21" at bounding box center [470, 308] width 30 height 30
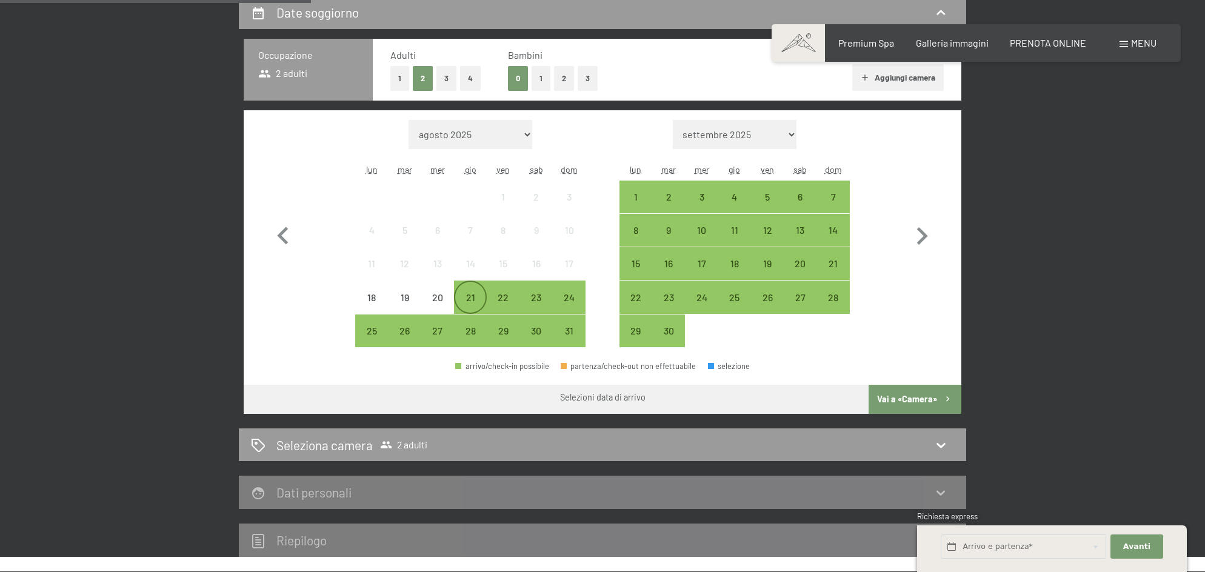
scroll to position [302, 0]
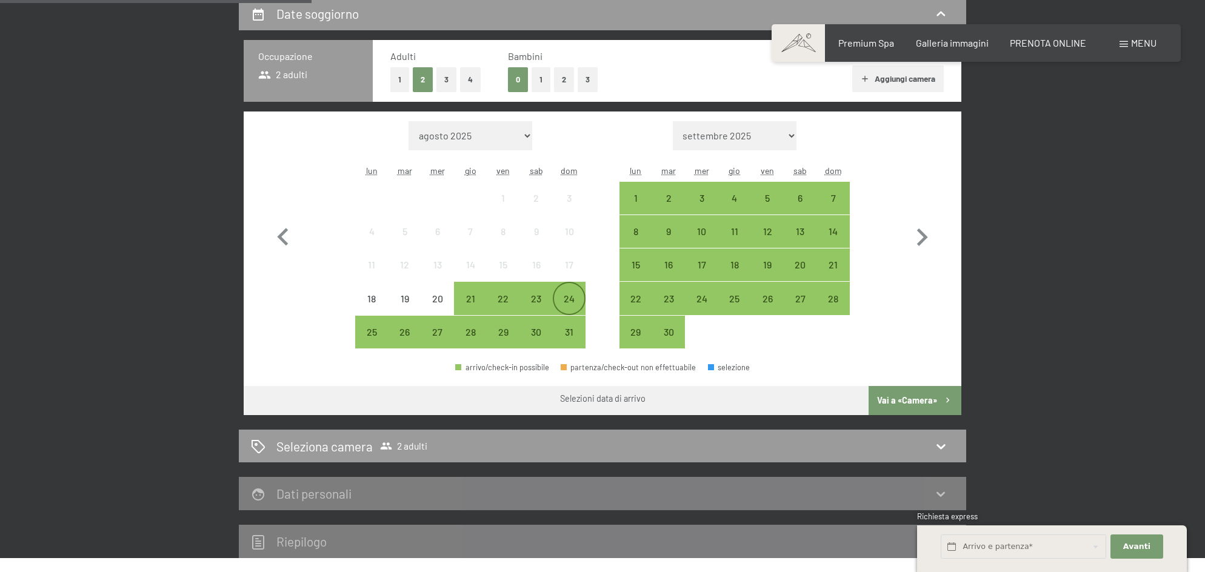
click at [572, 298] on div "24" at bounding box center [569, 309] width 30 height 30
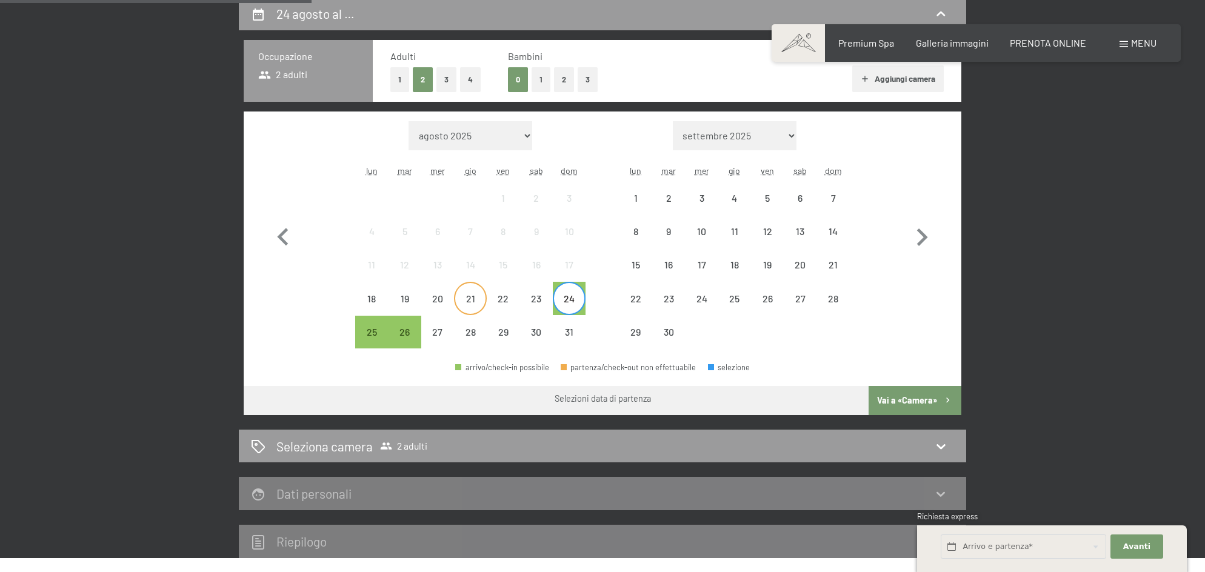
click at [470, 300] on div "21" at bounding box center [470, 309] width 30 height 30
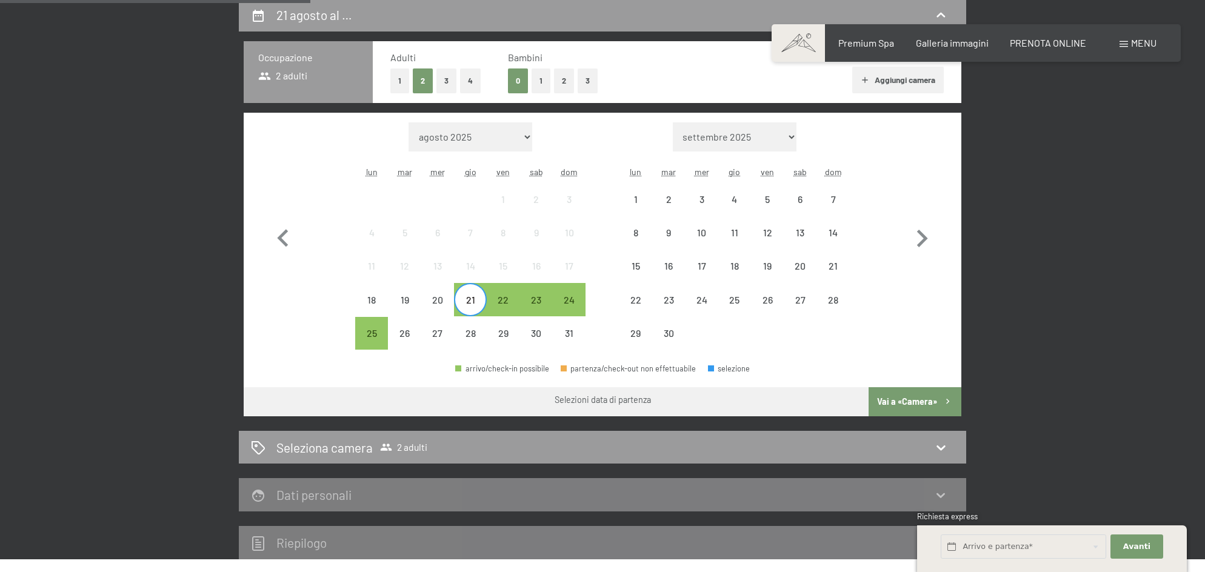
scroll to position [301, 0]
click at [471, 300] on div "21" at bounding box center [470, 310] width 30 height 30
click at [470, 300] on div "21" at bounding box center [470, 310] width 30 height 30
click at [471, 300] on div "21" at bounding box center [470, 310] width 30 height 30
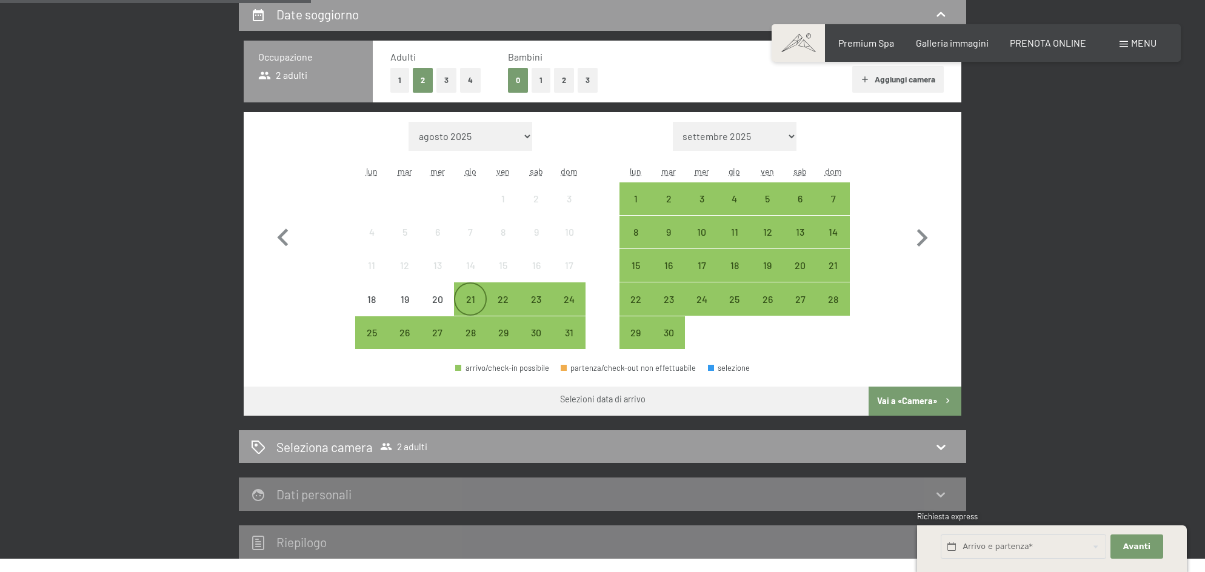
scroll to position [304, 0]
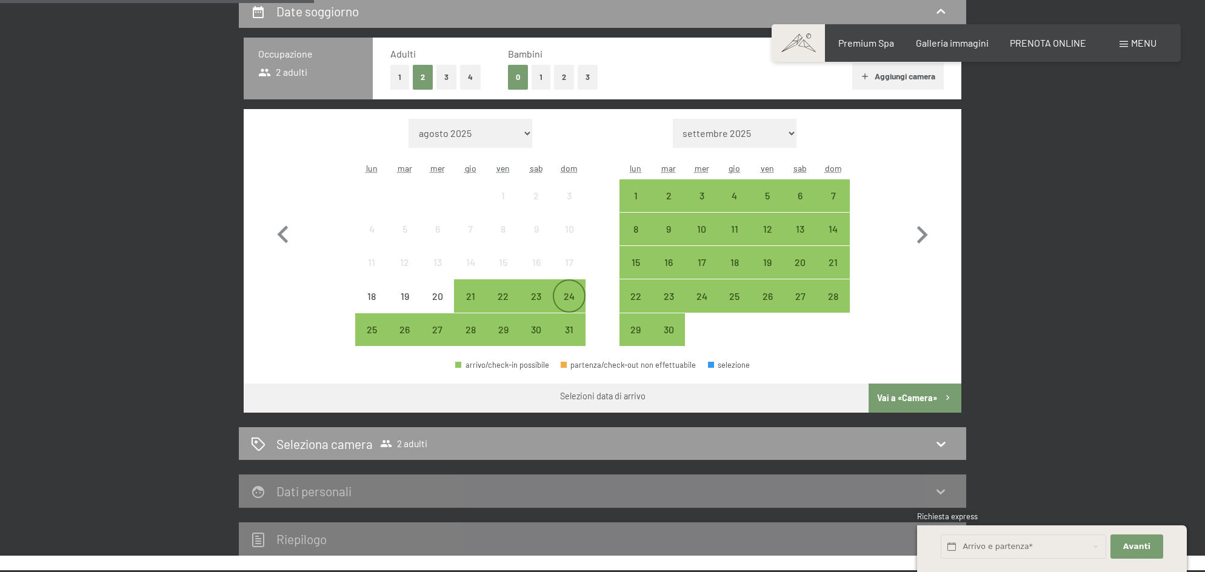
click at [568, 298] on div "24" at bounding box center [569, 307] width 30 height 30
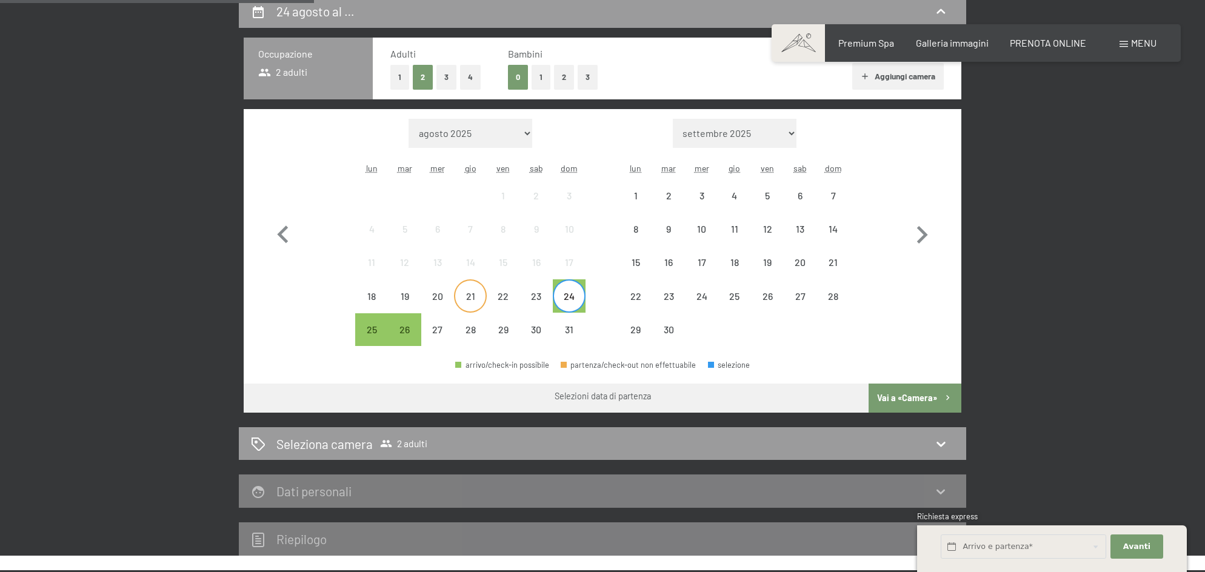
click at [475, 298] on div "21" at bounding box center [470, 307] width 30 height 30
drag, startPoint x: 471, startPoint y: 300, endPoint x: 557, endPoint y: 298, distance: 85.5
click at [557, 298] on div "18 19 20 21 22 23 24" at bounding box center [470, 296] width 230 height 33
click at [904, 396] on button "Vai a «Camera»" at bounding box center [915, 398] width 93 height 29
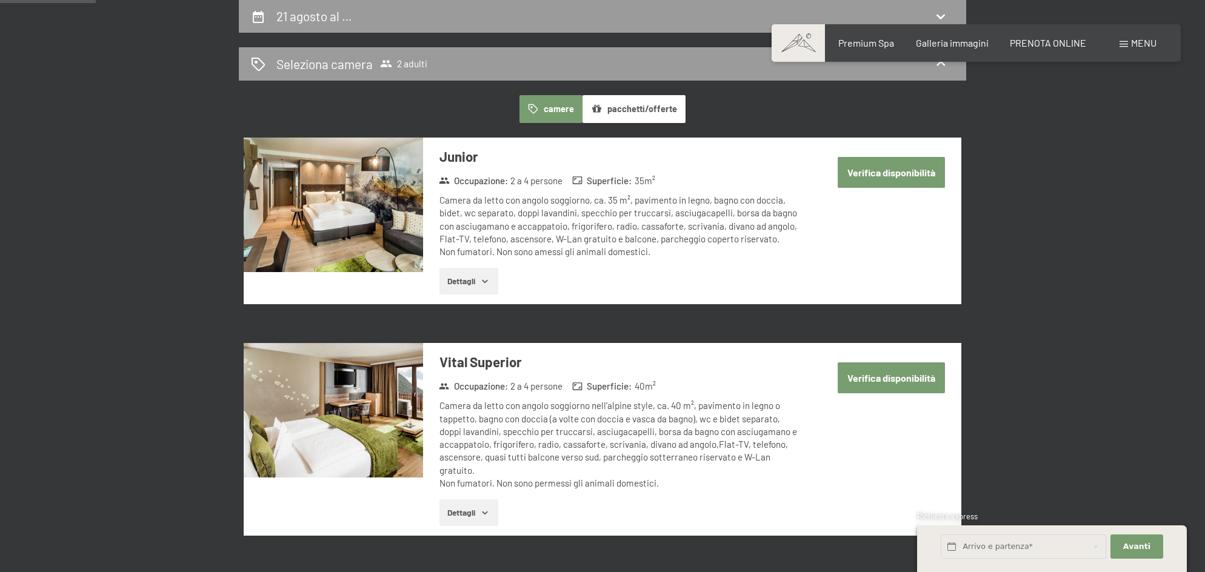
scroll to position [298, 0]
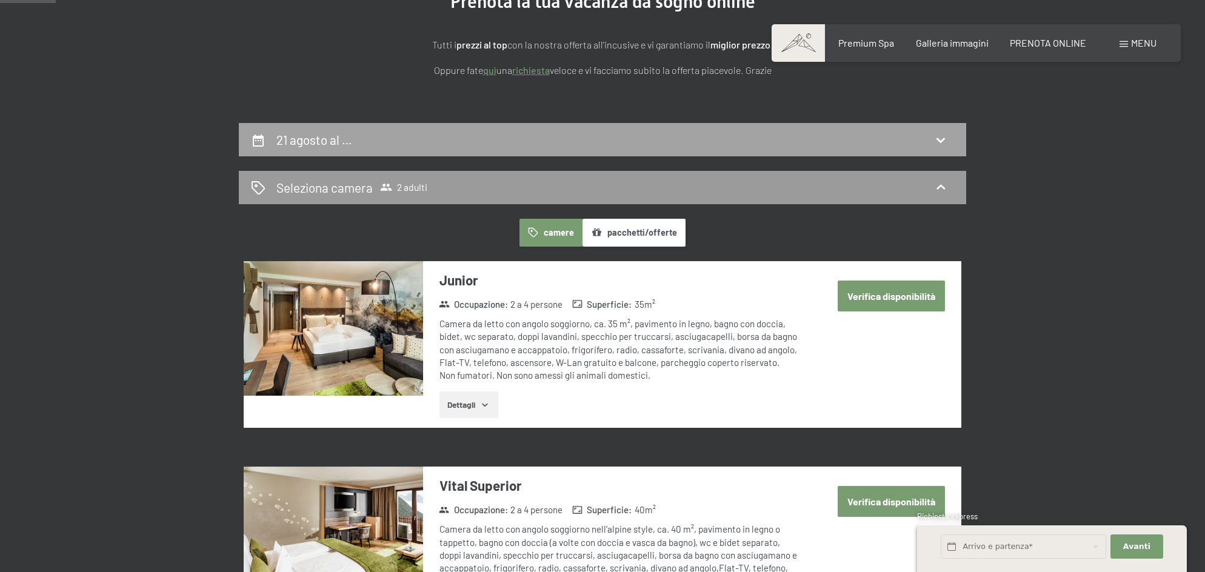
click at [316, 139] on h2 "21 agosto al …" at bounding box center [314, 139] width 76 height 15
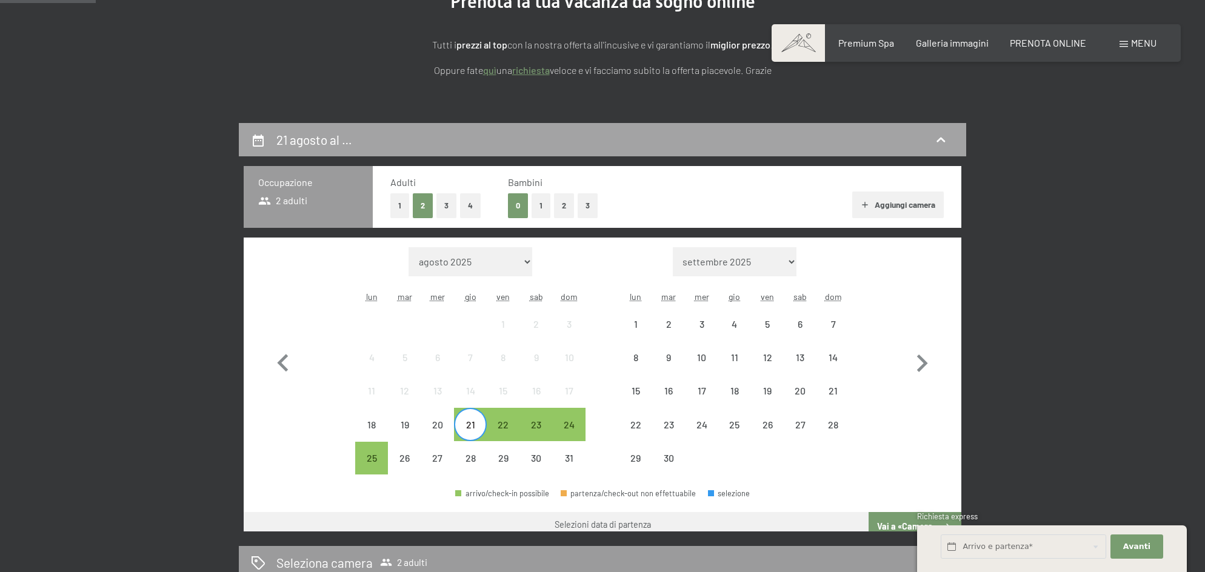
scroll to position [299, 0]
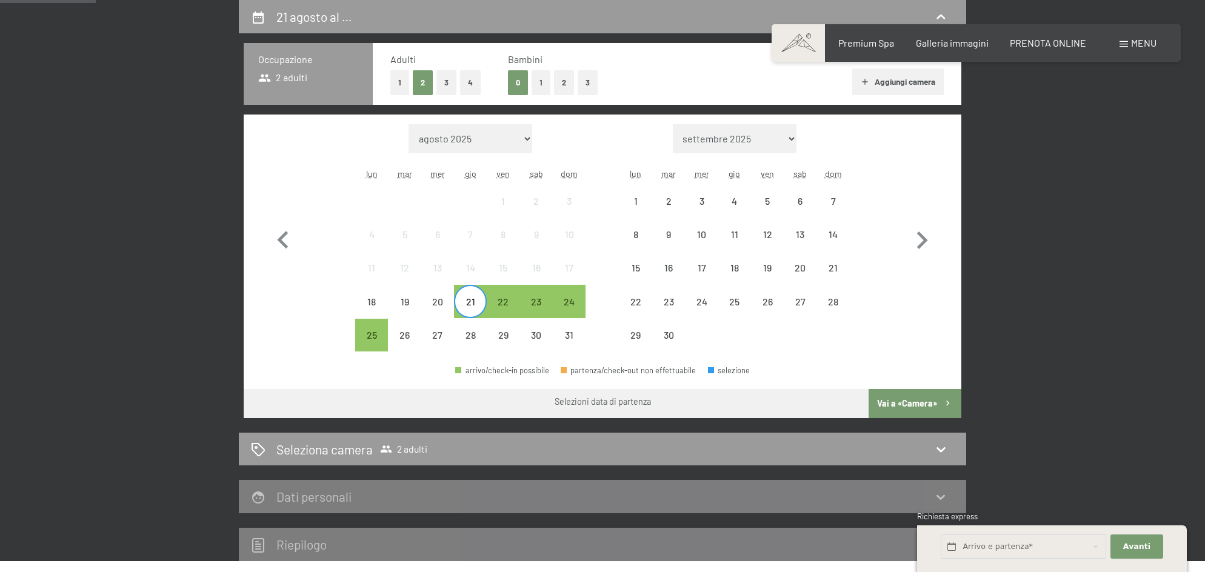
click at [480, 308] on div "21" at bounding box center [470, 312] width 30 height 30
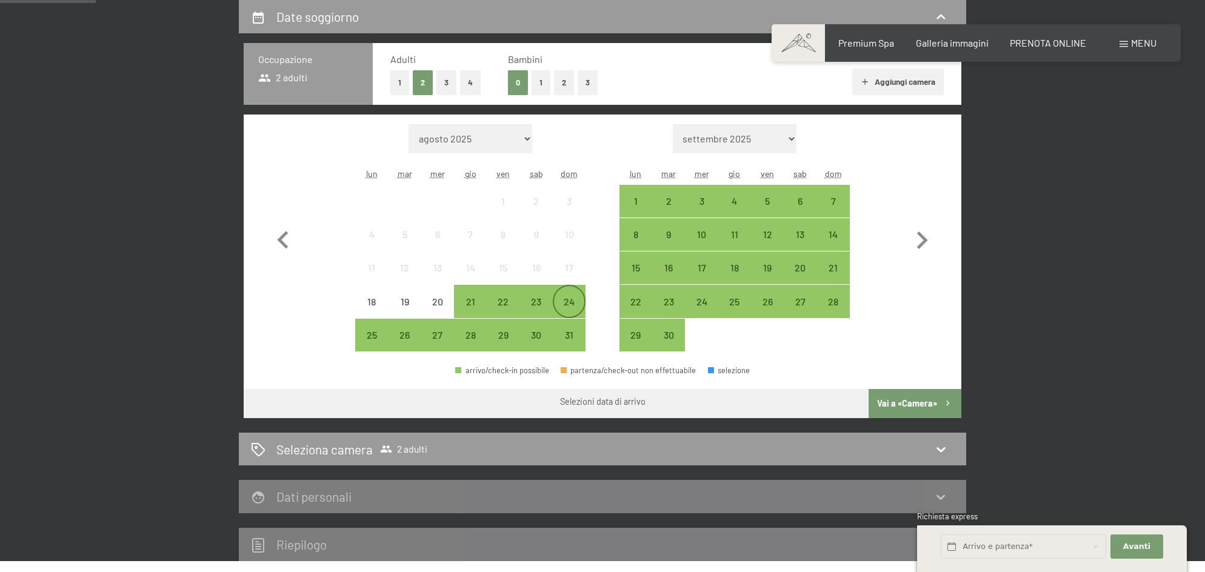
click at [575, 295] on div "24" at bounding box center [569, 301] width 30 height 30
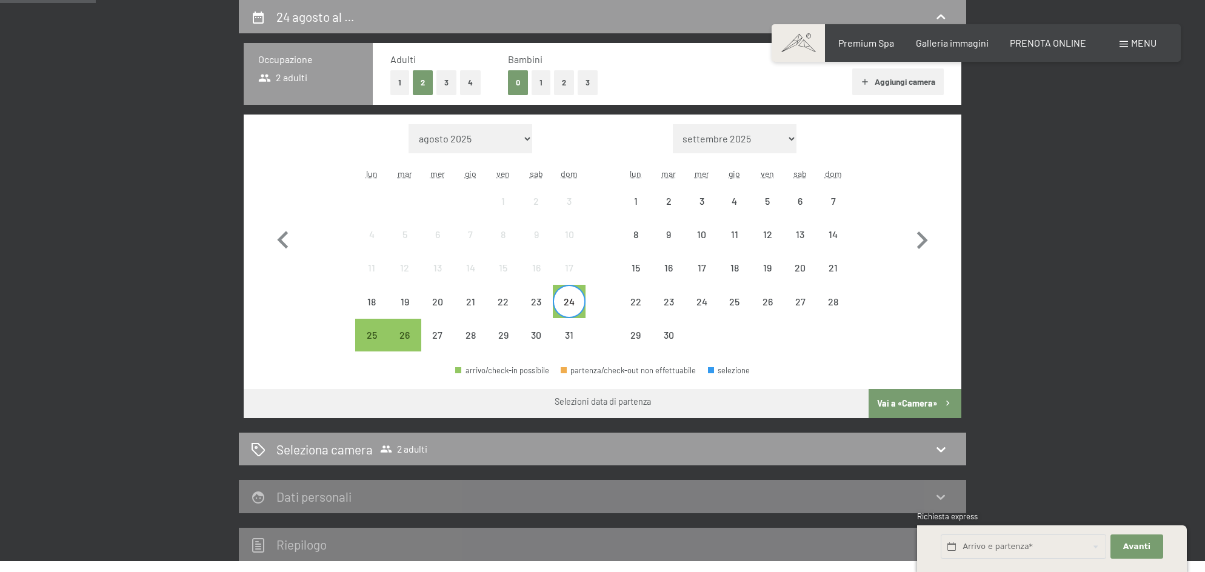
click at [575, 295] on div "24" at bounding box center [569, 301] width 30 height 30
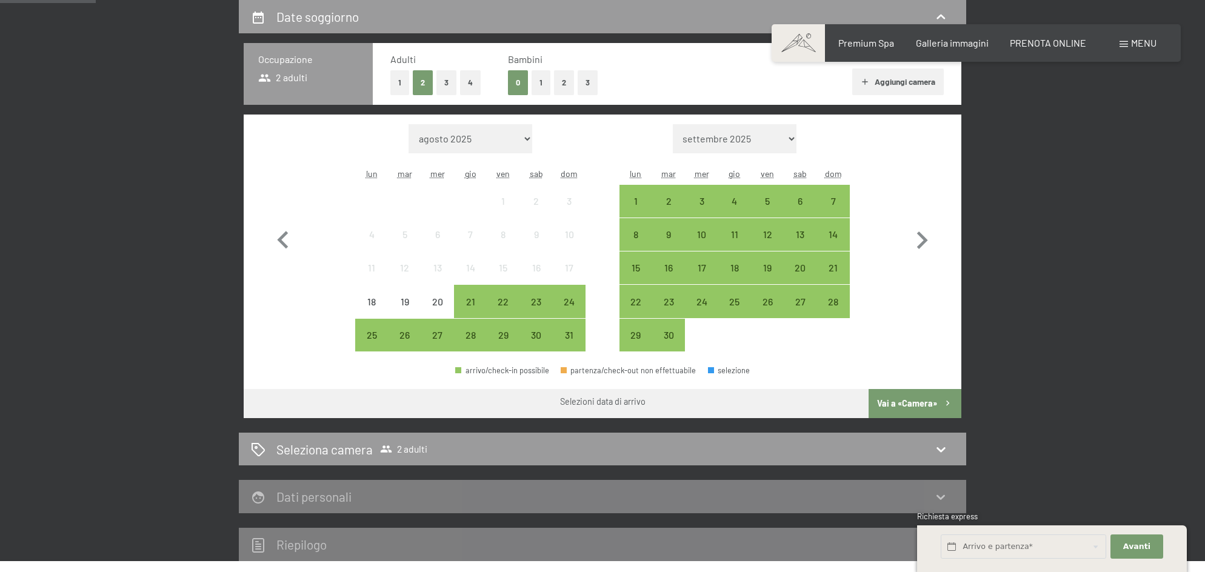
click at [300, 363] on div "arrivo/check-in possibile partenza/check-out non effettuabile selezione" at bounding box center [603, 375] width 718 height 27
click at [278, 247] on icon "button" at bounding box center [283, 240] width 35 height 35
click at [280, 243] on icon "button" at bounding box center [283, 240] width 35 height 35
click at [464, 301] on div "21" at bounding box center [470, 312] width 30 height 30
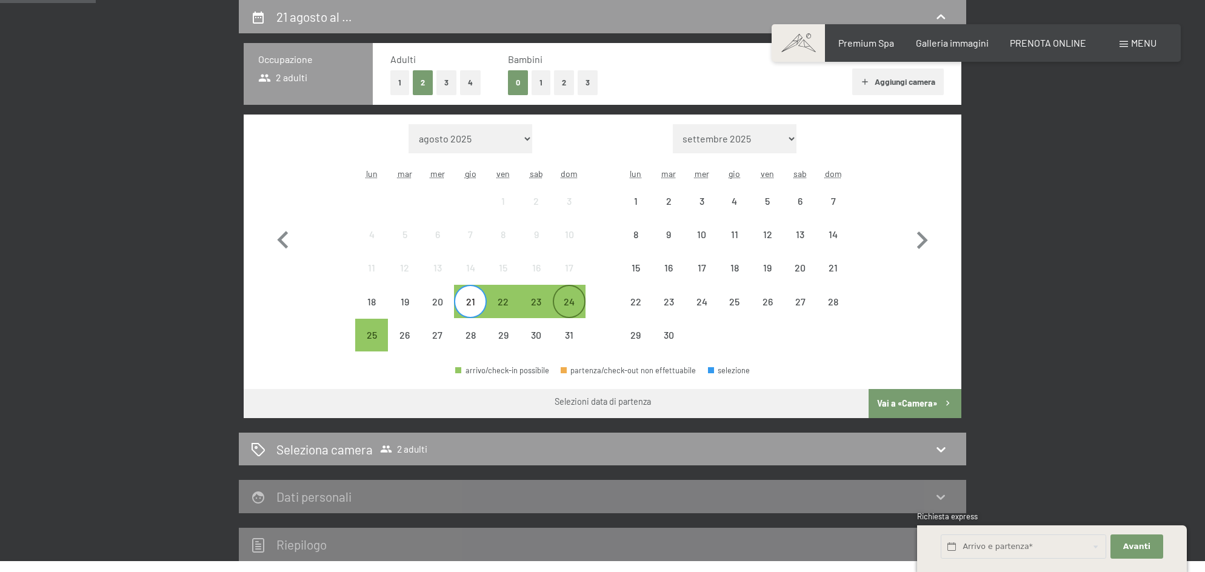
click at [566, 304] on div "24" at bounding box center [569, 312] width 30 height 30
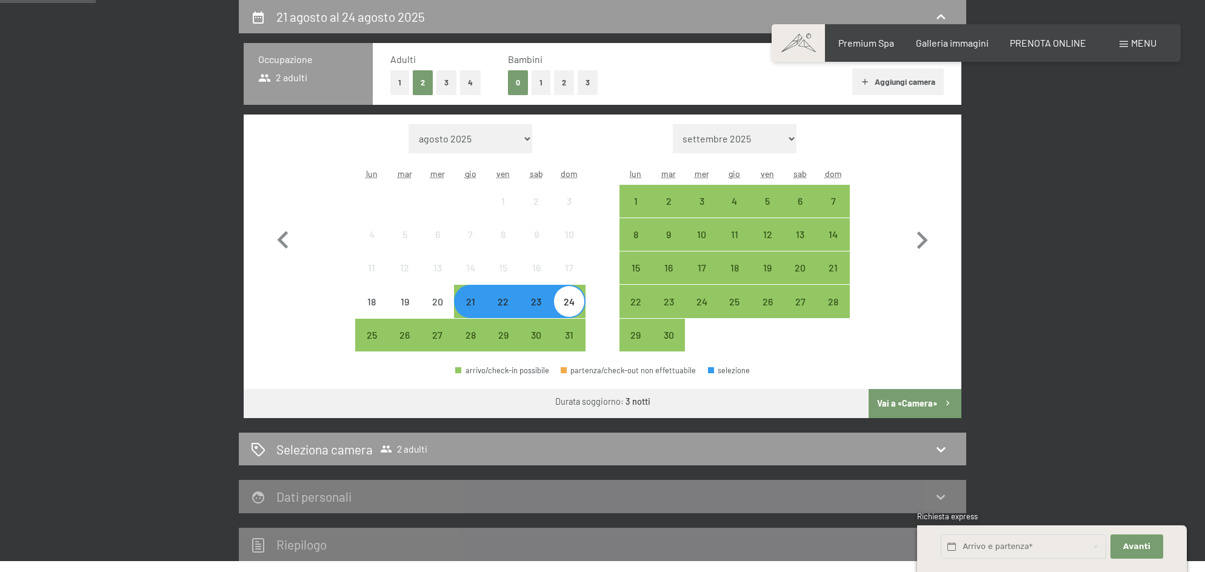
click at [895, 403] on button "Vai a «Camera»" at bounding box center [915, 403] width 93 height 29
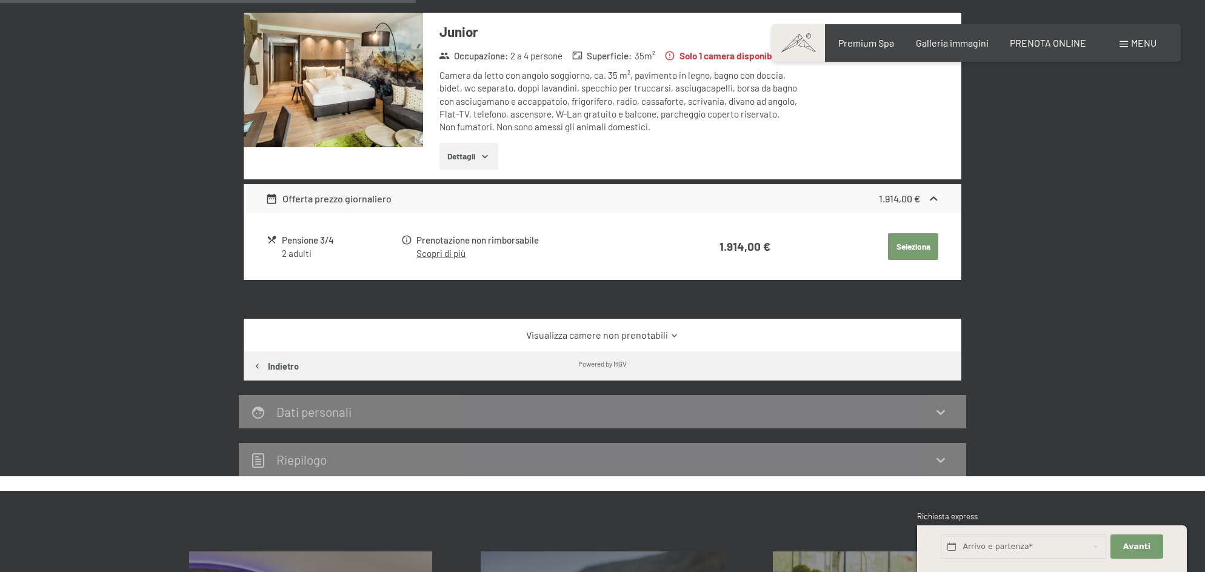
scroll to position [432, 0]
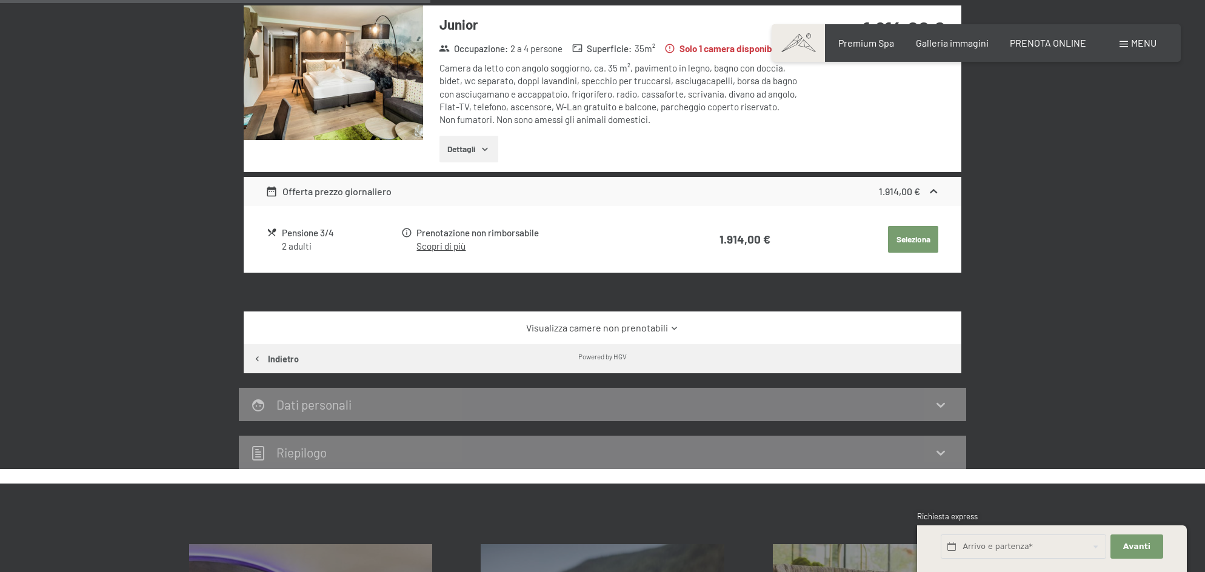
click at [663, 336] on div "Visualizza camere non prenotabili" at bounding box center [603, 328] width 718 height 33
click at [661, 329] on link "Visualizza camere non prenotabili" at bounding box center [603, 327] width 675 height 13
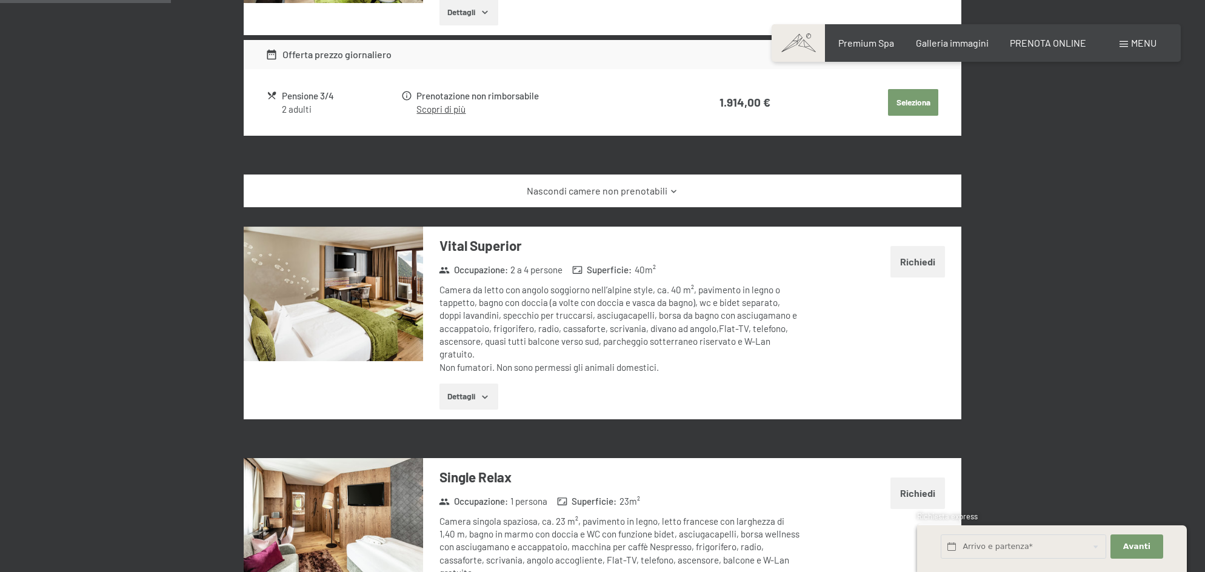
scroll to position [559, 0]
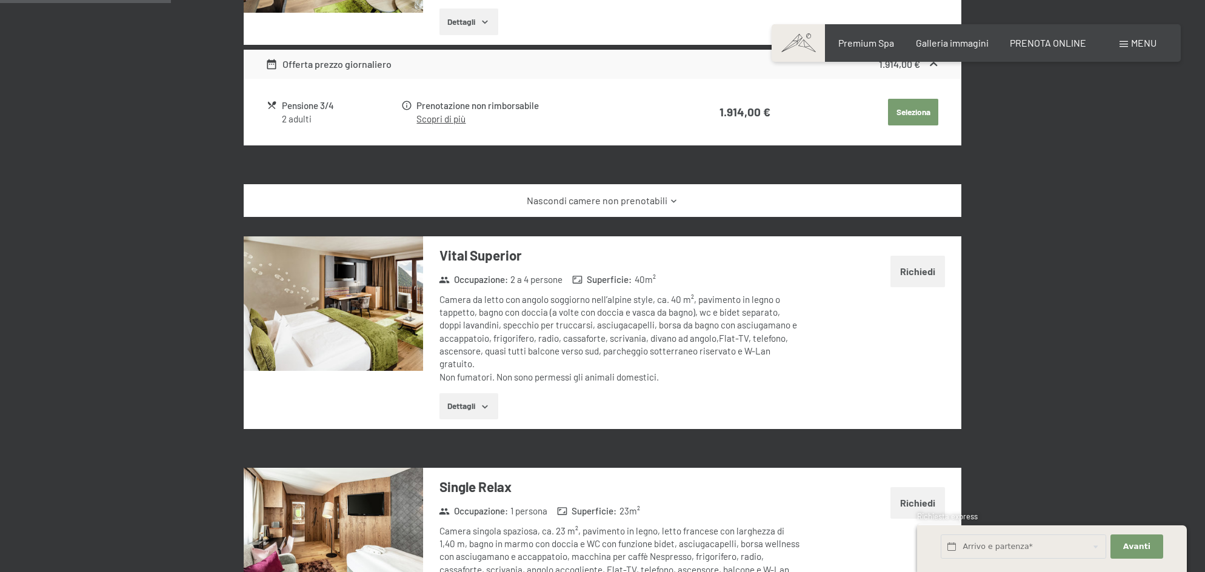
click at [378, 324] on img at bounding box center [333, 303] width 179 height 135
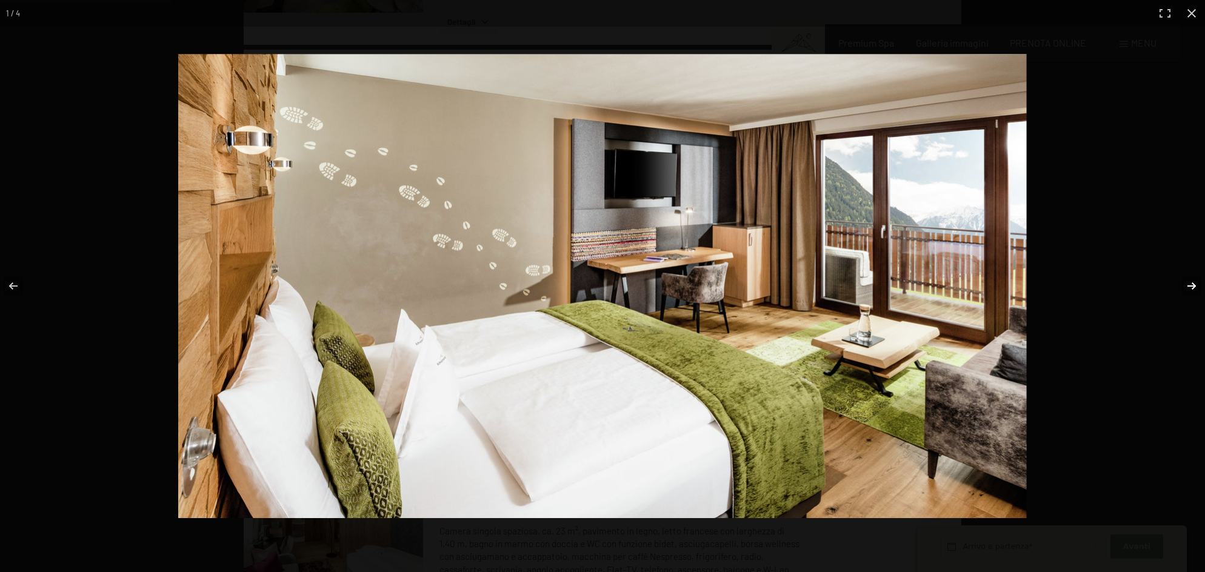
click at [1197, 288] on button "button" at bounding box center [1184, 286] width 42 height 61
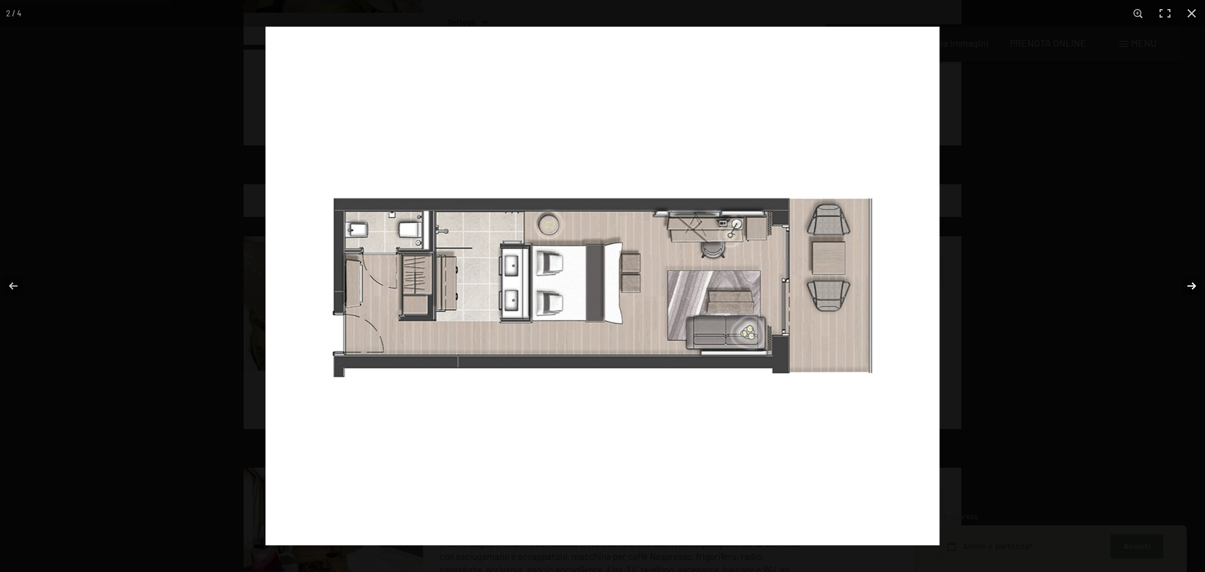
click at [1196, 288] on button "button" at bounding box center [1184, 286] width 42 height 61
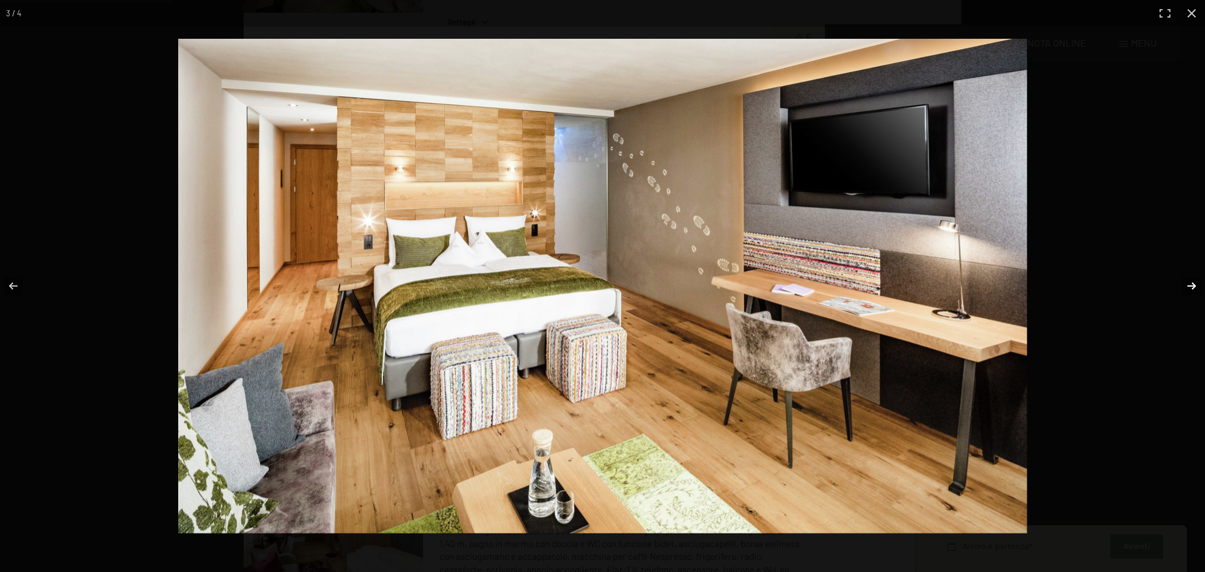
click at [1184, 284] on button "button" at bounding box center [1184, 286] width 42 height 61
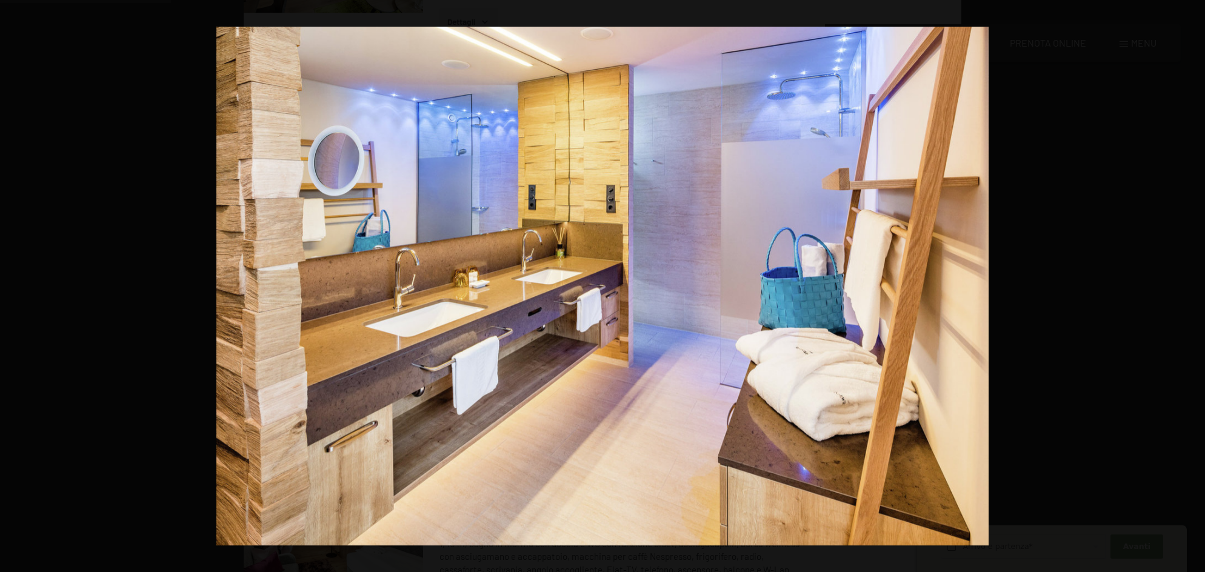
click at [1184, 284] on button "button" at bounding box center [1184, 286] width 42 height 61
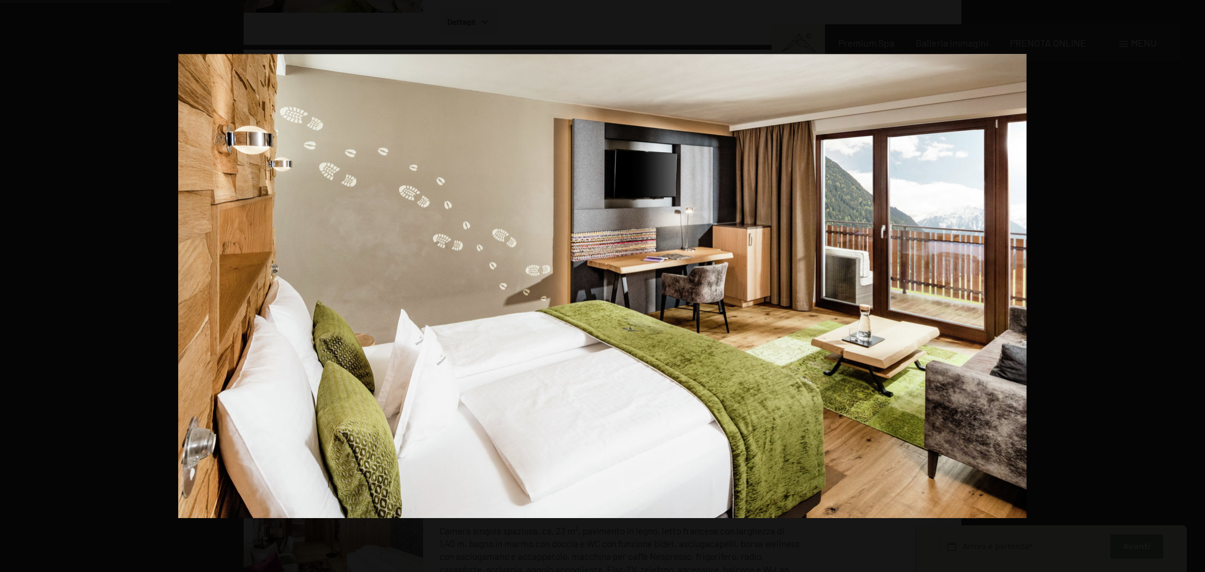
click at [1184, 284] on button "button" at bounding box center [1184, 286] width 42 height 61
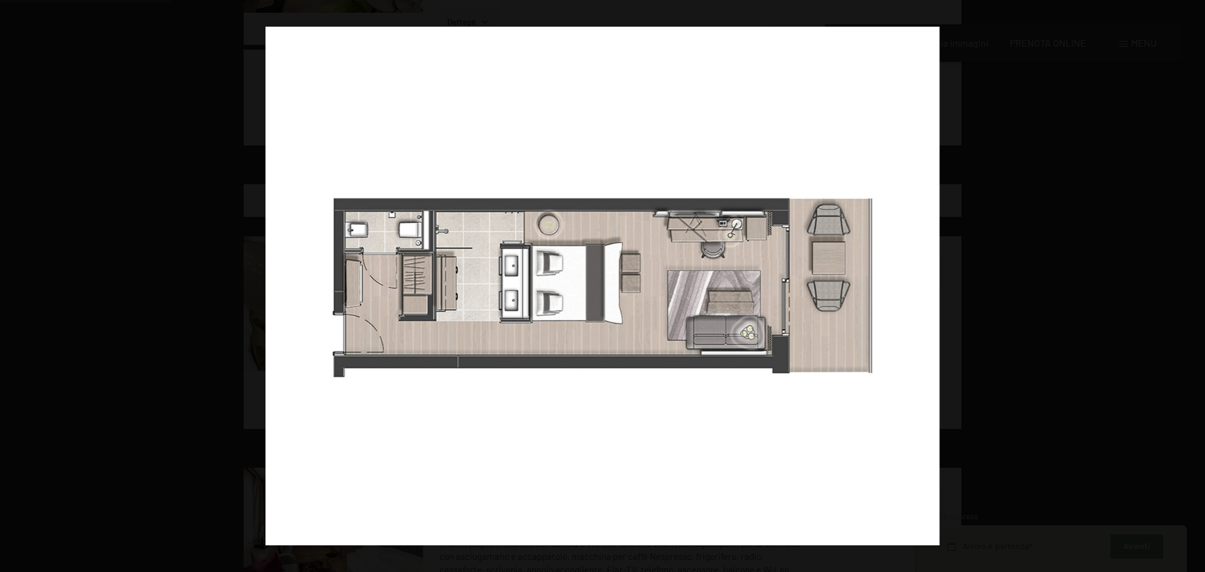
click at [1184, 284] on button "button" at bounding box center [1184, 286] width 42 height 61
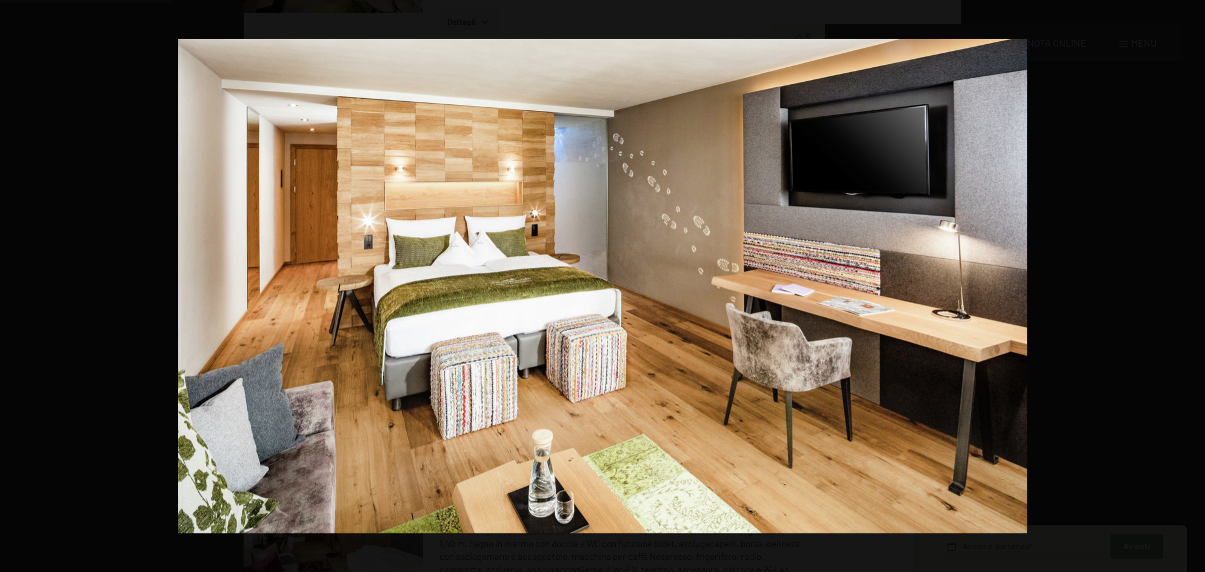
click at [1184, 284] on button "button" at bounding box center [1184, 286] width 42 height 61
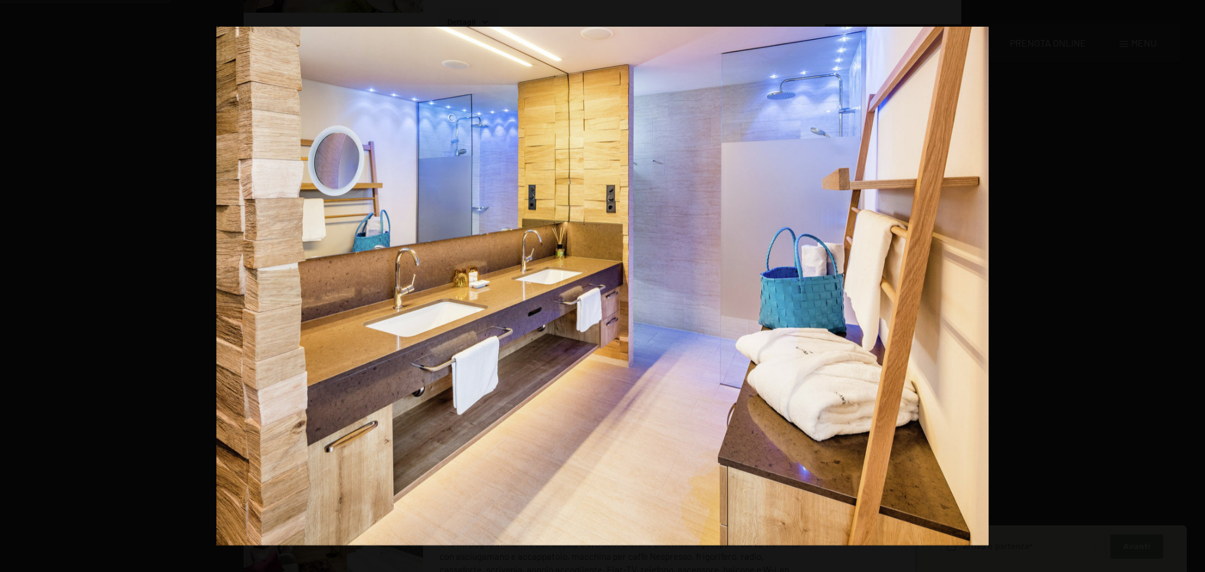
click at [1184, 284] on button "button" at bounding box center [1184, 286] width 42 height 61
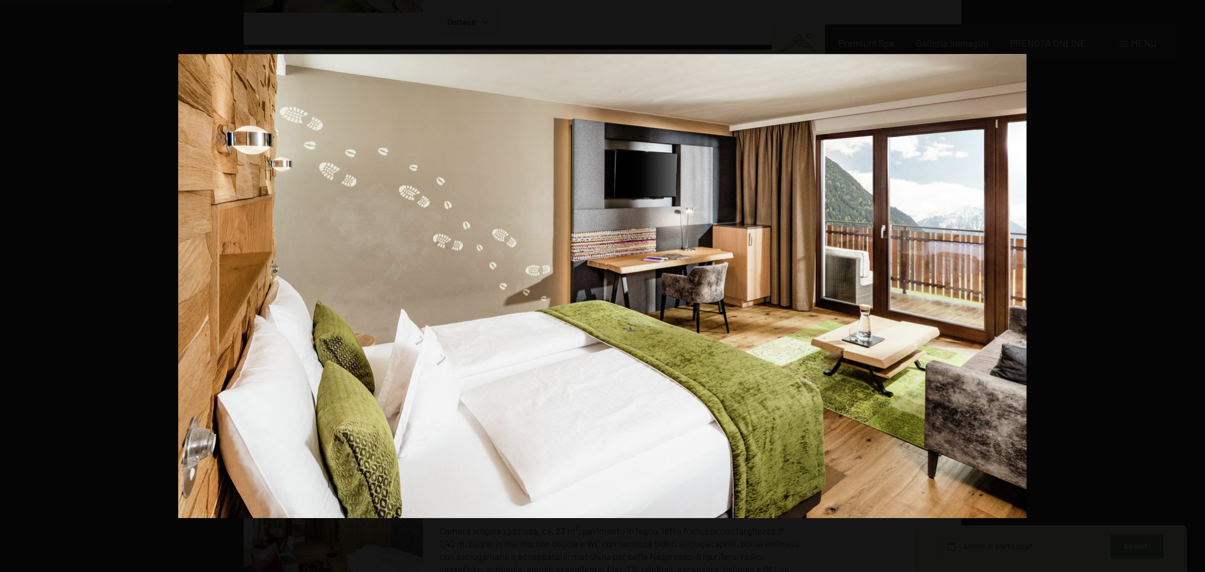
click at [1184, 284] on button "button" at bounding box center [1184, 286] width 42 height 61
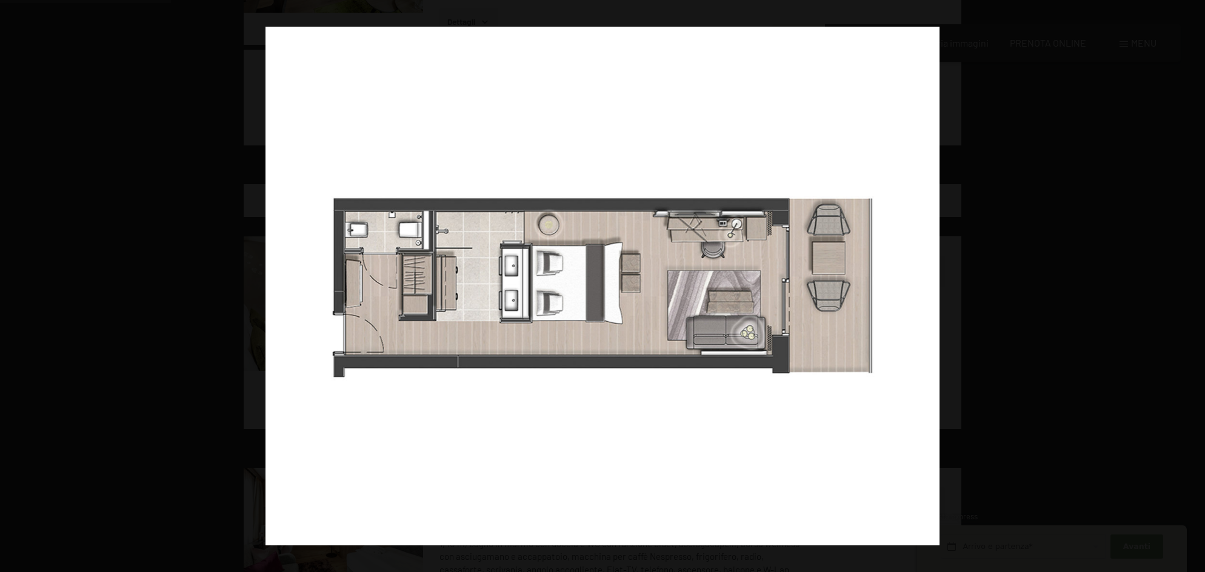
click at [1184, 284] on button "button" at bounding box center [1184, 286] width 42 height 61
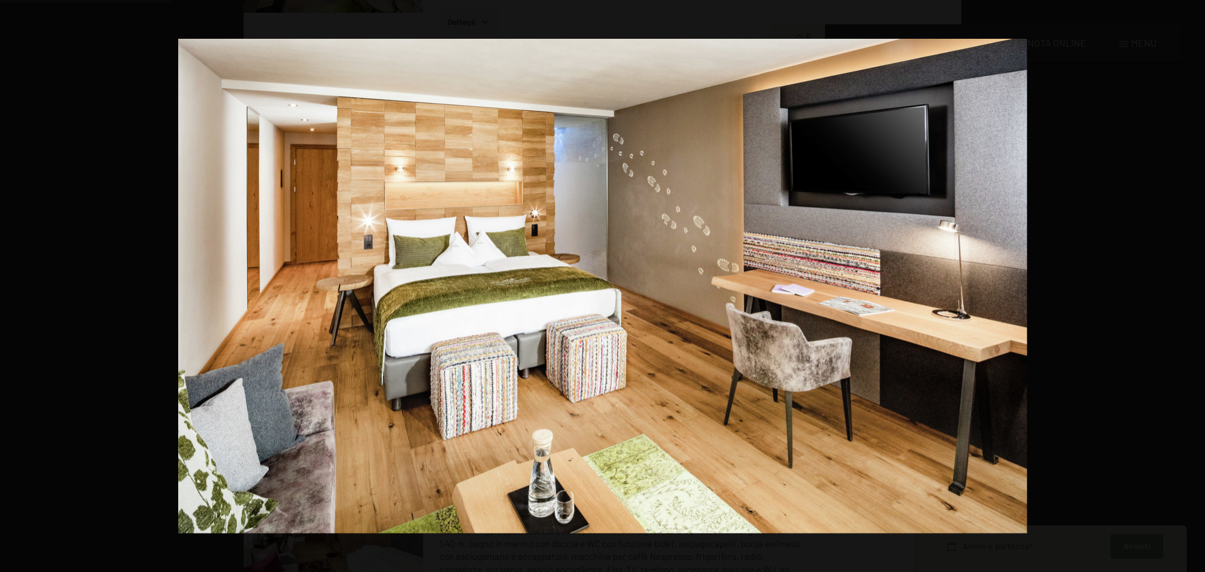
click at [1184, 284] on button "button" at bounding box center [1184, 286] width 42 height 61
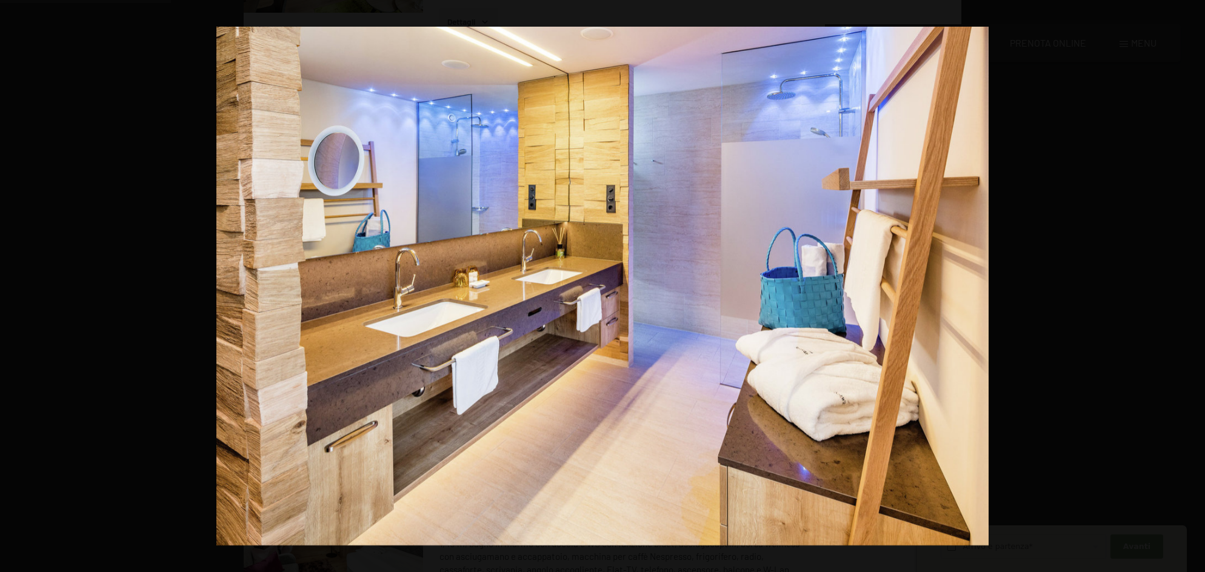
click at [1184, 284] on button "button" at bounding box center [1184, 286] width 42 height 61
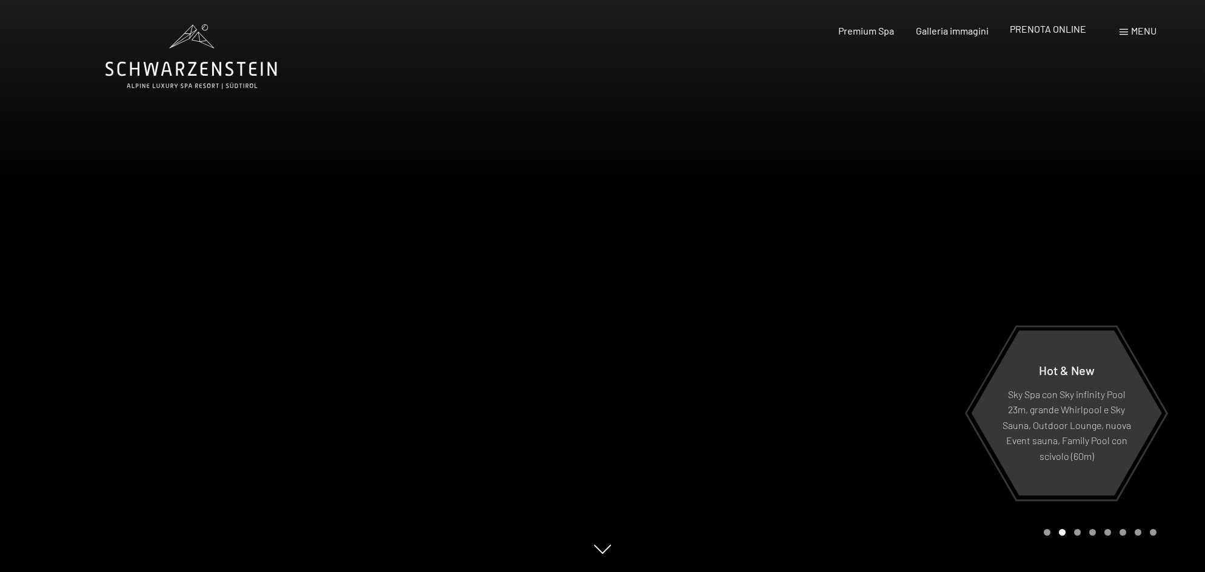
click at [1016, 26] on span "PRENOTA ONLINE" at bounding box center [1048, 29] width 76 height 12
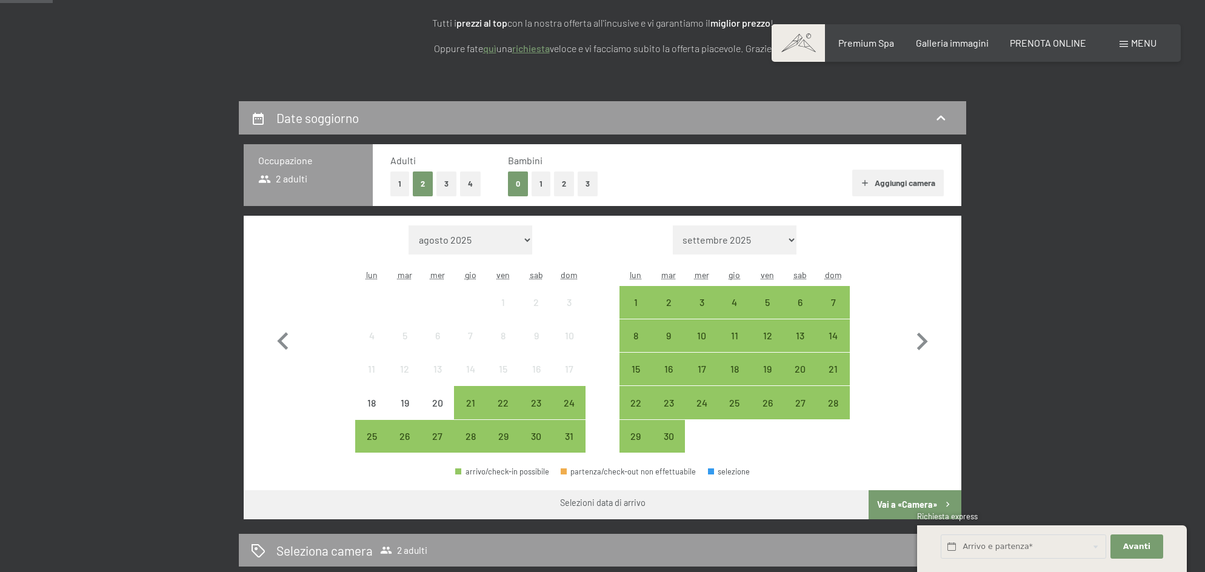
scroll to position [207, 0]
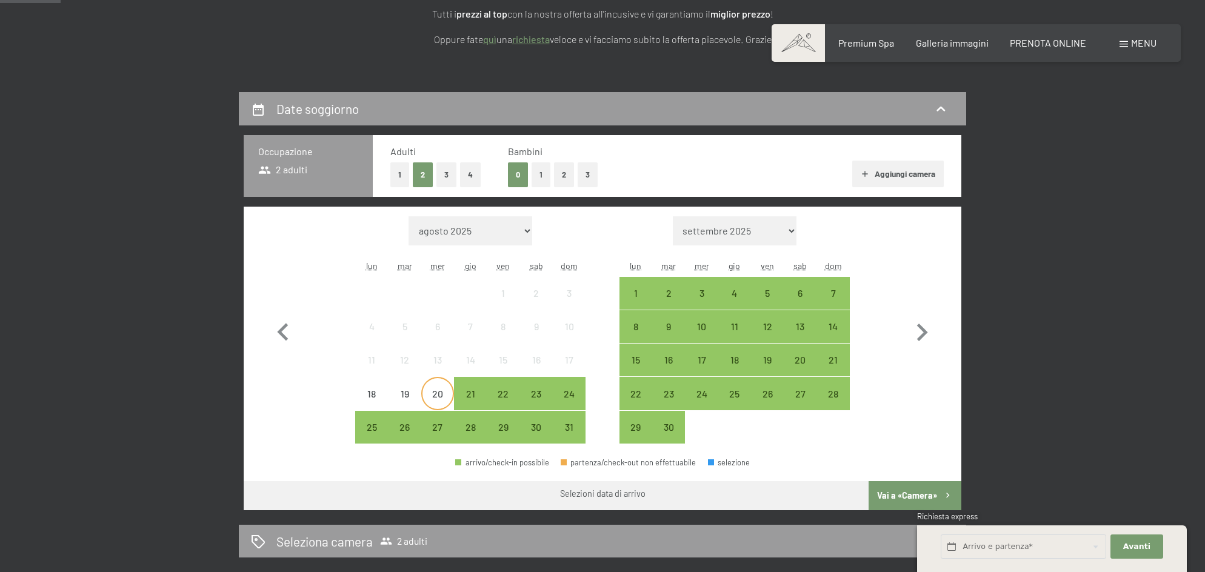
click at [437, 392] on div "20" at bounding box center [438, 404] width 30 height 30
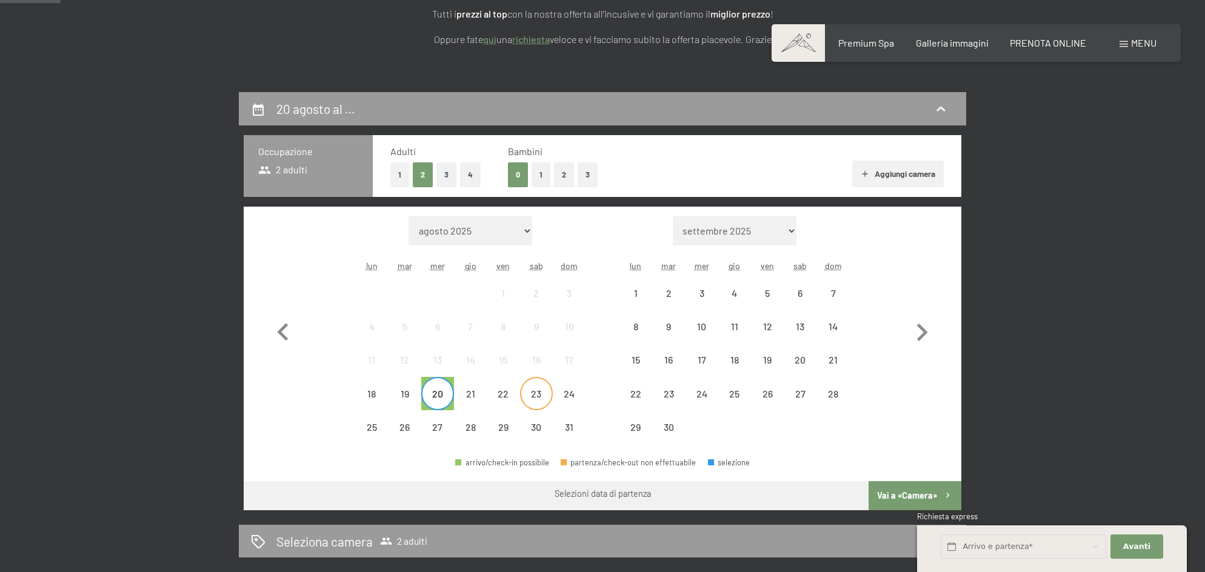
click at [529, 403] on div "23" at bounding box center [536, 404] width 30 height 30
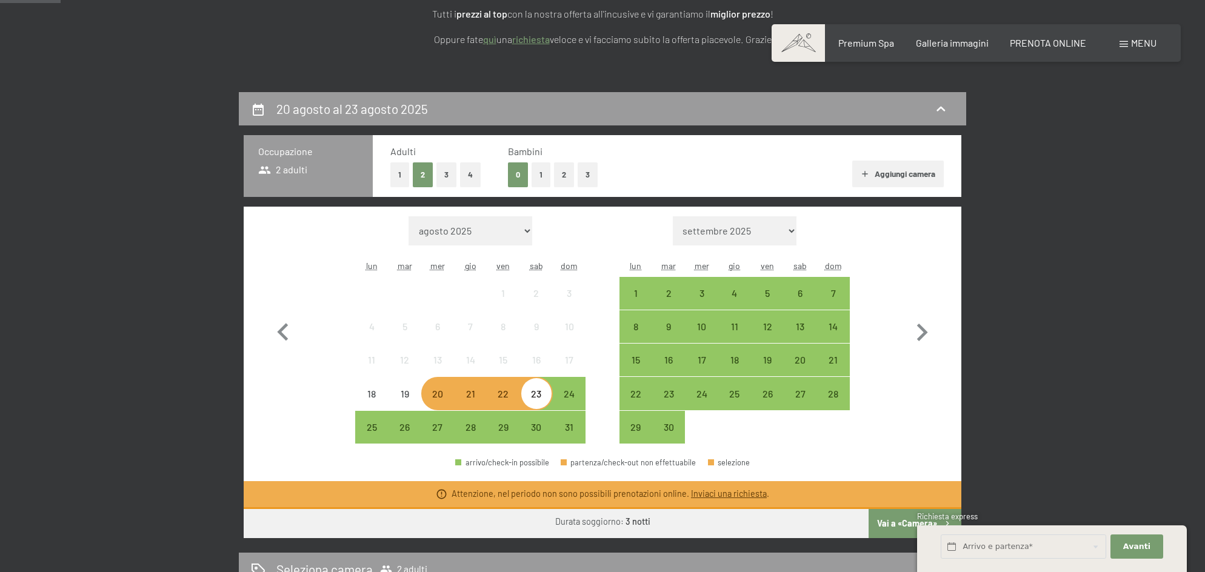
click at [902, 522] on button "Vai a «Camera»" at bounding box center [915, 523] width 93 height 29
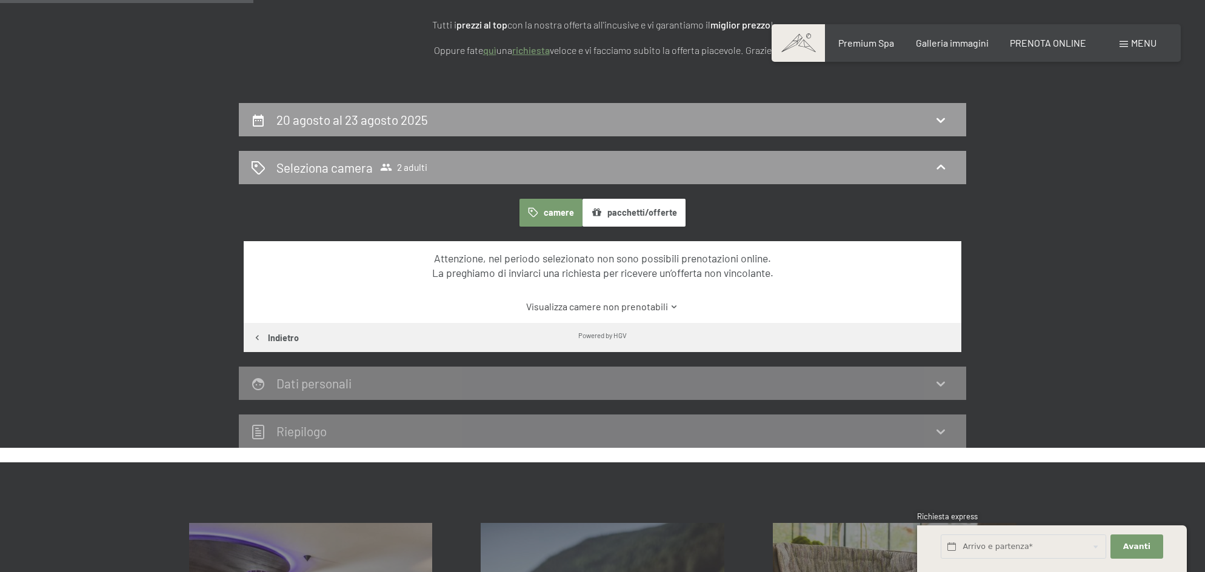
scroll to position [193, 0]
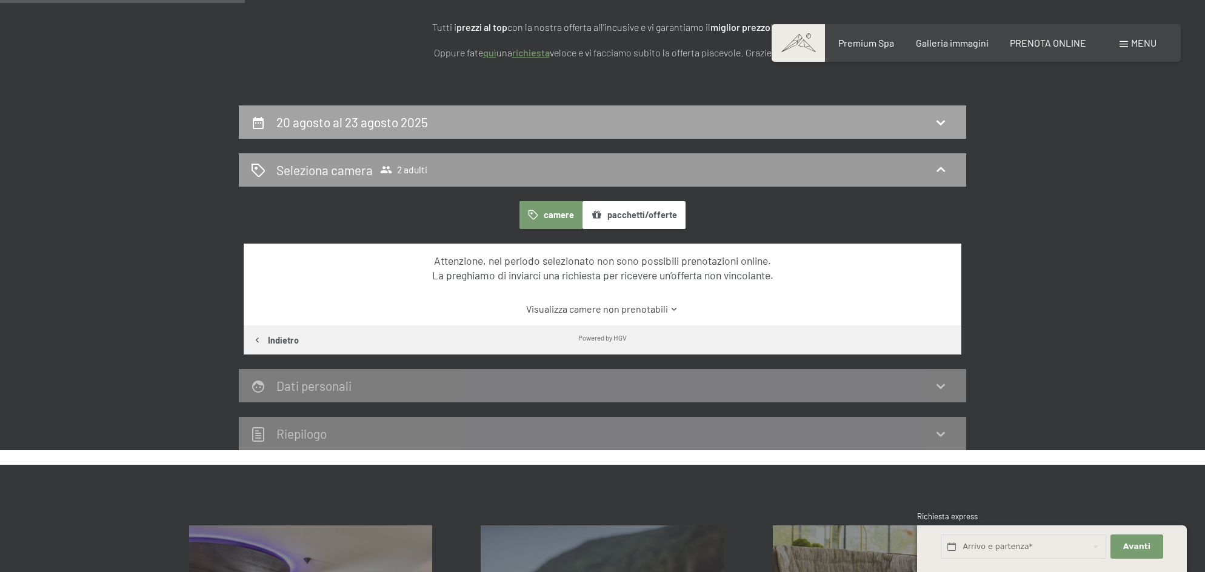
click at [454, 120] on div "20 agosto al 23 agosto 2025" at bounding box center [602, 122] width 703 height 18
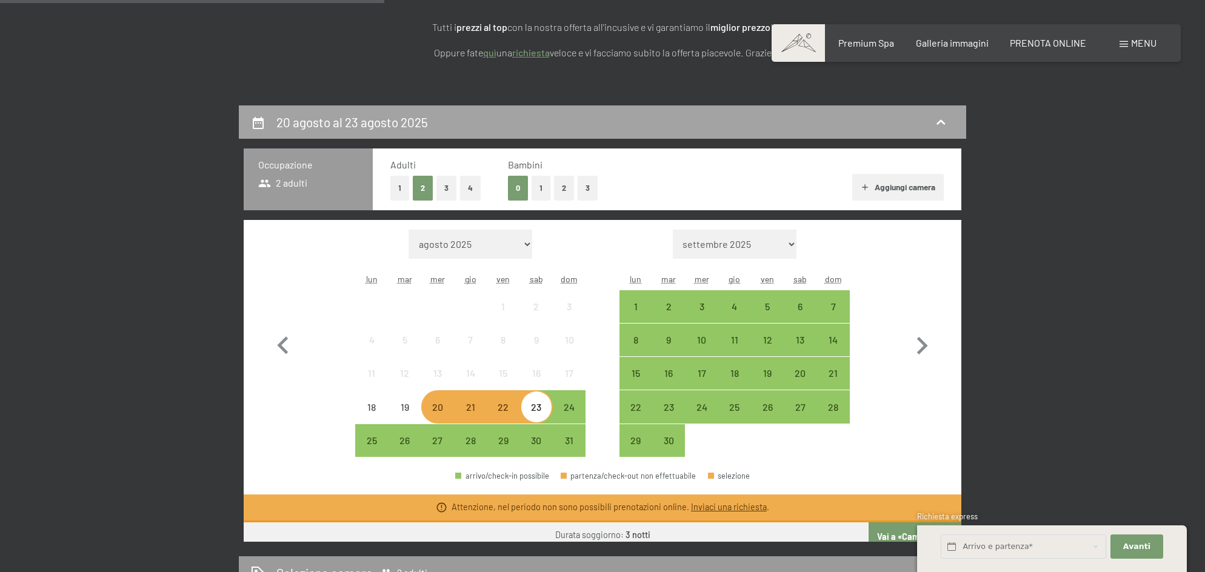
scroll to position [299, 0]
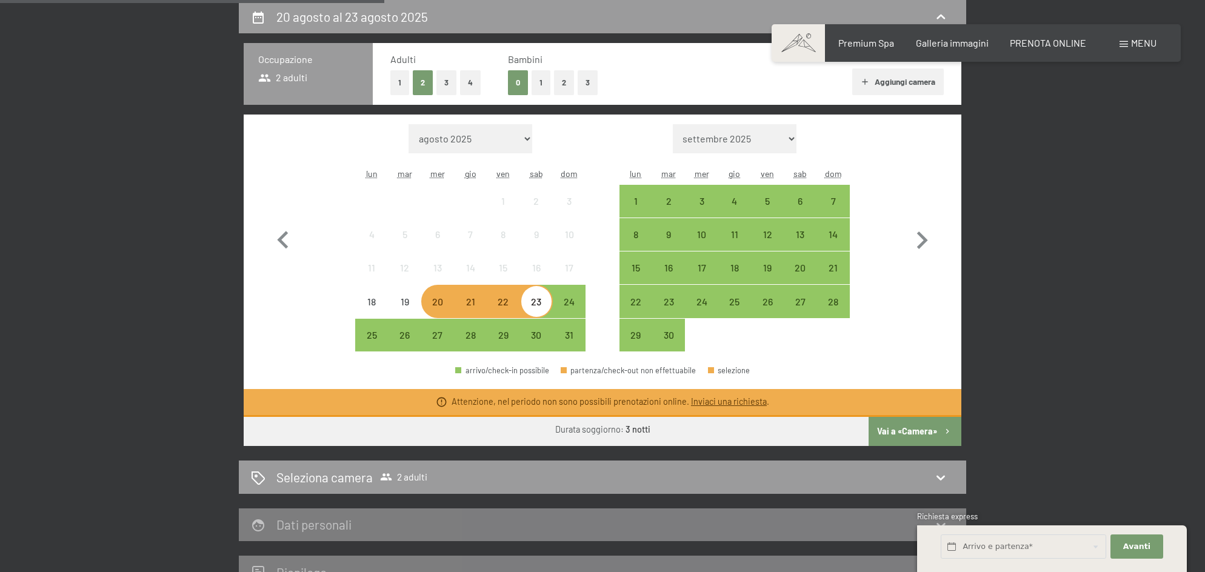
click at [474, 303] on div "21" at bounding box center [470, 312] width 30 height 30
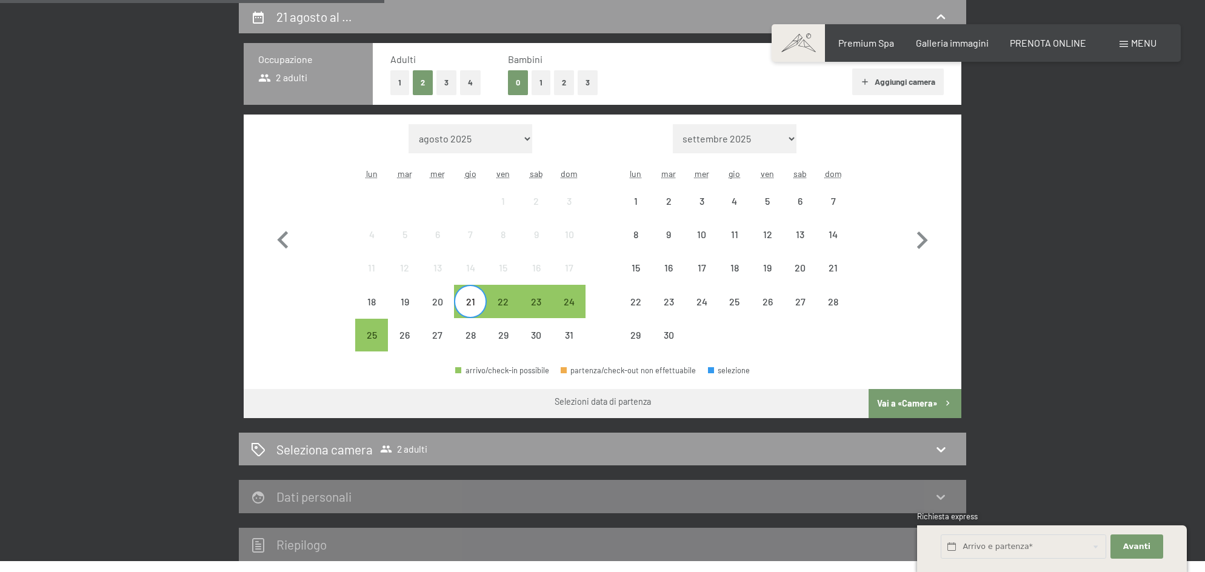
click at [916, 397] on button "Vai a «Camera»" at bounding box center [915, 403] width 93 height 29
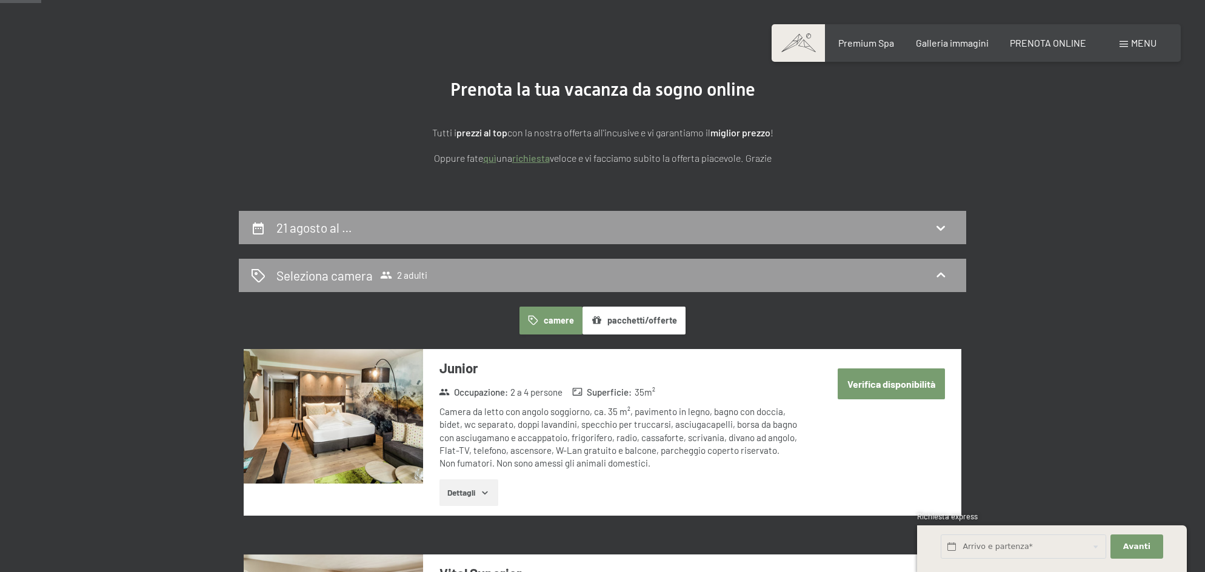
scroll to position [0, 0]
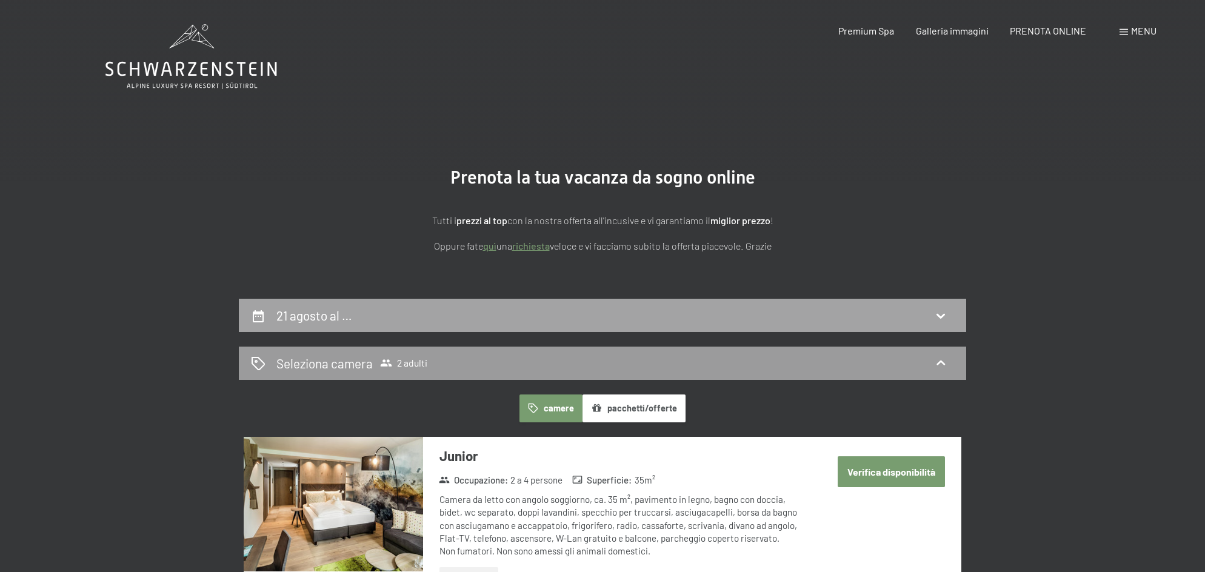
click at [276, 320] on h2 "21 agosto al …" at bounding box center [314, 315] width 76 height 15
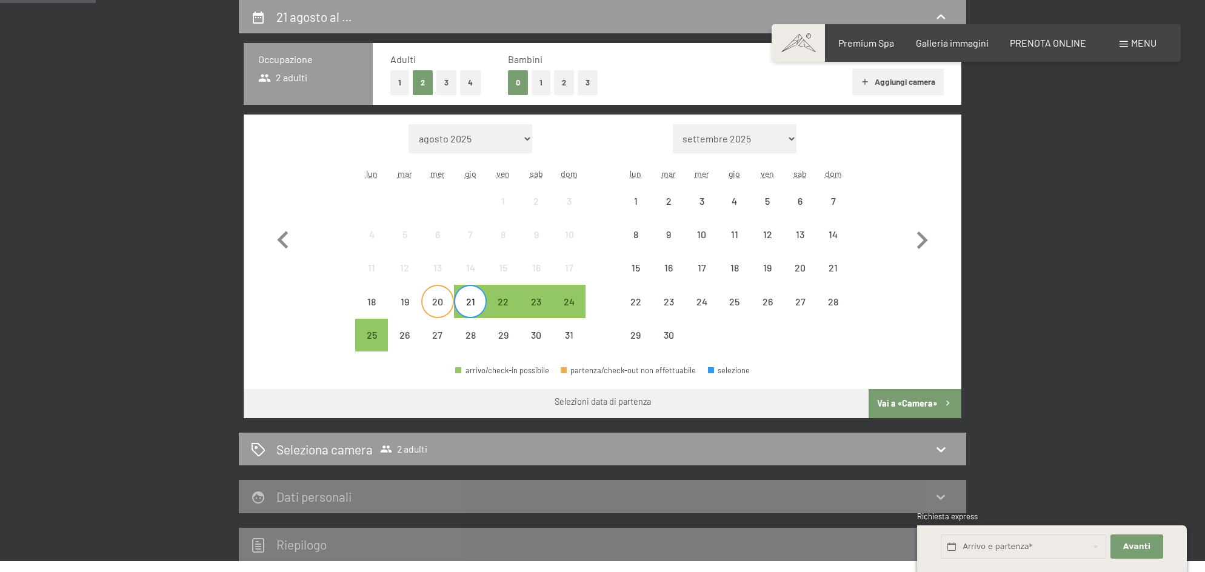
click at [436, 308] on div "20" at bounding box center [438, 312] width 30 height 30
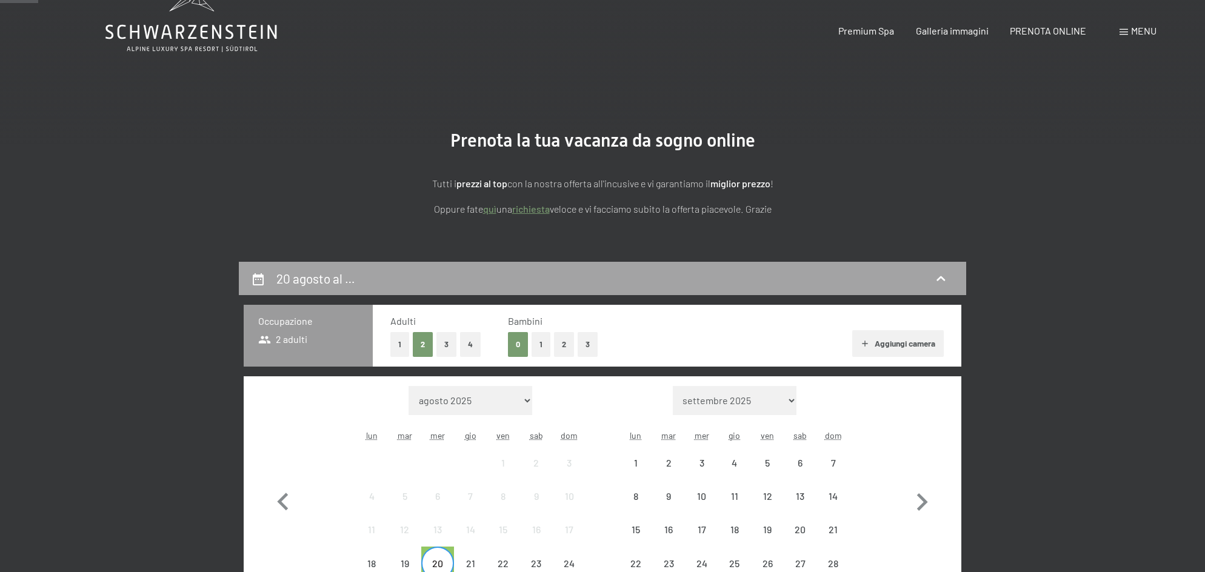
scroll to position [0, 0]
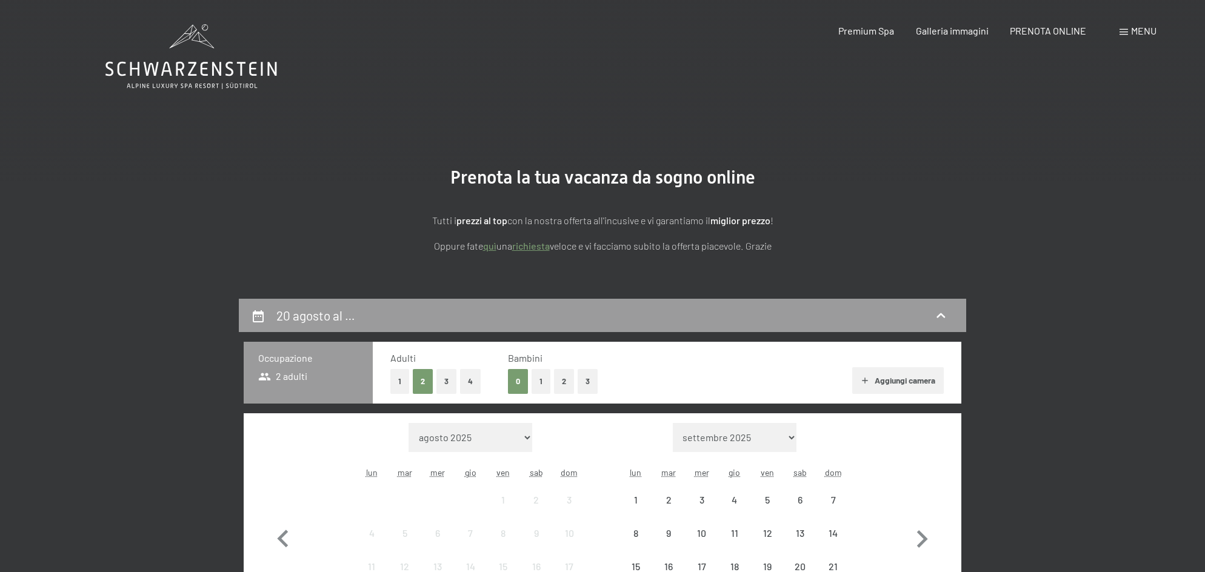
click at [1145, 33] on span "Menu" at bounding box center [1143, 31] width 25 height 12
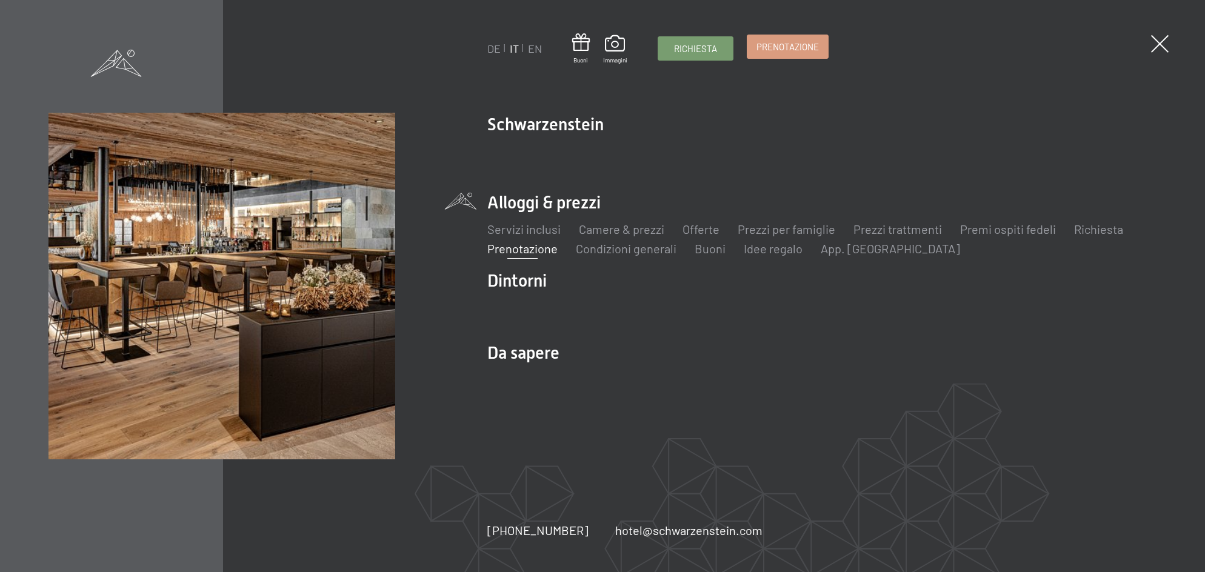
click at [765, 53] on span "Prenotazione" at bounding box center [788, 47] width 62 height 13
